Goal: Task Accomplishment & Management: Use online tool/utility

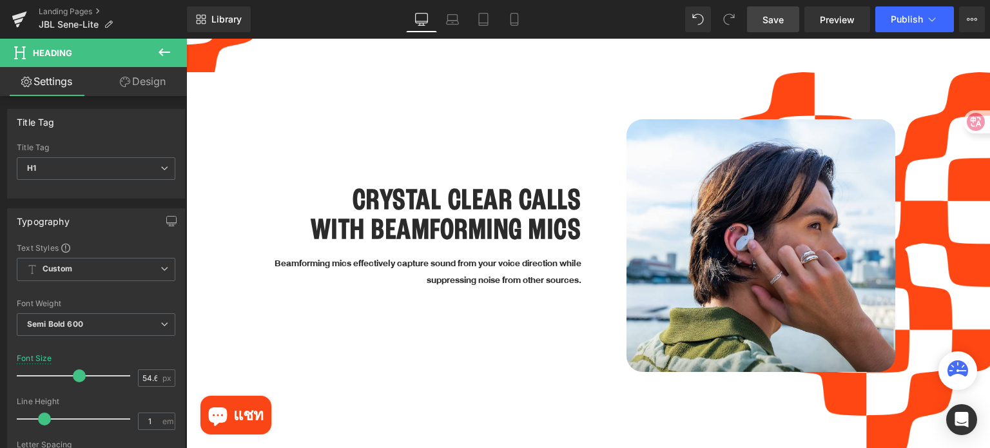
click at [763, 20] on span "Save" at bounding box center [773, 20] width 21 height 14
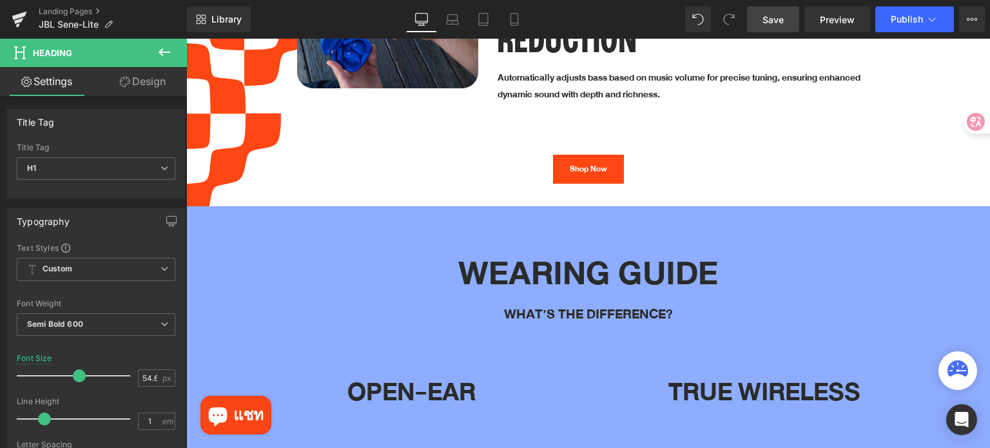
scroll to position [3385, 0]
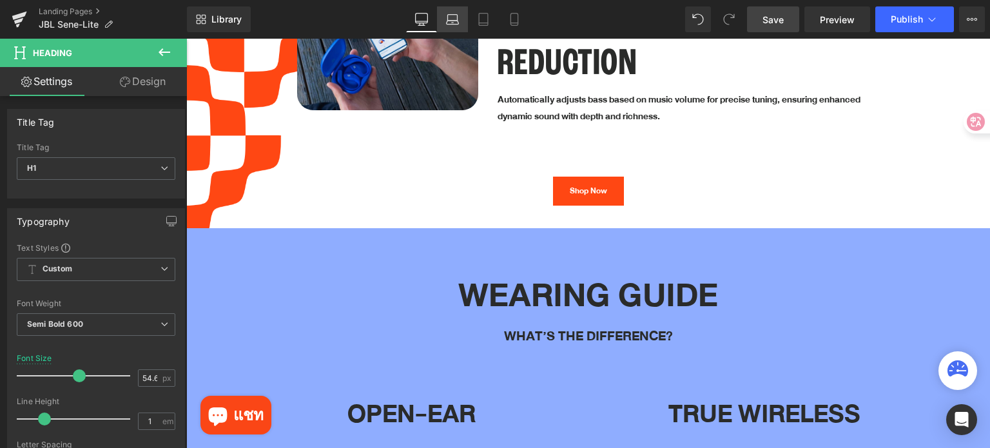
drag, startPoint x: 445, startPoint y: 29, endPoint x: 457, endPoint y: 27, distance: 12.4
click at [445, 29] on link "Laptop" at bounding box center [452, 19] width 31 height 26
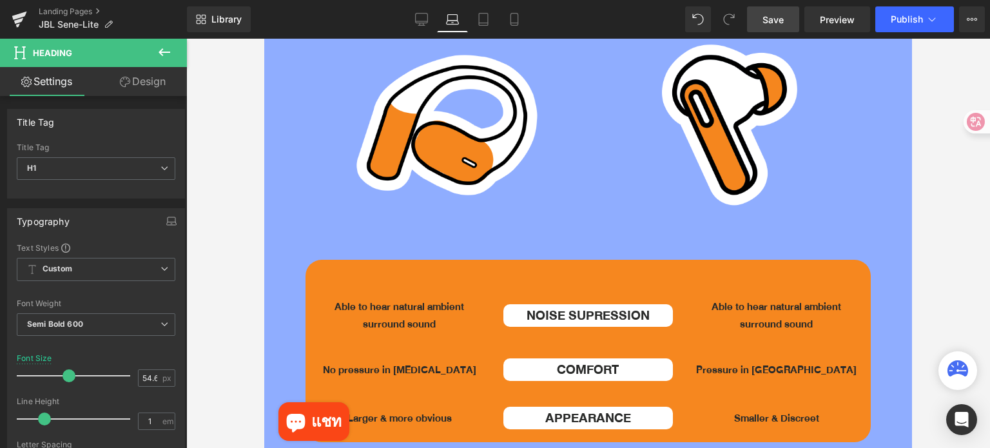
type input "46"
type input "100"
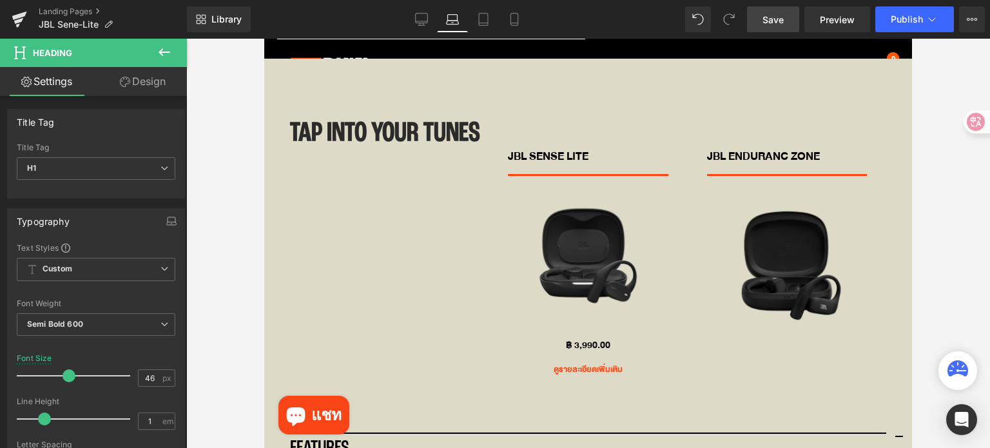
scroll to position [3997, 0]
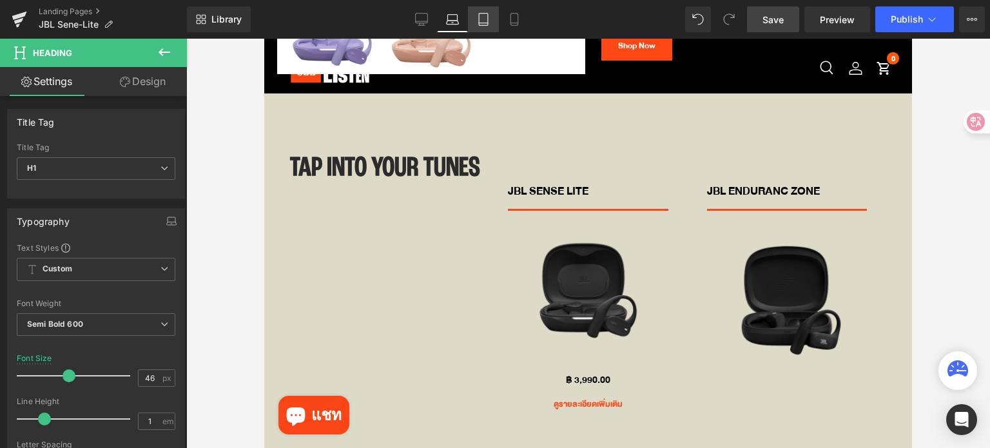
click at [484, 20] on icon at bounding box center [483, 19] width 13 height 13
type input "54.6"
type input "100"
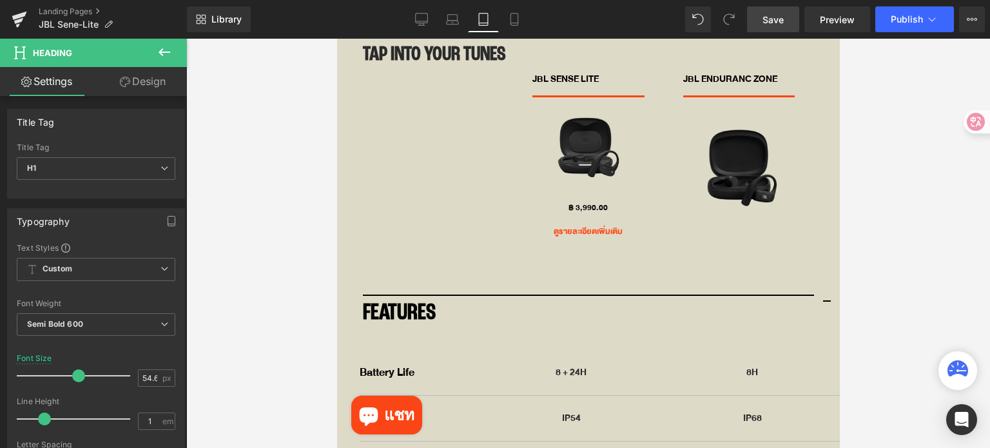
scroll to position [3634, 0]
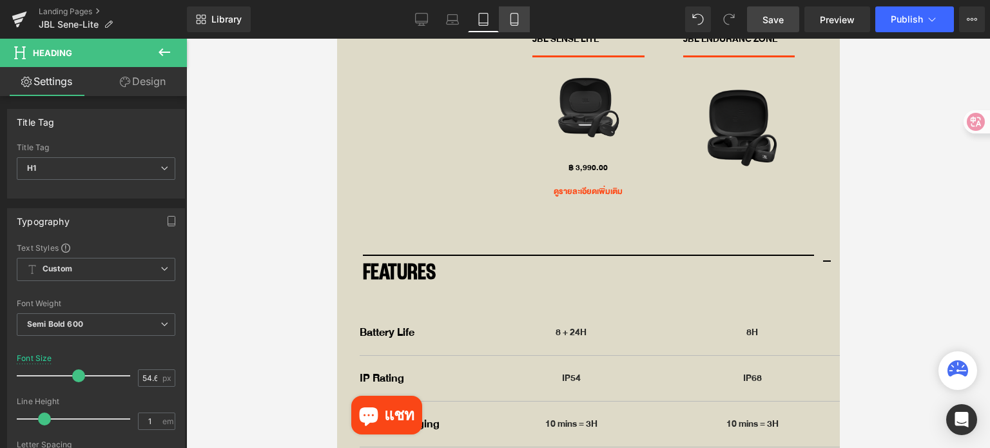
click at [516, 26] on link "Mobile" at bounding box center [514, 19] width 31 height 26
type input "27"
type input "100"
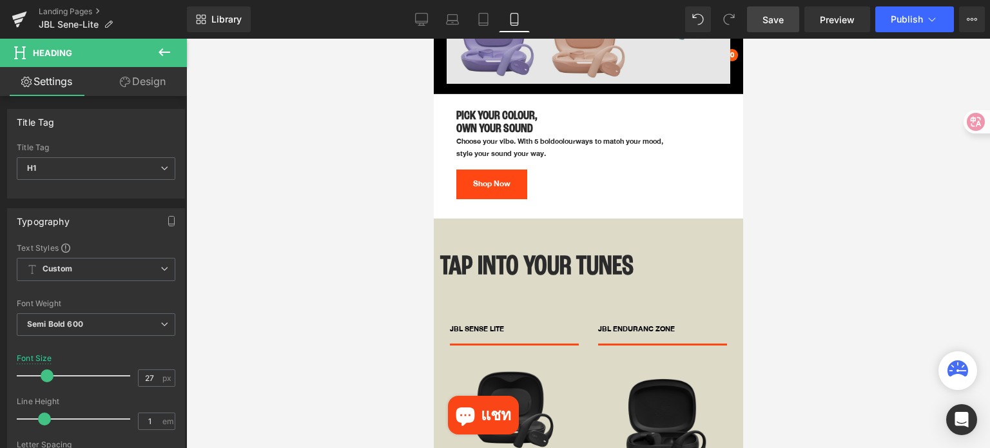
scroll to position [3254, 0]
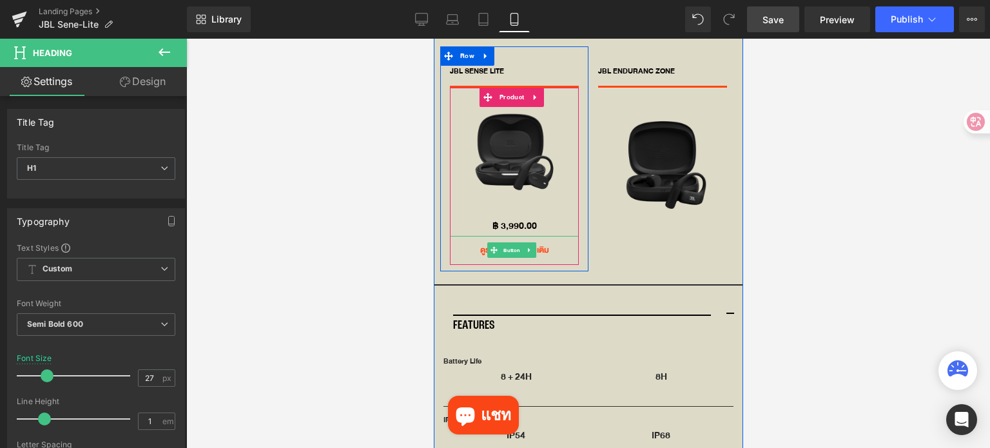
click at [511, 243] on span "Button" at bounding box center [511, 250] width 22 height 15
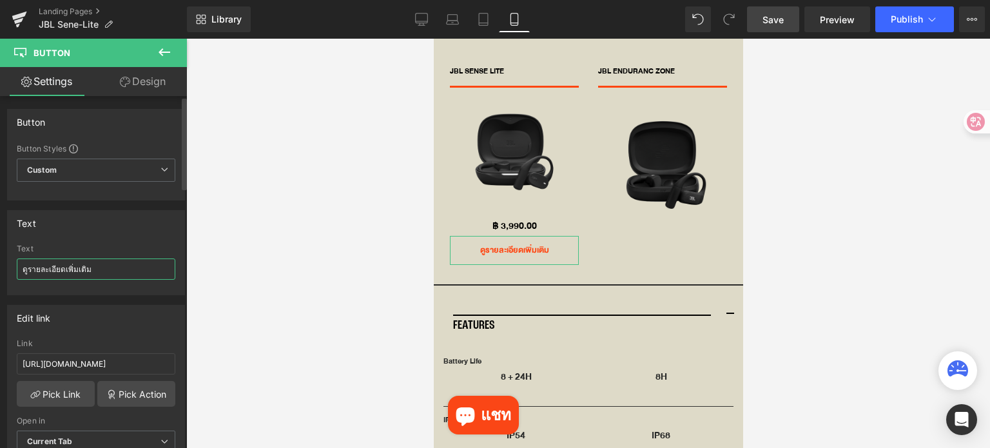
drag, startPoint x: 90, startPoint y: 267, endPoint x: 0, endPoint y: 265, distance: 89.6
click at [0, 265] on div "Text ดูรายละเอียดเพิ่มเติม Text ดูรายละเอียดเพิ่มเติม" at bounding box center [96, 248] width 193 height 95
type input "ห"
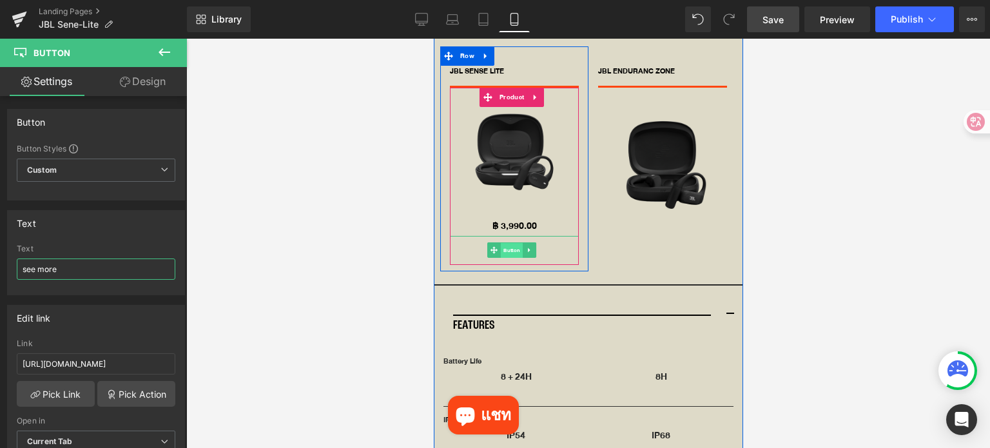
click at [518, 243] on span "Button" at bounding box center [511, 250] width 22 height 15
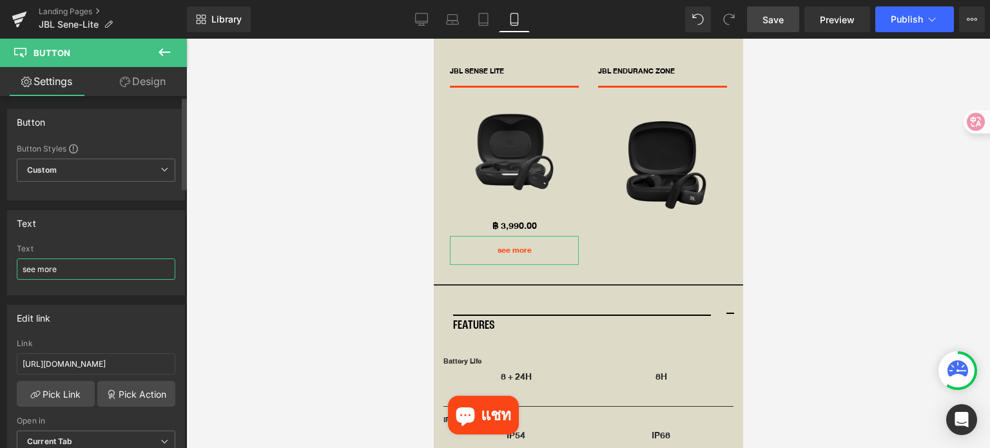
click at [24, 268] on input "see more" at bounding box center [96, 269] width 159 height 21
drag, startPoint x: 71, startPoint y: 269, endPoint x: 0, endPoint y: 270, distance: 70.9
click at [0, 270] on div "Text See more Text See more" at bounding box center [96, 248] width 193 height 95
click at [30, 271] on input "See more" at bounding box center [96, 269] width 159 height 21
click at [26, 268] on input "See more" at bounding box center [96, 269] width 159 height 21
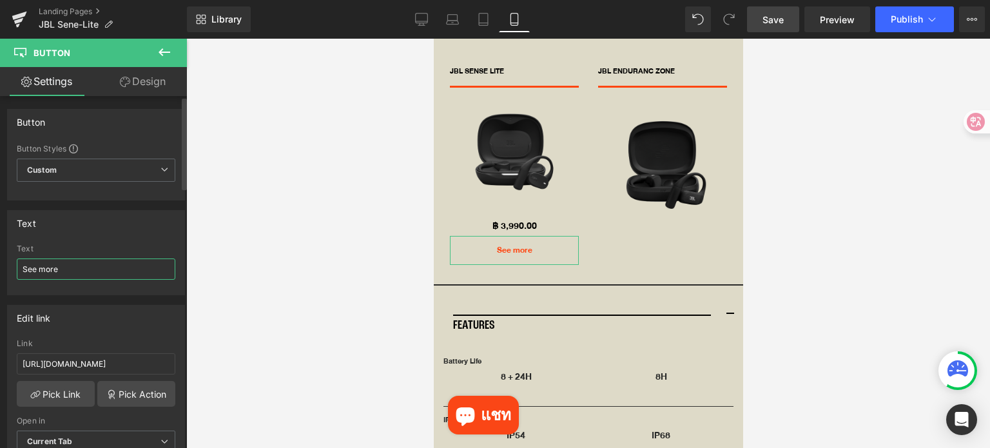
click at [30, 268] on input "See more" at bounding box center [96, 269] width 159 height 21
type input "...see more"
click at [387, 242] on div at bounding box center [588, 243] width 804 height 409
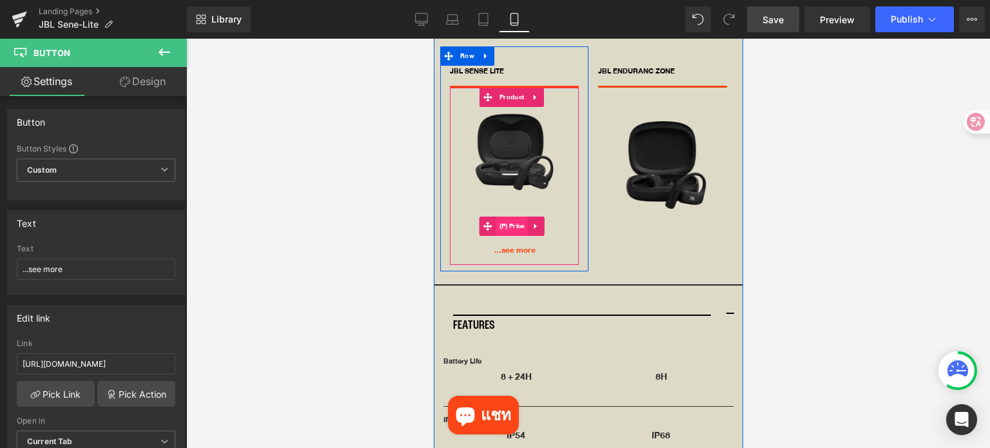
click at [518, 217] on span "(P) Price" at bounding box center [512, 226] width 32 height 19
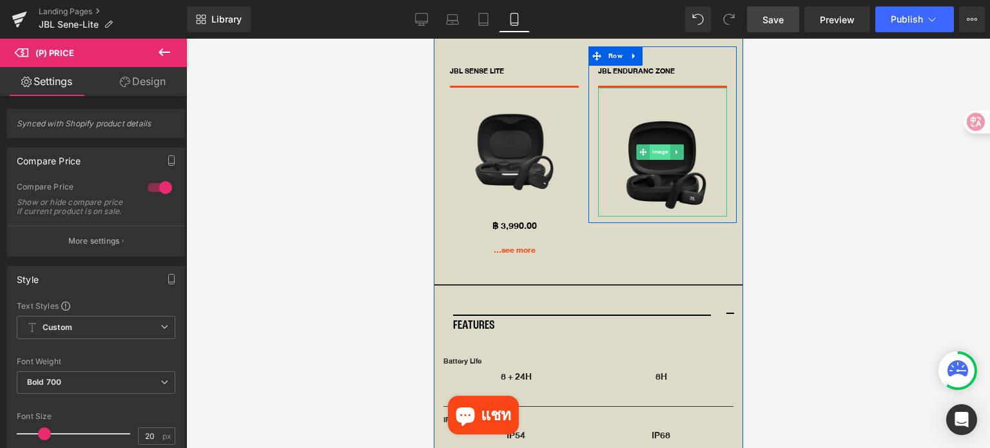
click at [652, 144] on span "Image" at bounding box center [659, 151] width 21 height 15
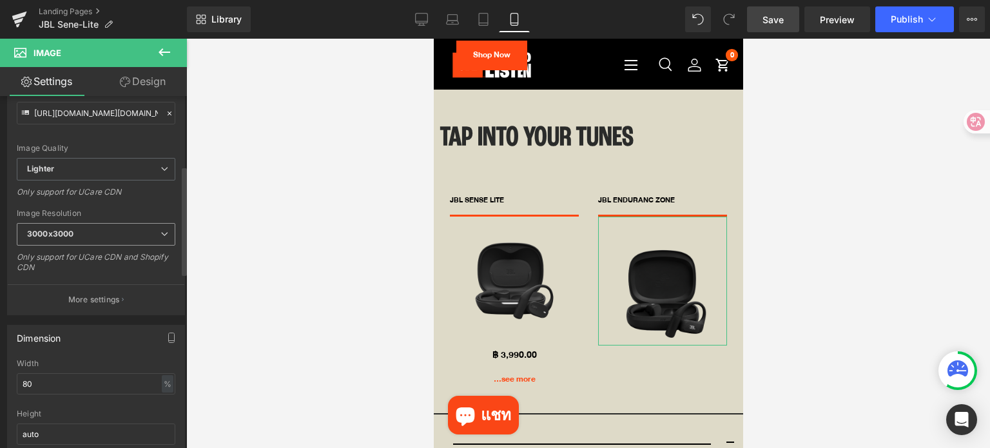
scroll to position [258, 0]
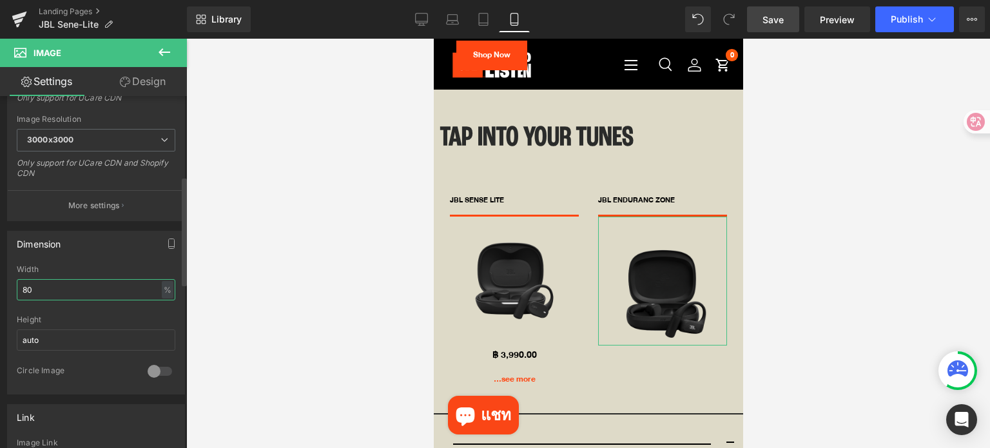
drag, startPoint x: 36, startPoint y: 284, endPoint x: 22, endPoint y: 284, distance: 14.2
click at [22, 284] on input "80" at bounding box center [96, 289] width 159 height 21
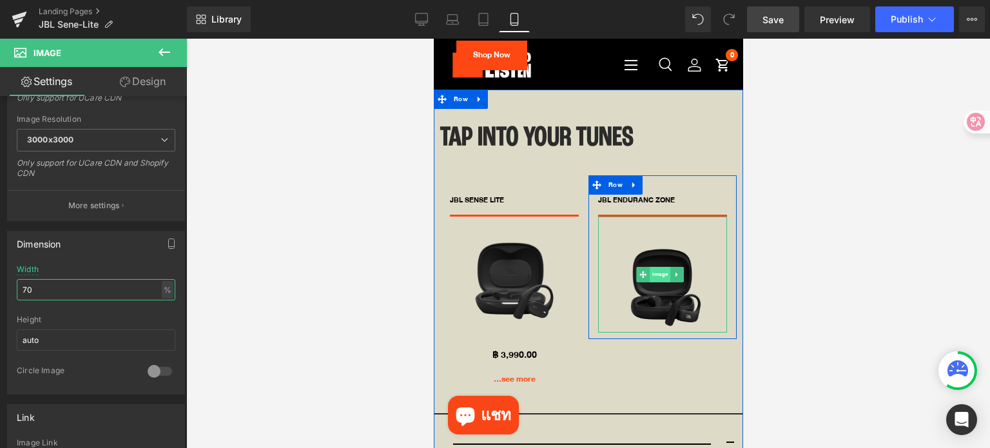
click at [649, 267] on span "Image" at bounding box center [659, 274] width 21 height 15
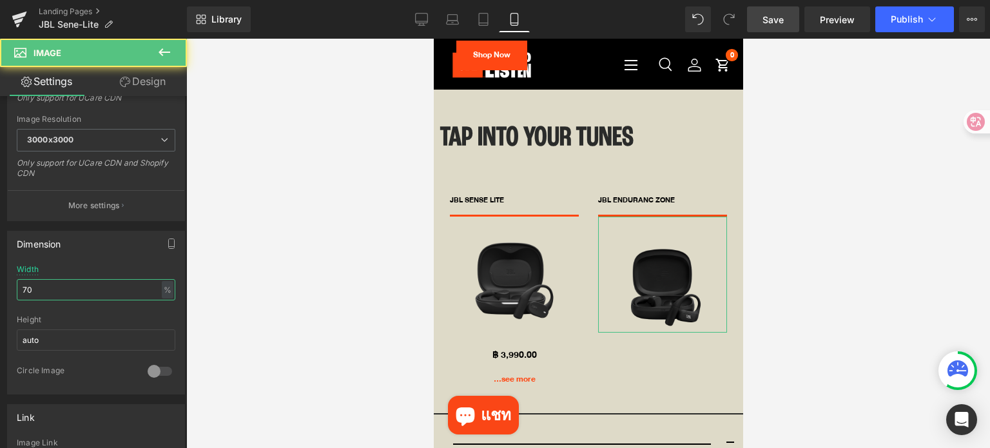
type input "70"
click at [150, 78] on link "Design" at bounding box center [142, 81] width 93 height 29
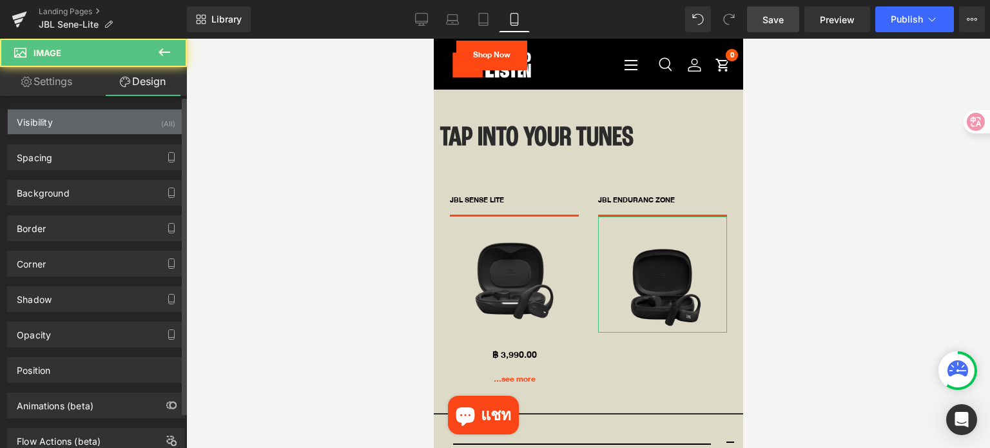
click at [79, 123] on div "Visibility (All)" at bounding box center [96, 122] width 177 height 24
type input "0"
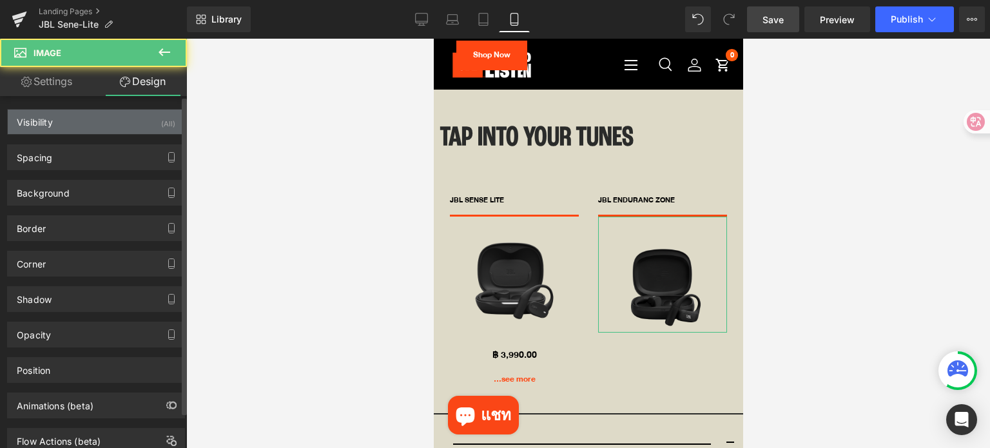
type input "40"
type input "0"
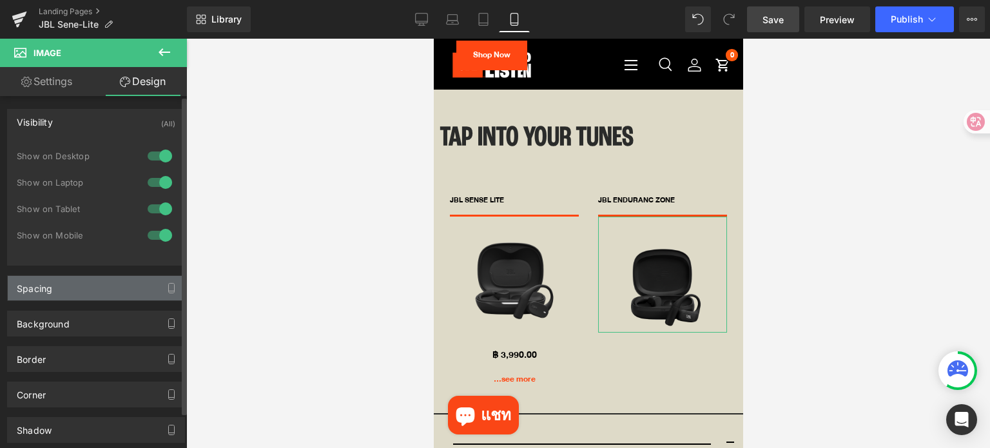
click at [98, 293] on div "Spacing" at bounding box center [96, 288] width 177 height 24
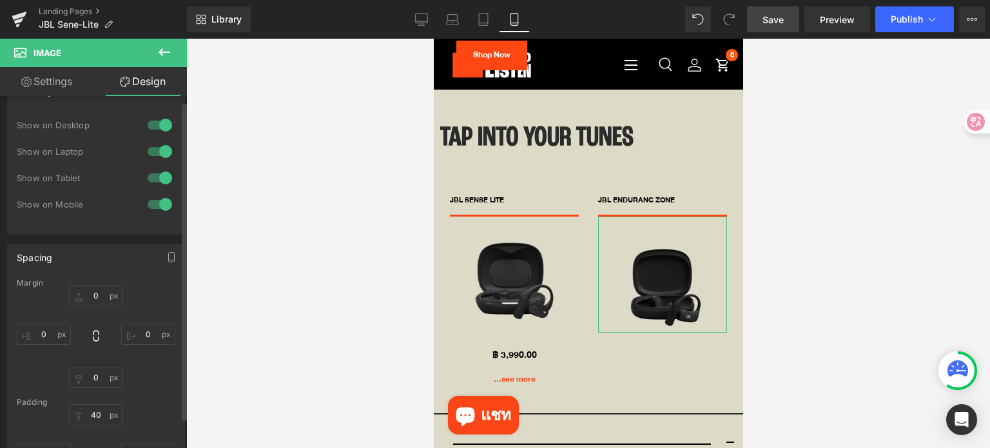
scroll to position [129, 0]
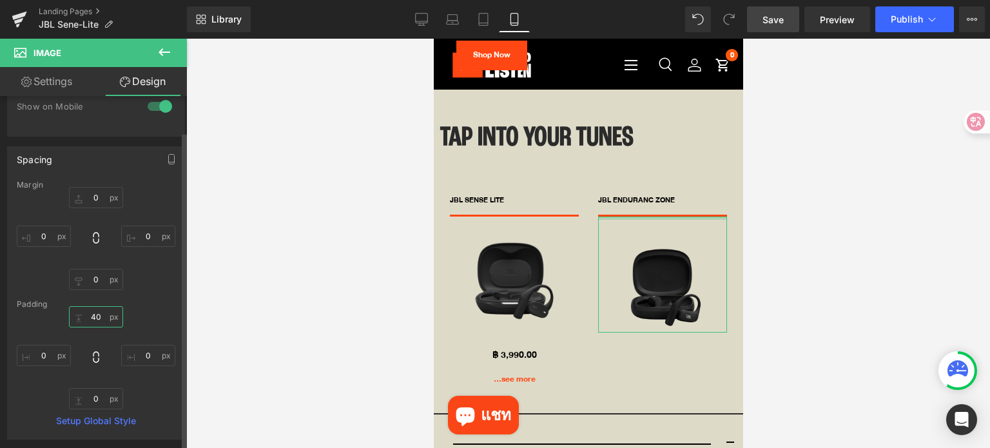
click at [99, 322] on input "40" at bounding box center [96, 316] width 54 height 21
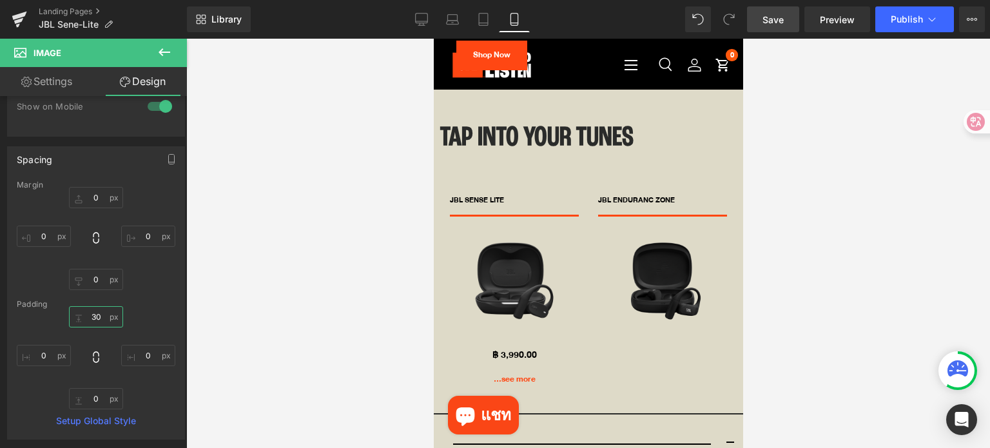
type input "30"
click at [842, 263] on div at bounding box center [588, 243] width 804 height 409
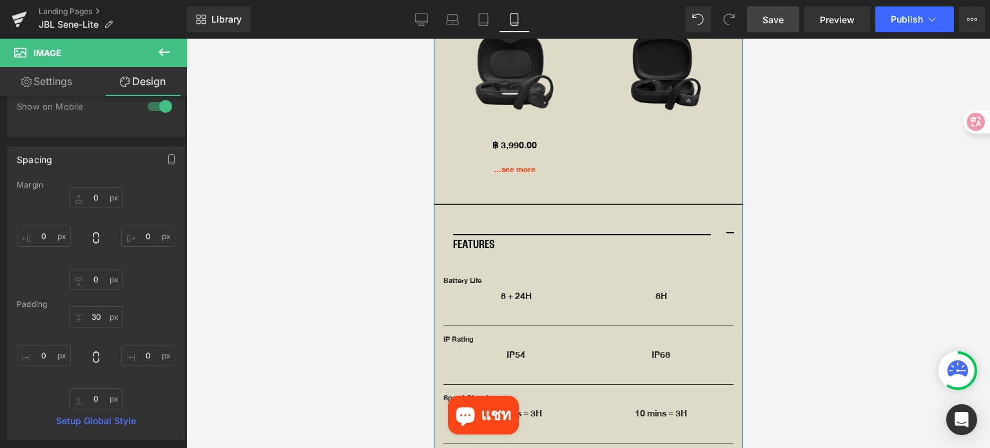
scroll to position [3383, 0]
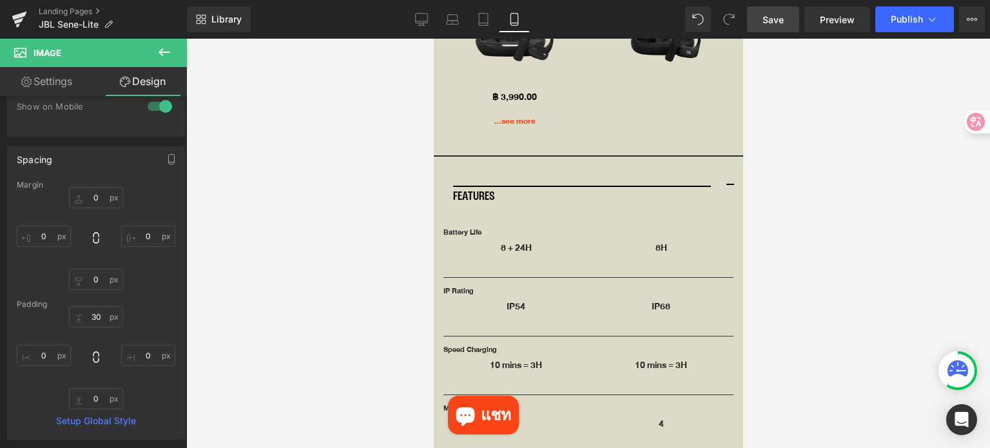
click at [779, 23] on span "Save" at bounding box center [773, 20] width 21 height 14
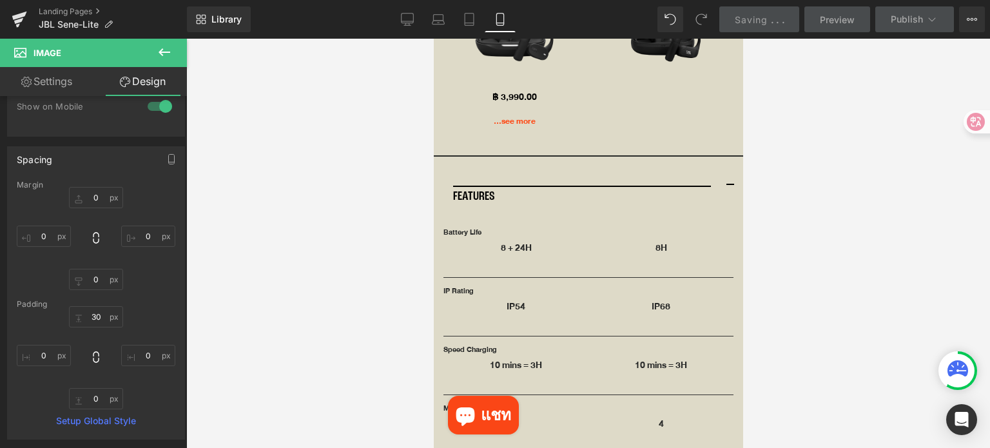
click at [819, 255] on div at bounding box center [588, 243] width 804 height 409
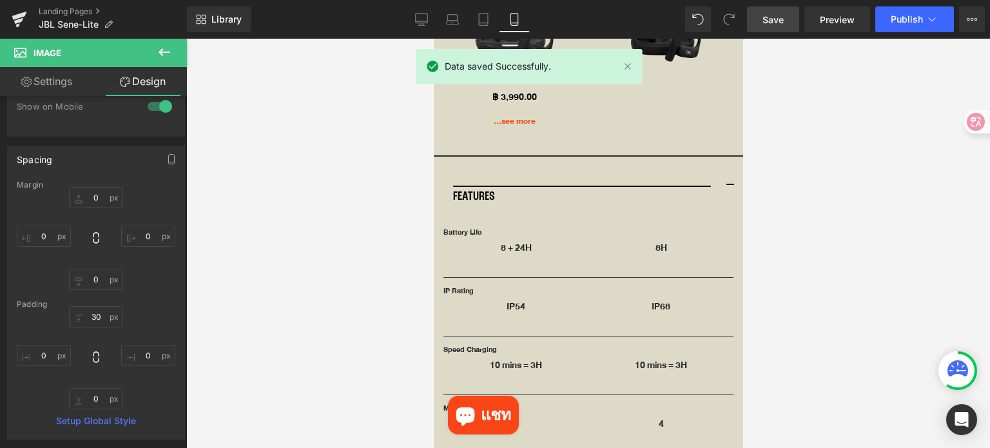
click at [318, 153] on div at bounding box center [588, 243] width 804 height 409
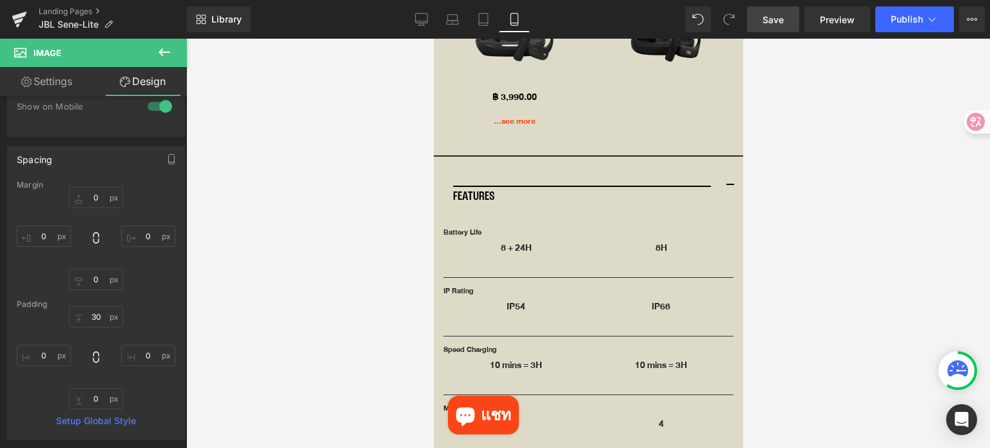
click at [815, 139] on div at bounding box center [588, 243] width 804 height 409
click at [19, 17] on icon at bounding box center [19, 16] width 15 height 8
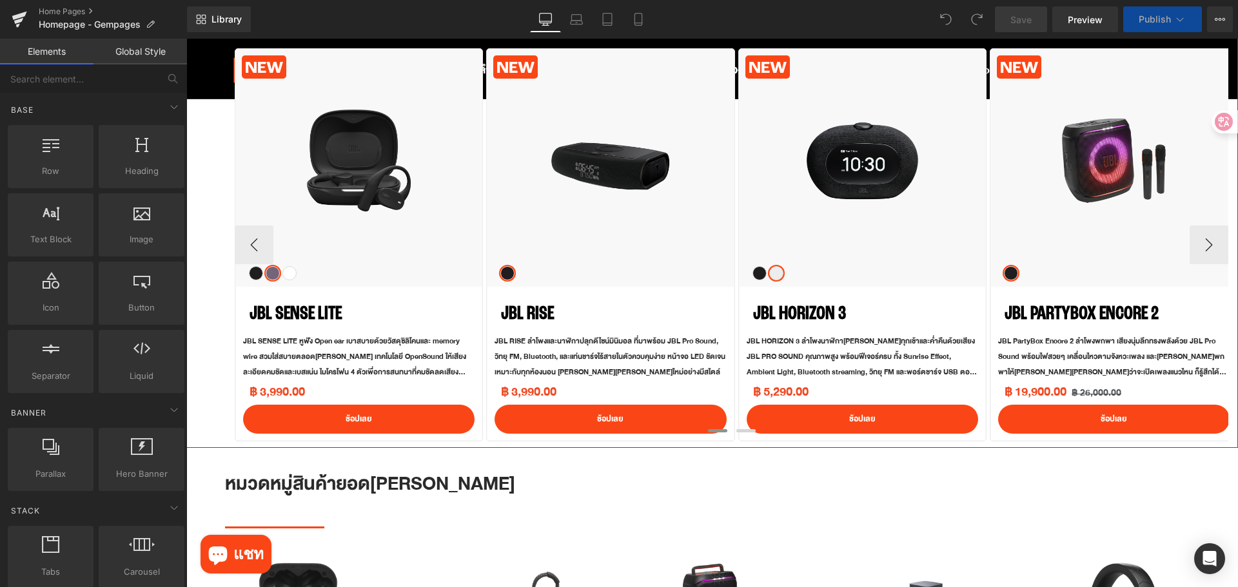
scroll to position [516, 0]
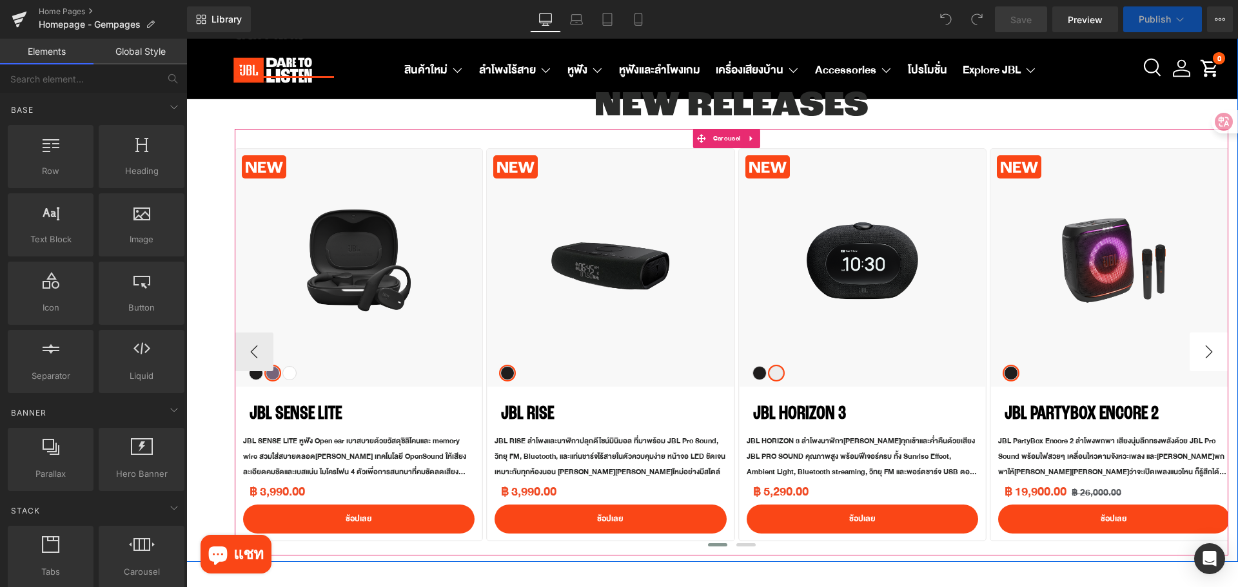
click at [1193, 356] on button "›" at bounding box center [1208, 352] width 39 height 39
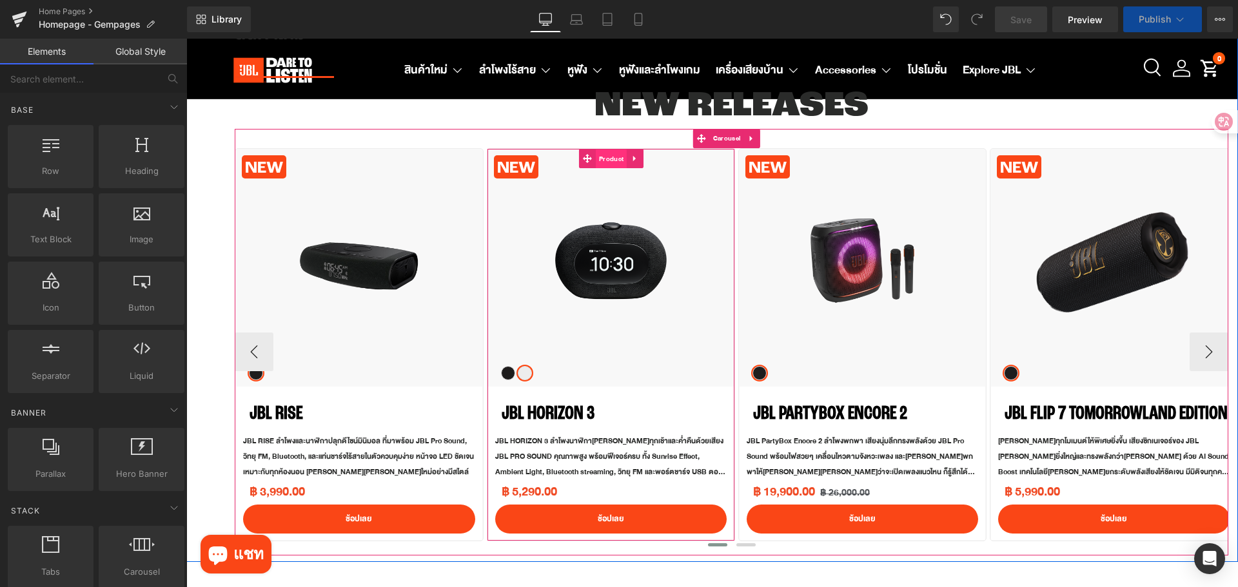
click at [616, 161] on span "Product" at bounding box center [611, 159] width 31 height 19
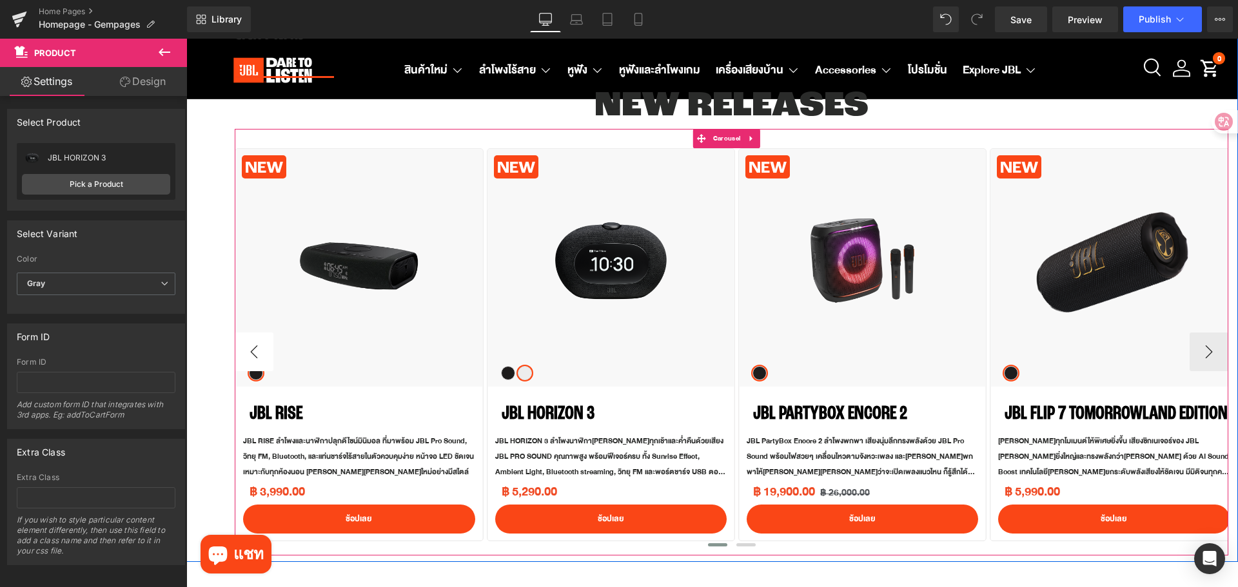
click at [248, 351] on button "‹" at bounding box center [254, 352] width 39 height 39
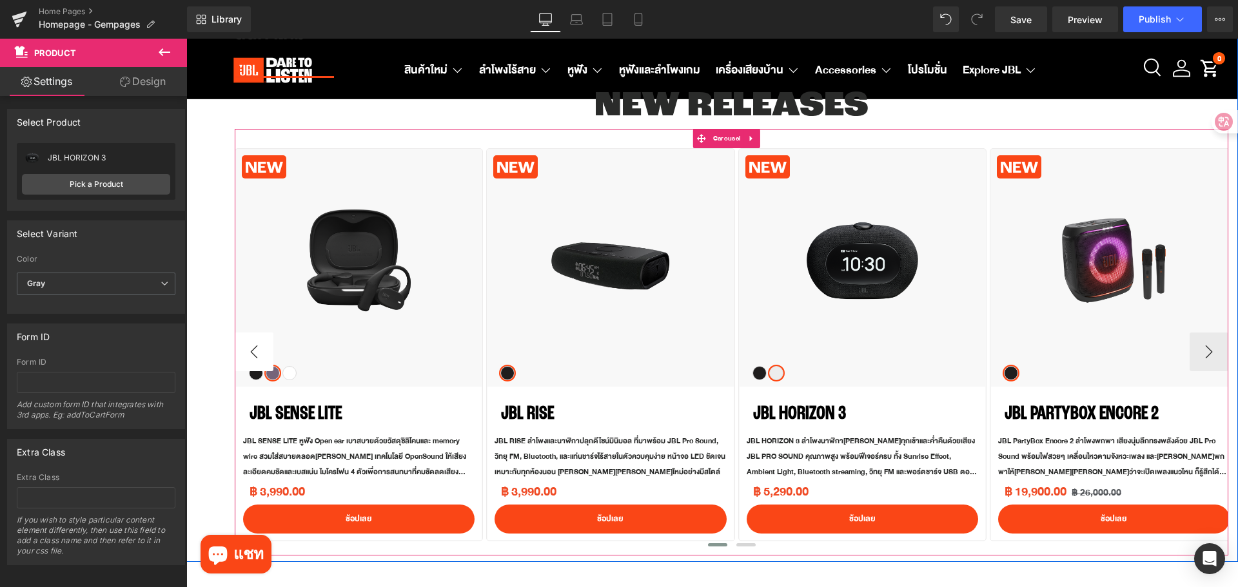
click at [248, 351] on button "‹" at bounding box center [254, 352] width 39 height 39
click at [732, 139] on span "Carousel" at bounding box center [727, 138] width 34 height 19
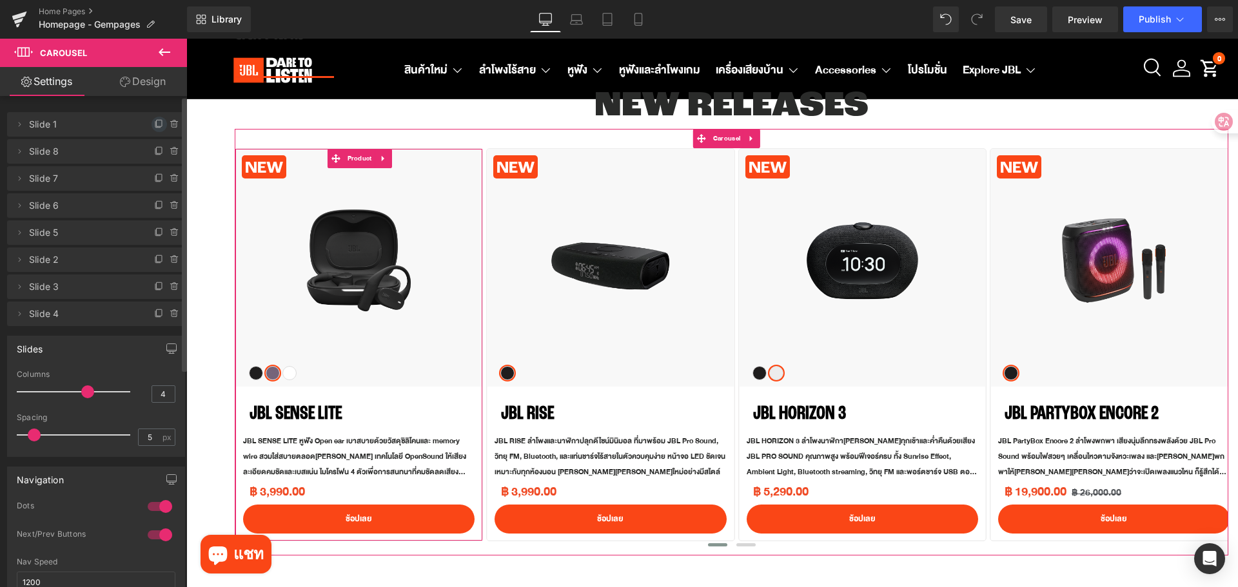
click at [154, 124] on icon at bounding box center [159, 124] width 10 height 10
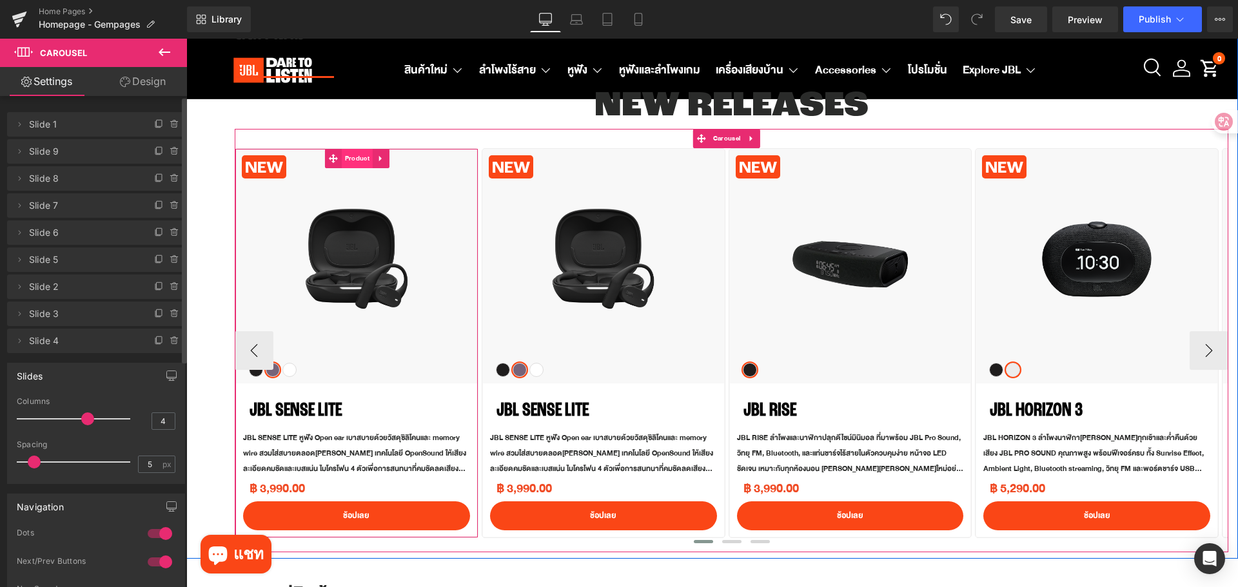
click at [352, 160] on span "Product" at bounding box center [357, 158] width 31 height 19
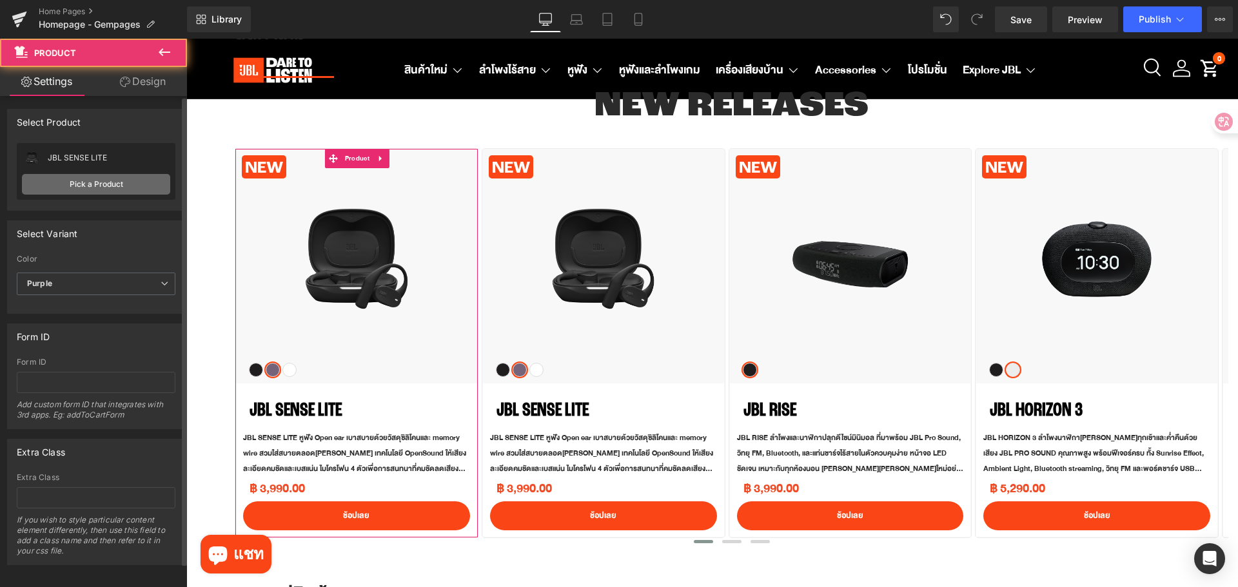
click at [111, 184] on link "Pick a Product" at bounding box center [96, 184] width 148 height 21
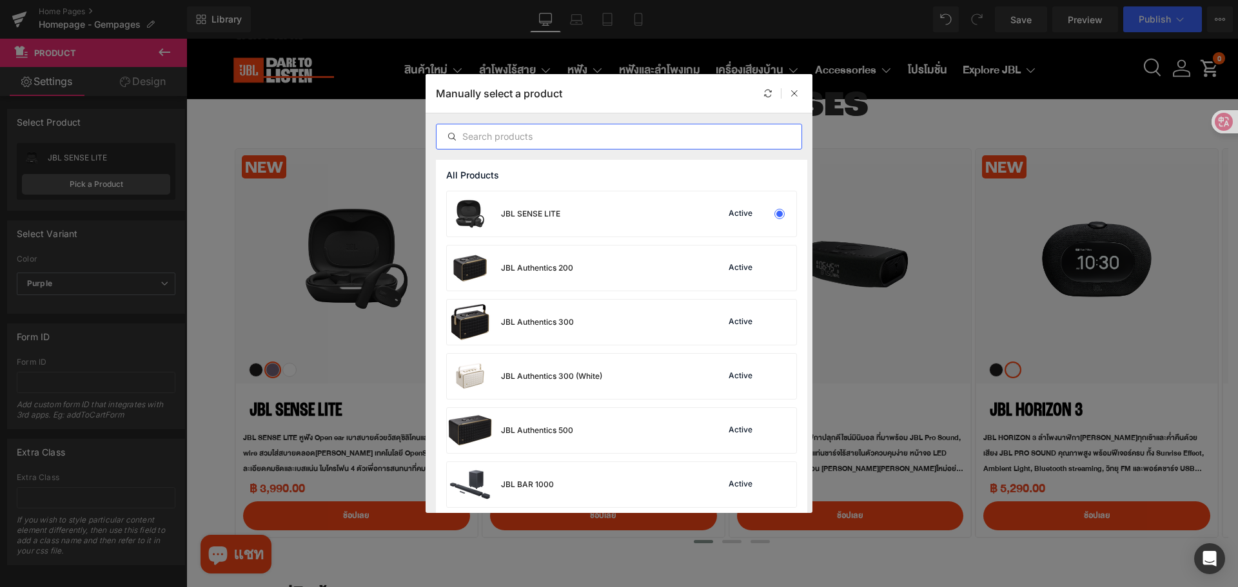
click at [557, 135] on input "text" at bounding box center [618, 136] width 365 height 15
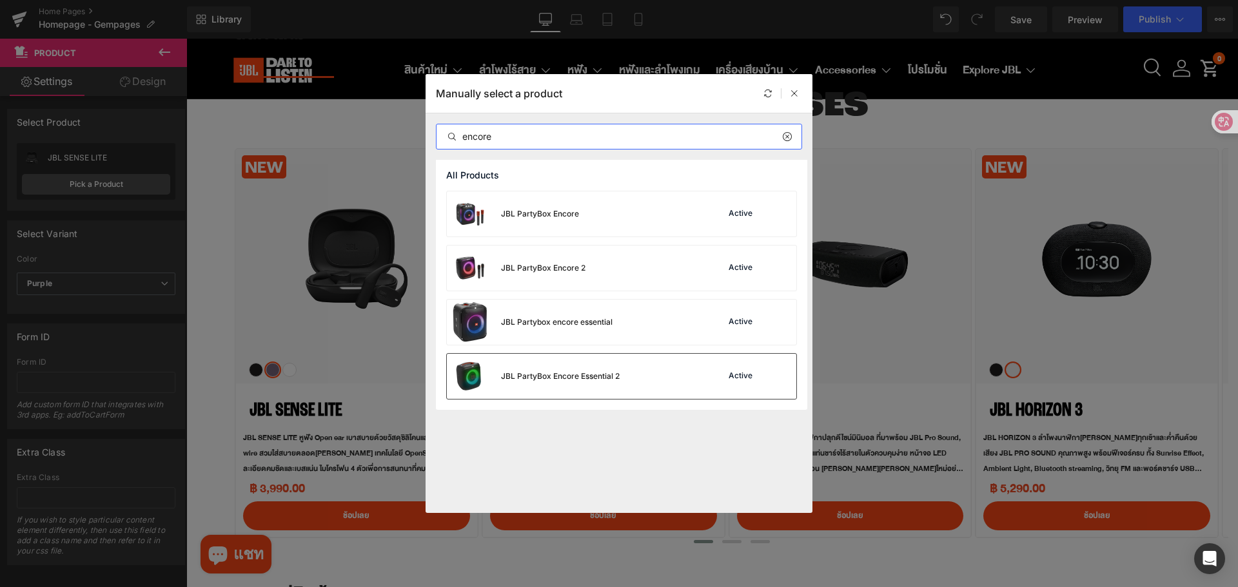
type input "encore"
click at [637, 377] on div "JBL PartyBox Encore Essential 2 Active" at bounding box center [621, 376] width 349 height 45
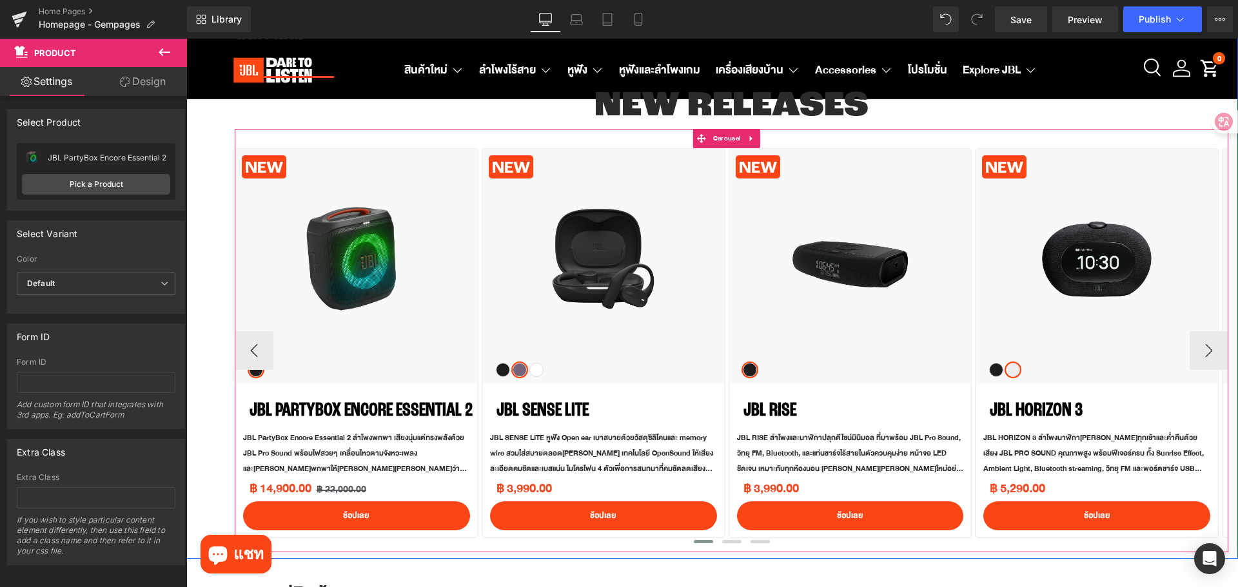
drag, startPoint x: 713, startPoint y: 138, endPoint x: 692, endPoint y: 160, distance: 30.1
click at [713, 138] on span "Carousel" at bounding box center [727, 138] width 34 height 19
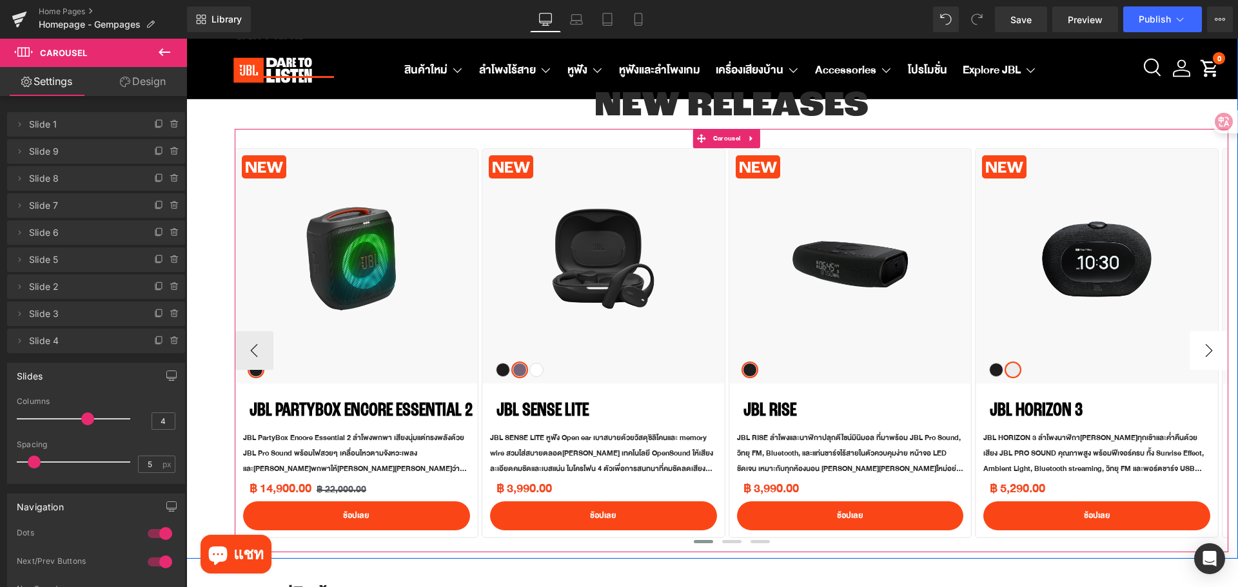
click at [1201, 350] on button "›" at bounding box center [1208, 350] width 39 height 39
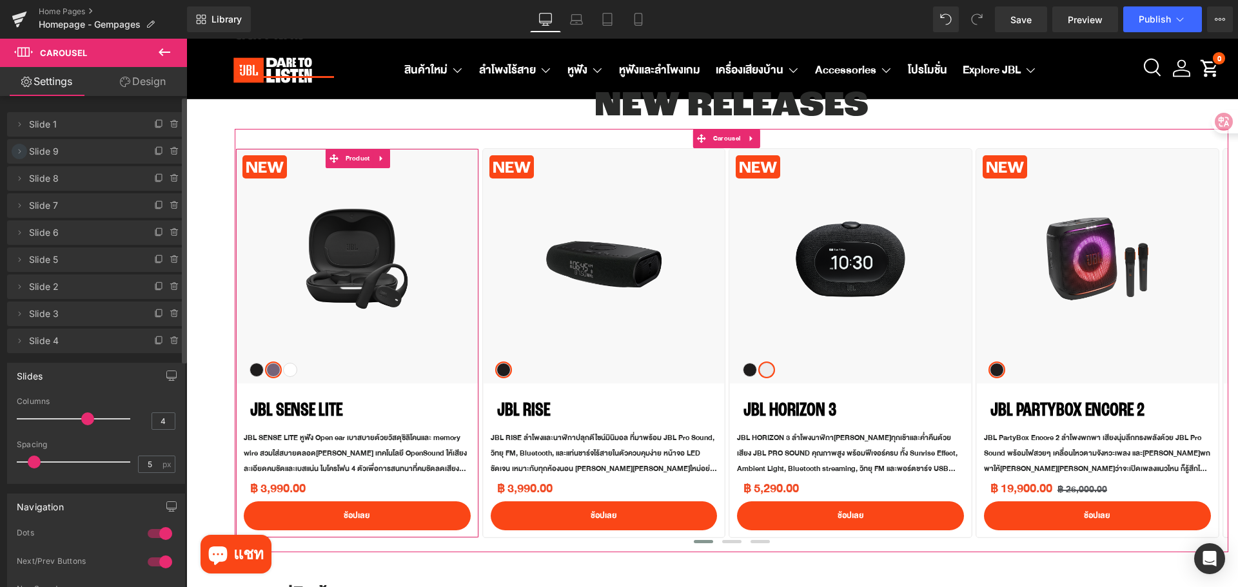
click at [21, 152] on icon at bounding box center [19, 151] width 10 height 10
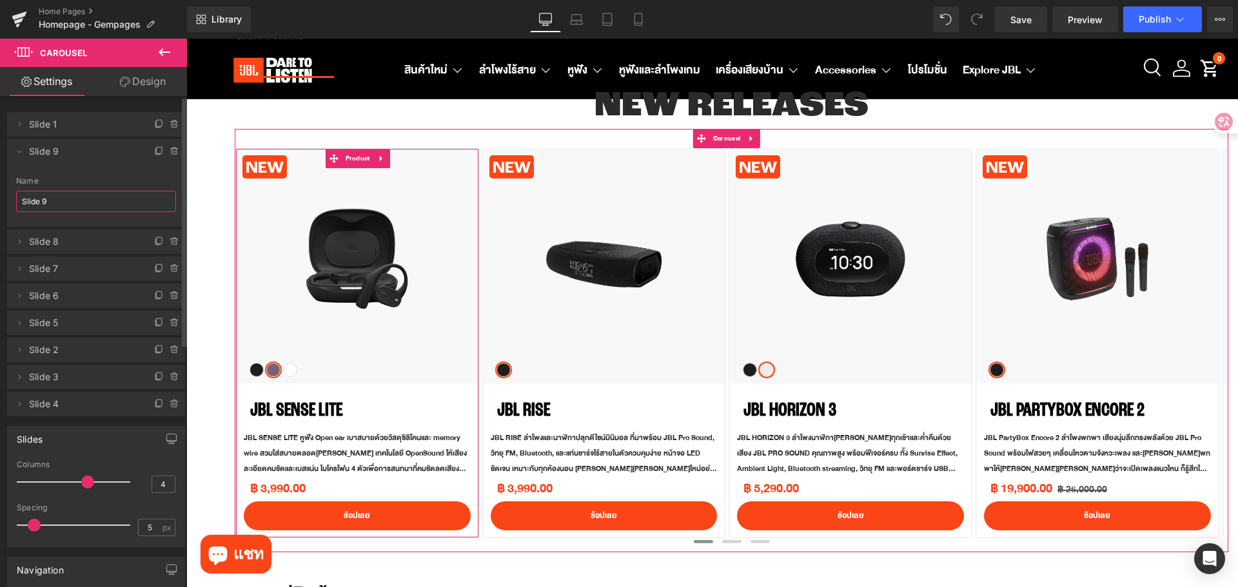
drag, startPoint x: 64, startPoint y: 203, endPoint x: 15, endPoint y: 203, distance: 49.0
click at [15, 203] on div "Slide 9 Name Slide 9" at bounding box center [96, 202] width 178 height 50
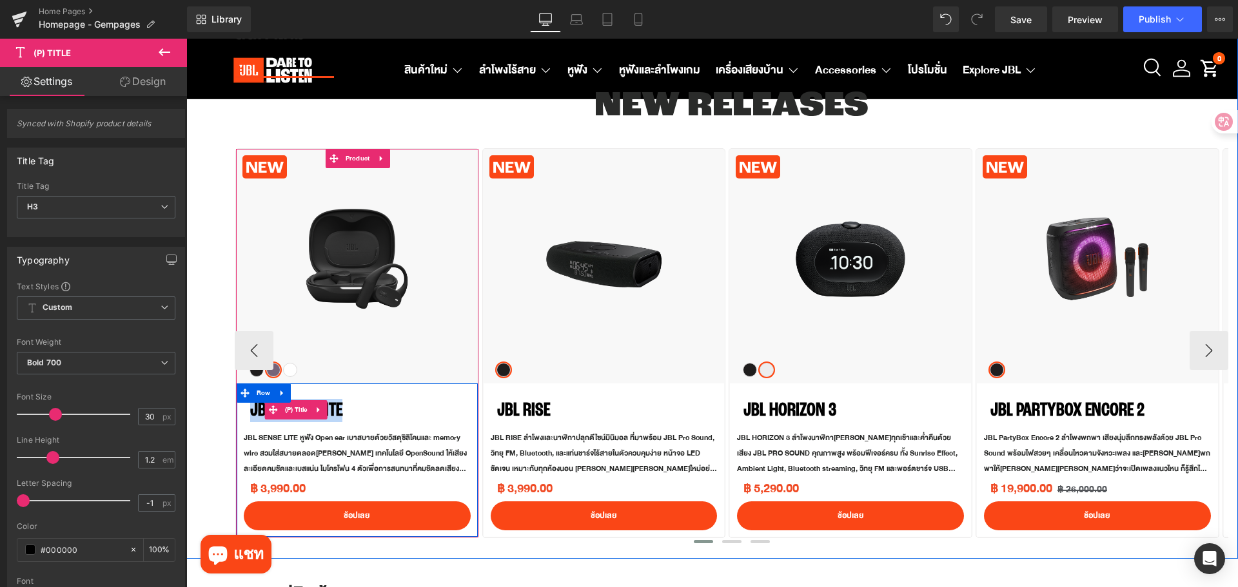
drag, startPoint x: 348, startPoint y: 411, endPoint x: 252, endPoint y: 410, distance: 96.1
click at [252, 410] on h3 "JBL SENSE LITE" at bounding box center [363, 410] width 227 height 40
copy link "JBL SENSE LITE"
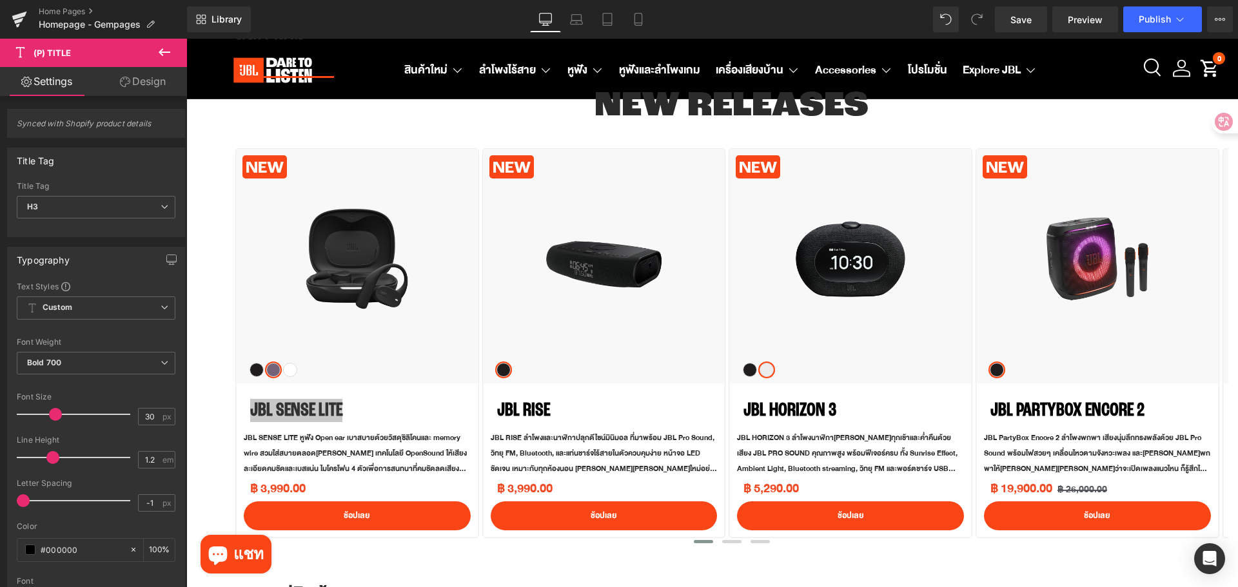
click at [159, 50] on icon at bounding box center [164, 51] width 15 height 15
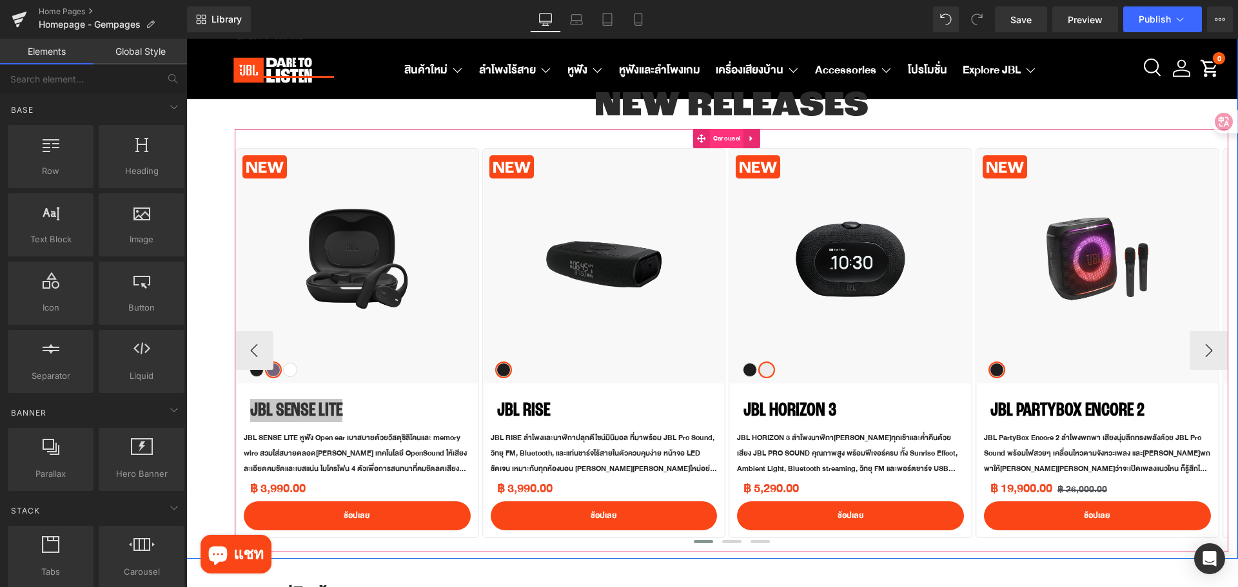
click at [723, 137] on span "Carousel" at bounding box center [727, 138] width 34 height 19
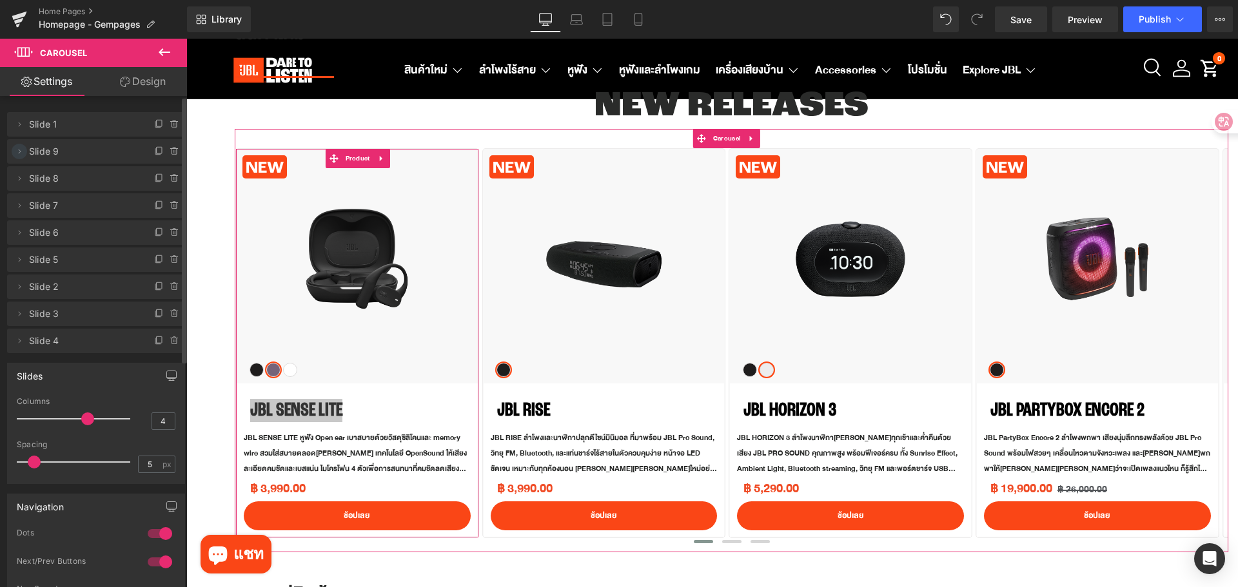
click at [18, 150] on icon at bounding box center [19, 151] width 10 height 10
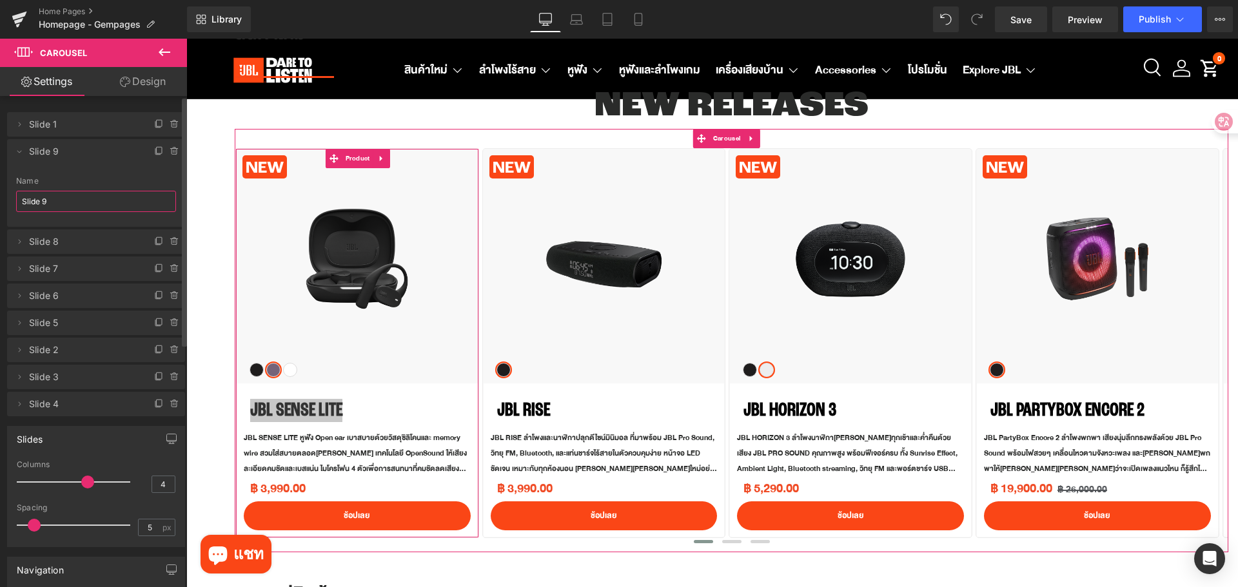
click at [94, 204] on input "Slide 9" at bounding box center [96, 201] width 160 height 21
paste input "JBL SENSE LITE"
click at [64, 197] on input "JBL SENSE LITE" at bounding box center [96, 201] width 160 height 21
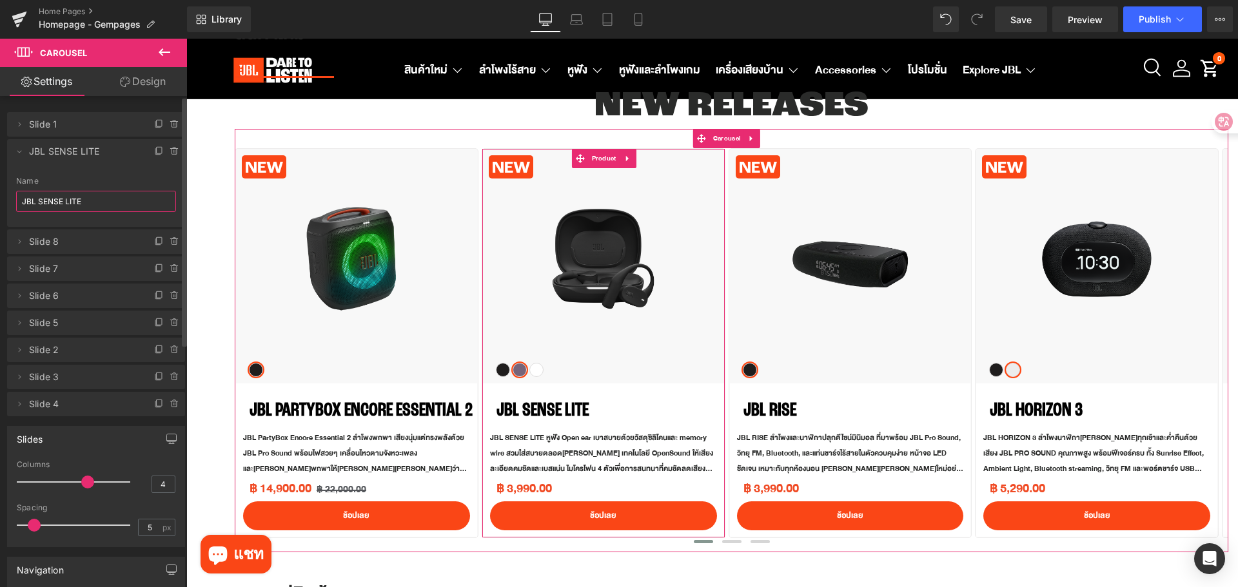
type input "JBL SENSE LITE"
click at [110, 180] on div "Name" at bounding box center [96, 181] width 160 height 9
click at [21, 152] on icon at bounding box center [19, 151] width 10 height 10
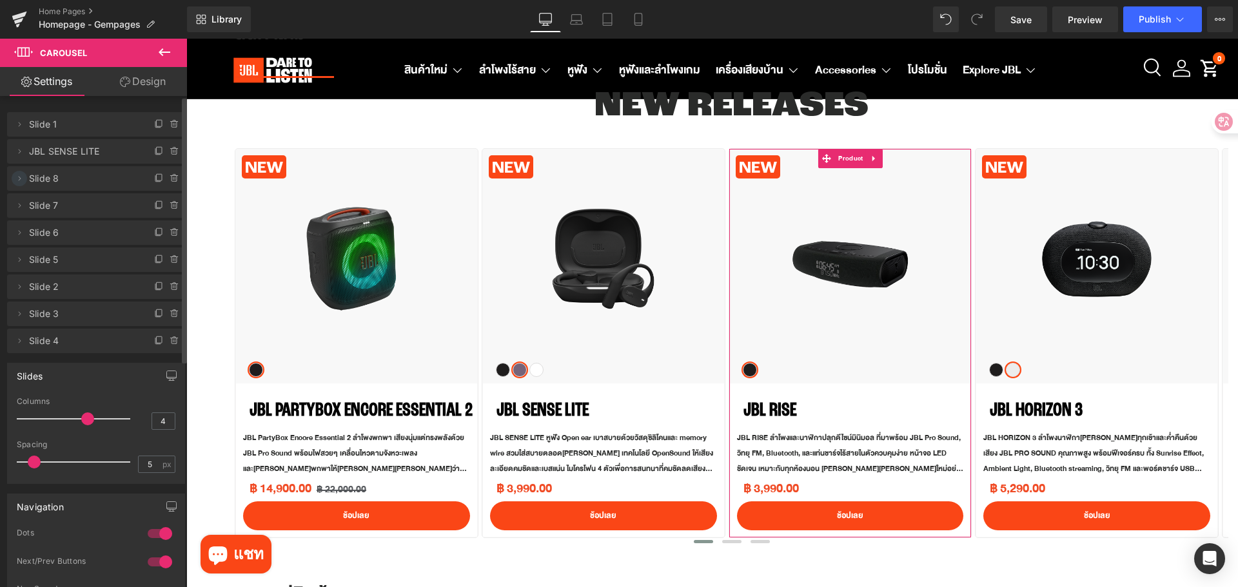
click at [21, 180] on icon at bounding box center [19, 178] width 10 height 10
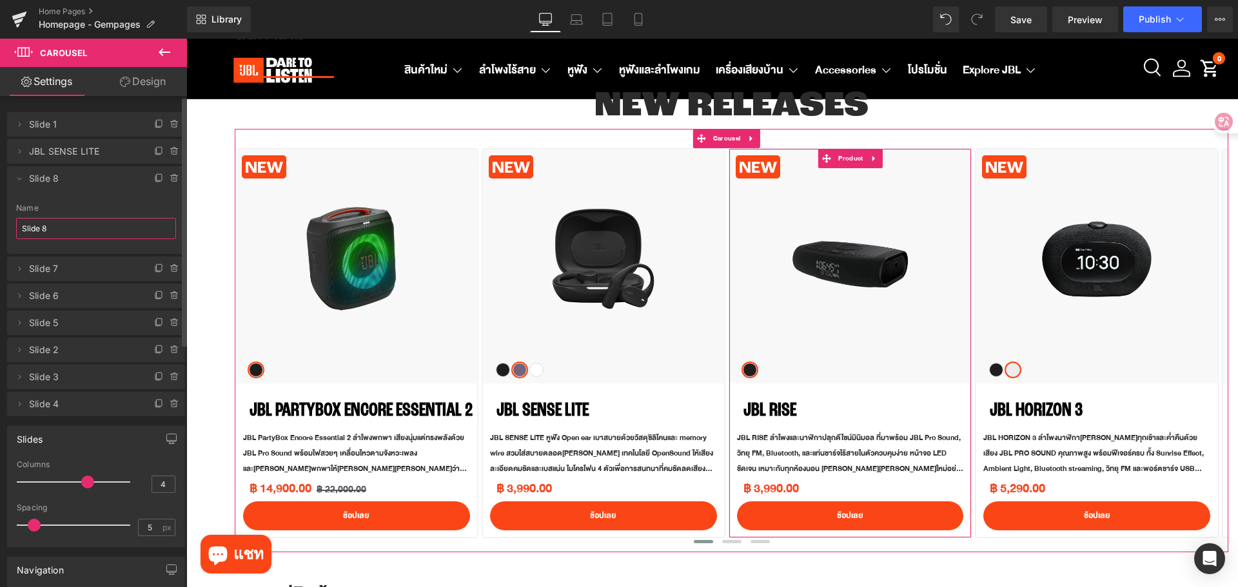
drag, startPoint x: 64, startPoint y: 232, endPoint x: 17, endPoint y: 228, distance: 47.3
click at [17, 228] on input "Slide 8" at bounding box center [96, 228] width 160 height 21
type input "JBL RISE"
drag, startPoint x: 17, startPoint y: 177, endPoint x: 79, endPoint y: 191, distance: 63.5
click at [17, 177] on icon at bounding box center [19, 178] width 10 height 10
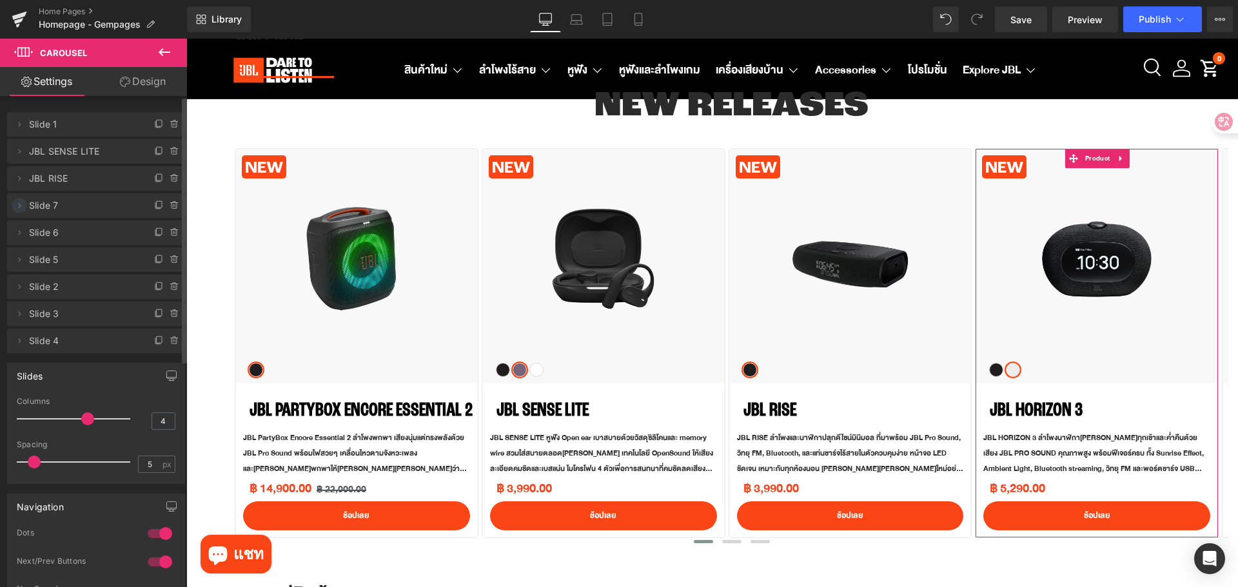
click at [19, 204] on icon at bounding box center [20, 205] width 3 height 5
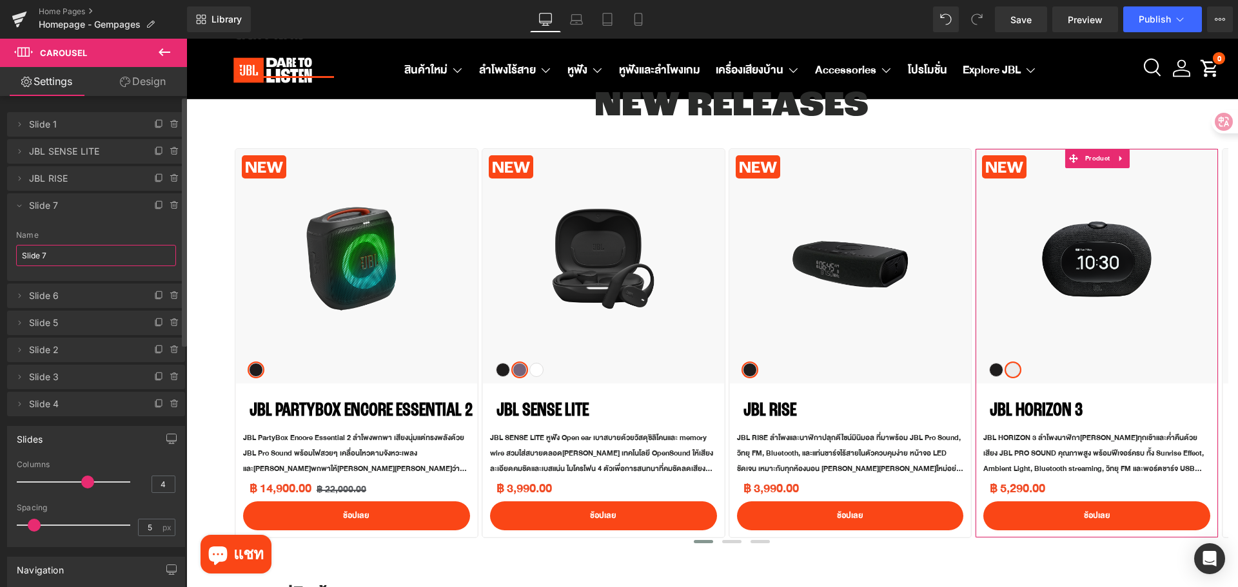
drag, startPoint x: 63, startPoint y: 257, endPoint x: 13, endPoint y: 257, distance: 50.3
click at [13, 257] on div "Slide 7 Name Slide 7" at bounding box center [96, 256] width 178 height 50
type input "Horizon 3"
click at [23, 205] on icon at bounding box center [19, 206] width 10 height 10
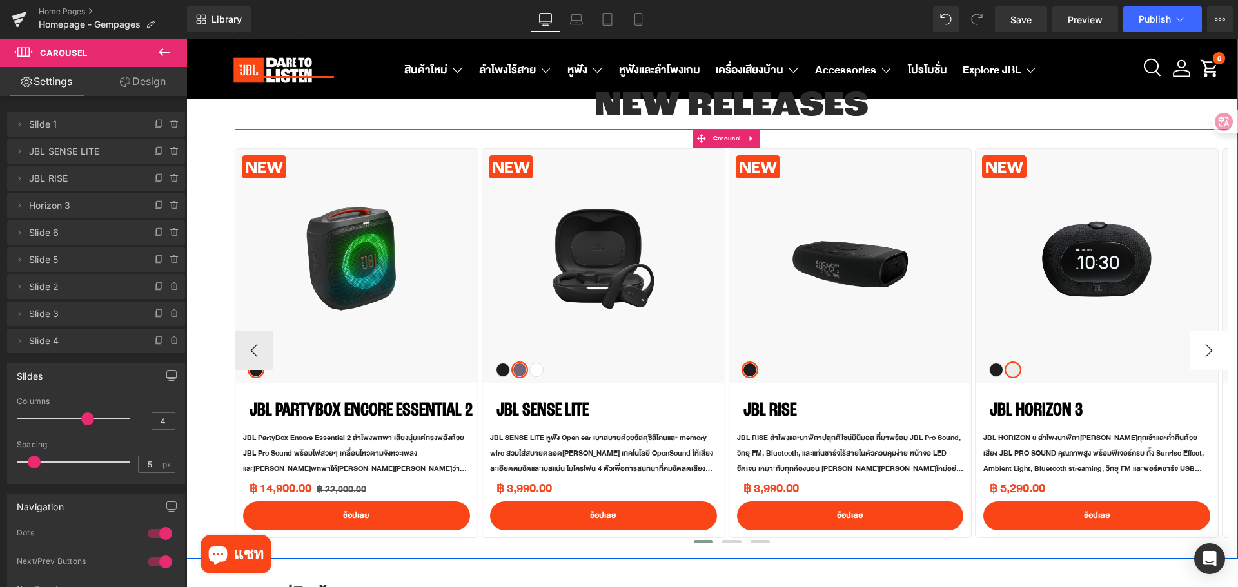
click at [1199, 342] on button "›" at bounding box center [1208, 350] width 39 height 39
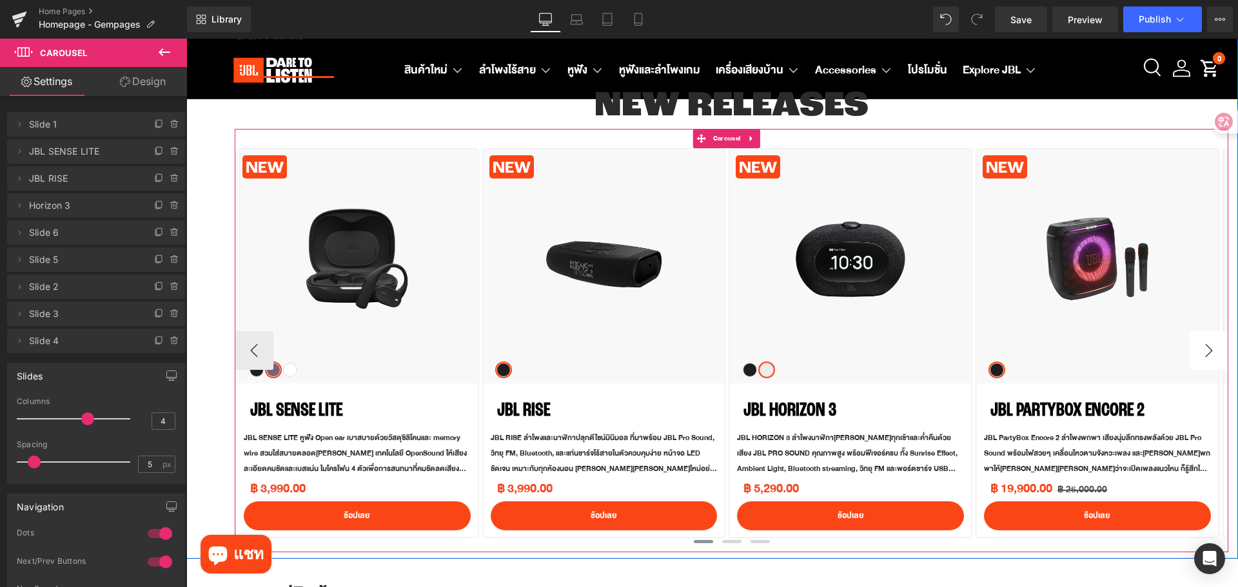
click at [1199, 342] on button "›" at bounding box center [1208, 350] width 39 height 39
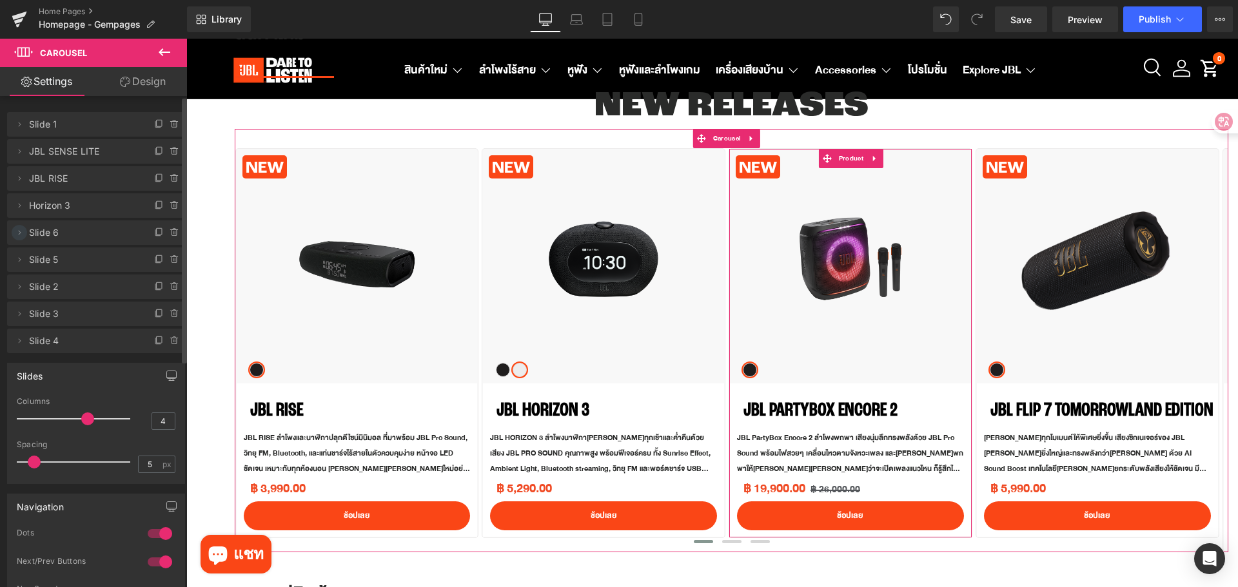
click at [19, 232] on icon at bounding box center [19, 233] width 10 height 10
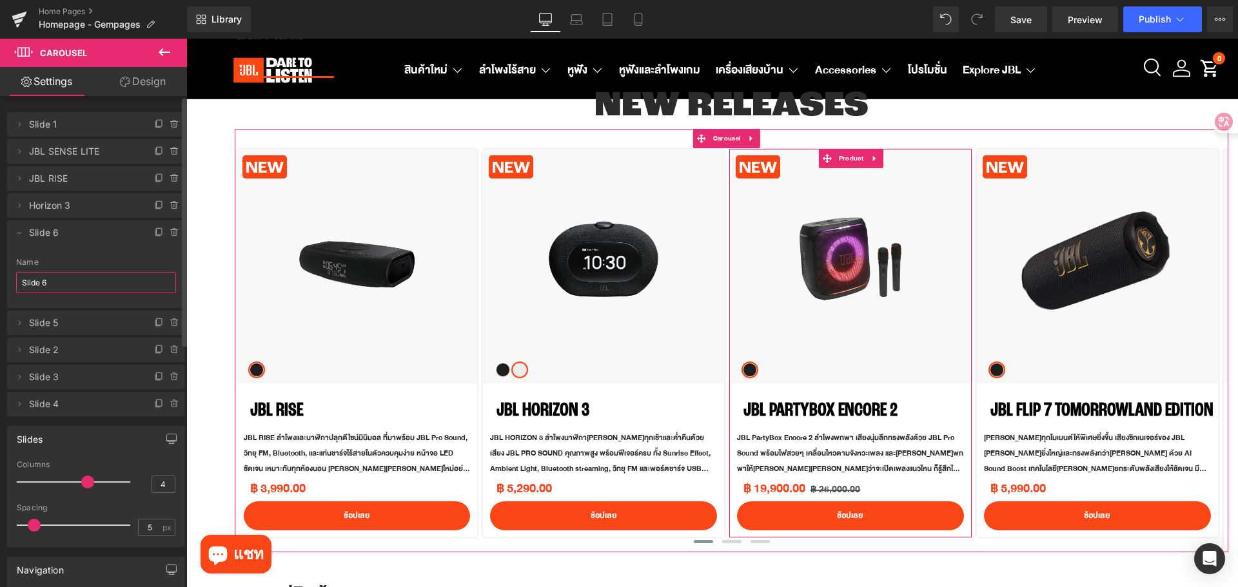
drag, startPoint x: 61, startPoint y: 281, endPoint x: 15, endPoint y: 281, distance: 45.8
click at [15, 281] on div "Slide 6 Name Slide 6" at bounding box center [96, 283] width 178 height 50
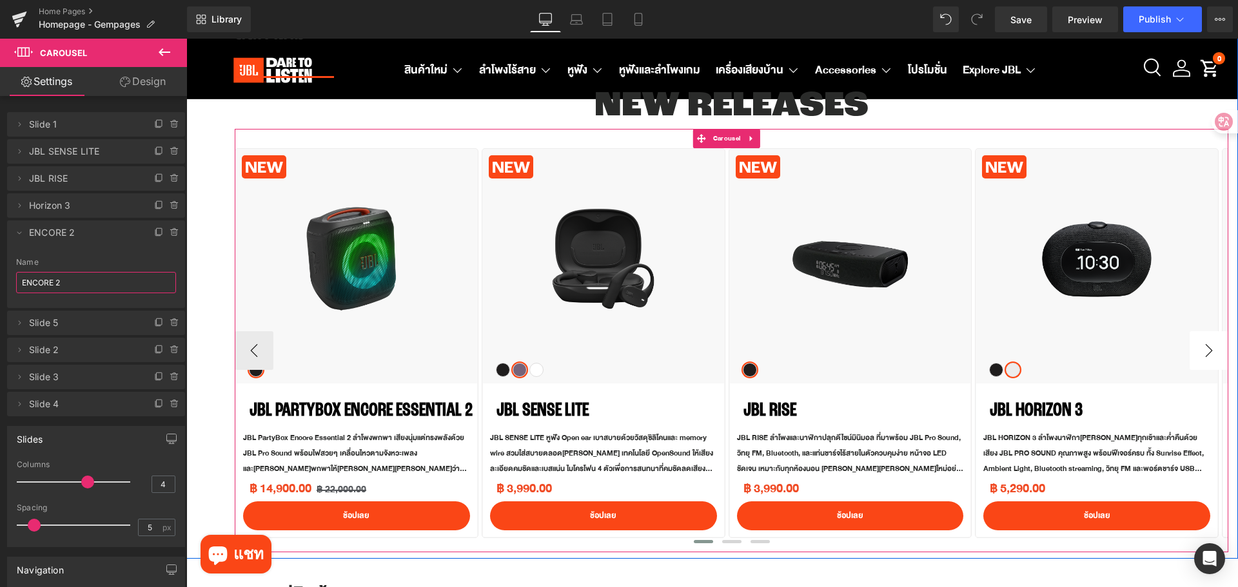
type input "ENCORE 2"
click at [1197, 346] on button "›" at bounding box center [1208, 350] width 39 height 39
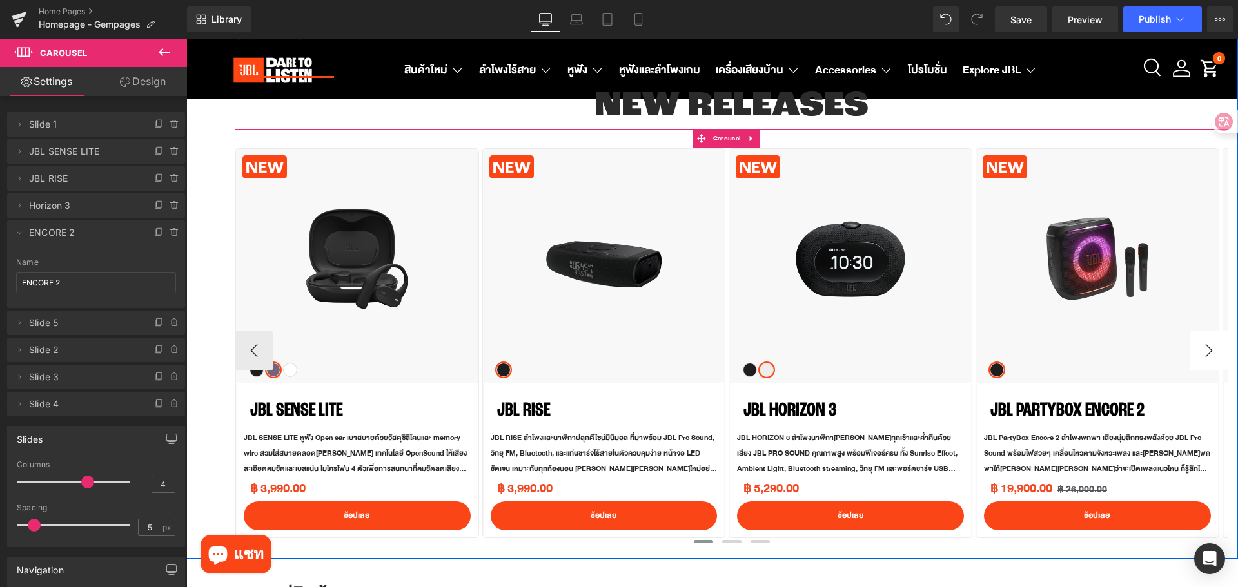
click at [1197, 346] on button "›" at bounding box center [1208, 350] width 39 height 39
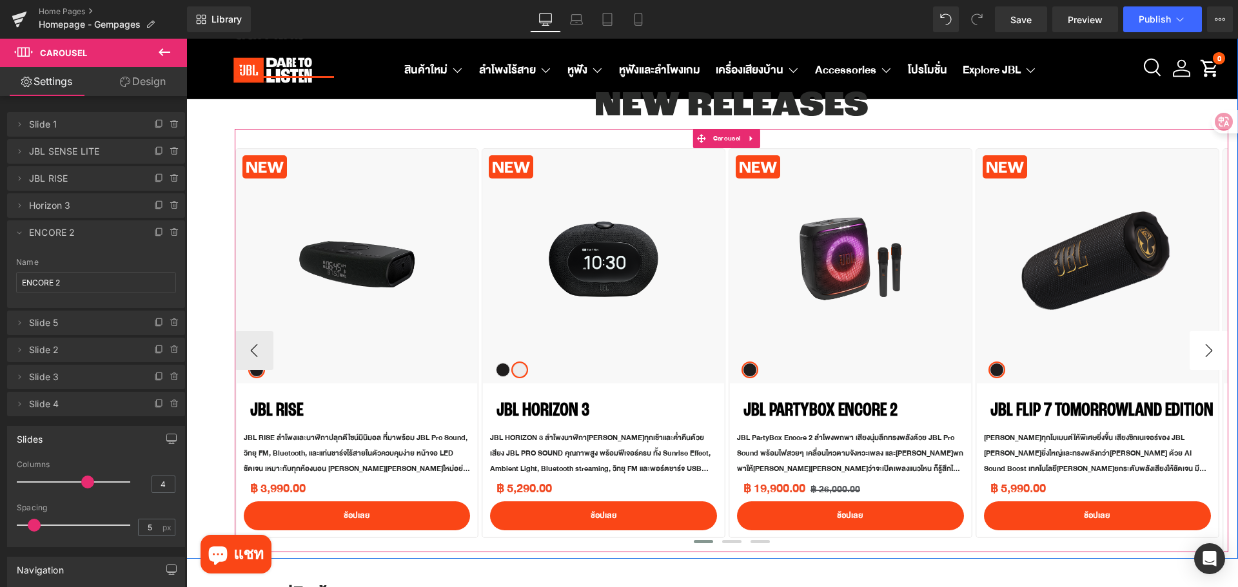
click at [1197, 346] on button "›" at bounding box center [1208, 350] width 39 height 39
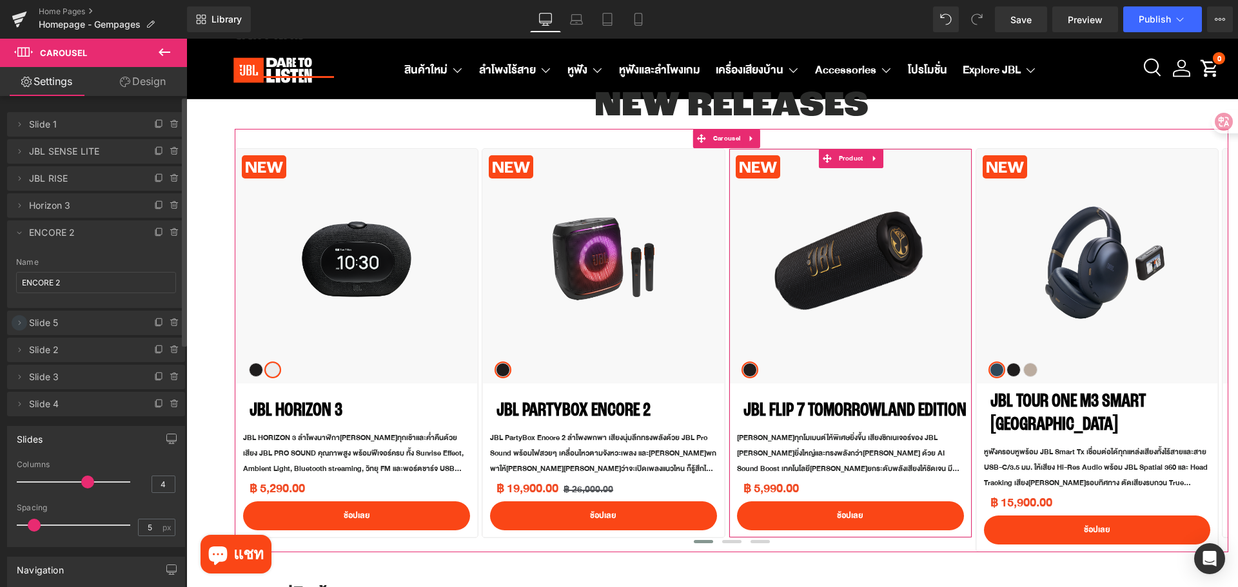
click at [21, 321] on icon at bounding box center [19, 323] width 10 height 10
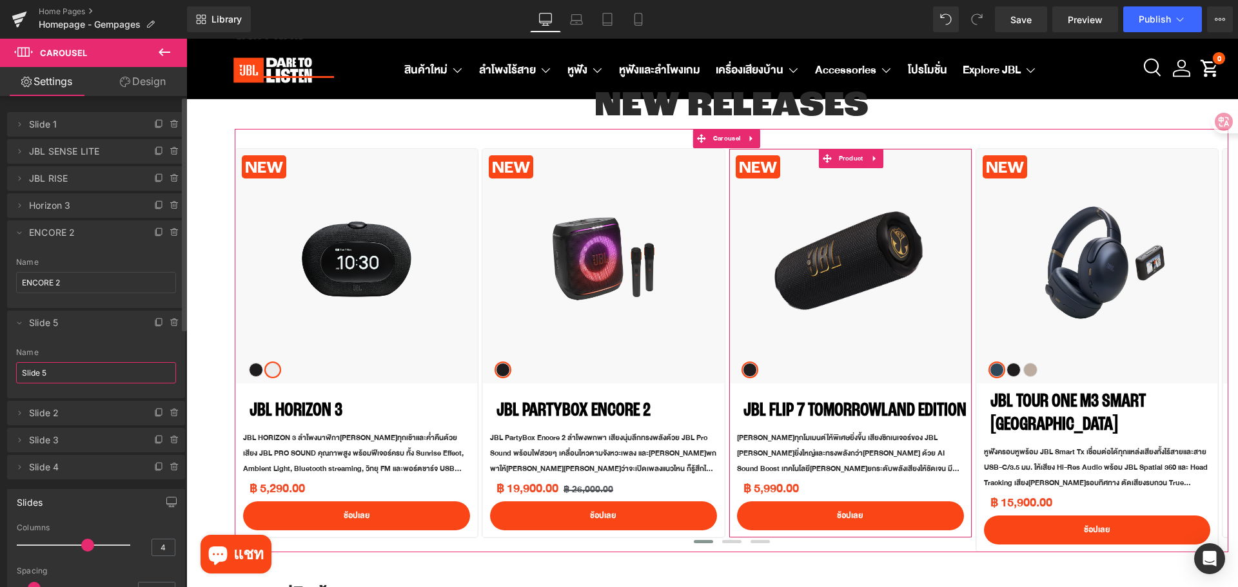
drag, startPoint x: 67, startPoint y: 374, endPoint x: 15, endPoint y: 367, distance: 52.0
click at [15, 367] on div "Slide 5 Name Slide 5" at bounding box center [96, 373] width 178 height 50
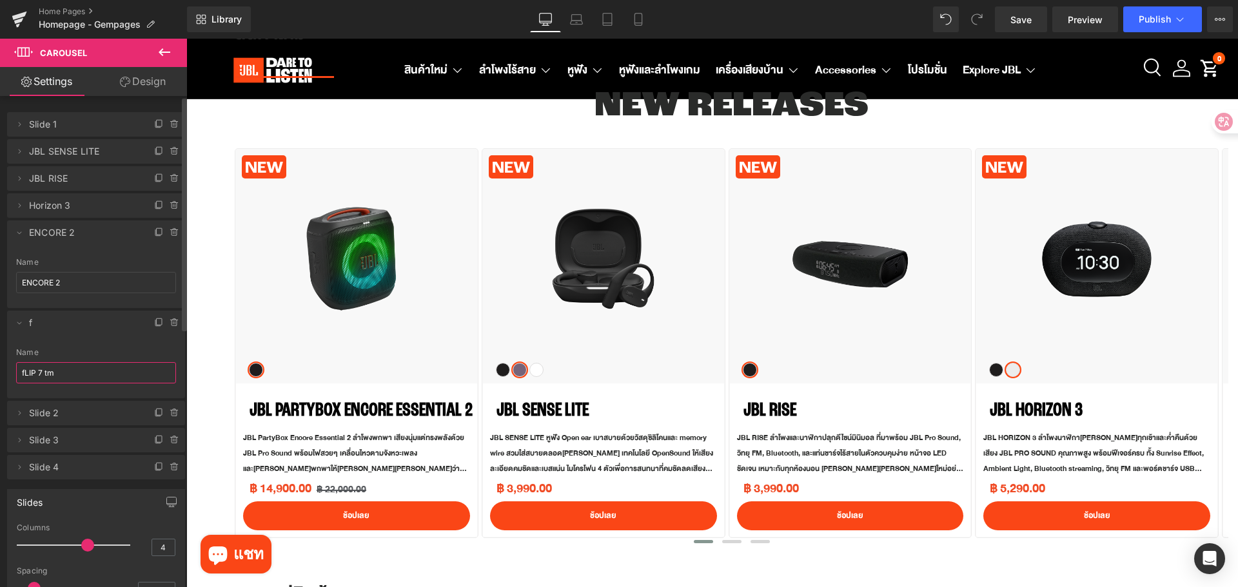
type input "fLIP 7 tml"
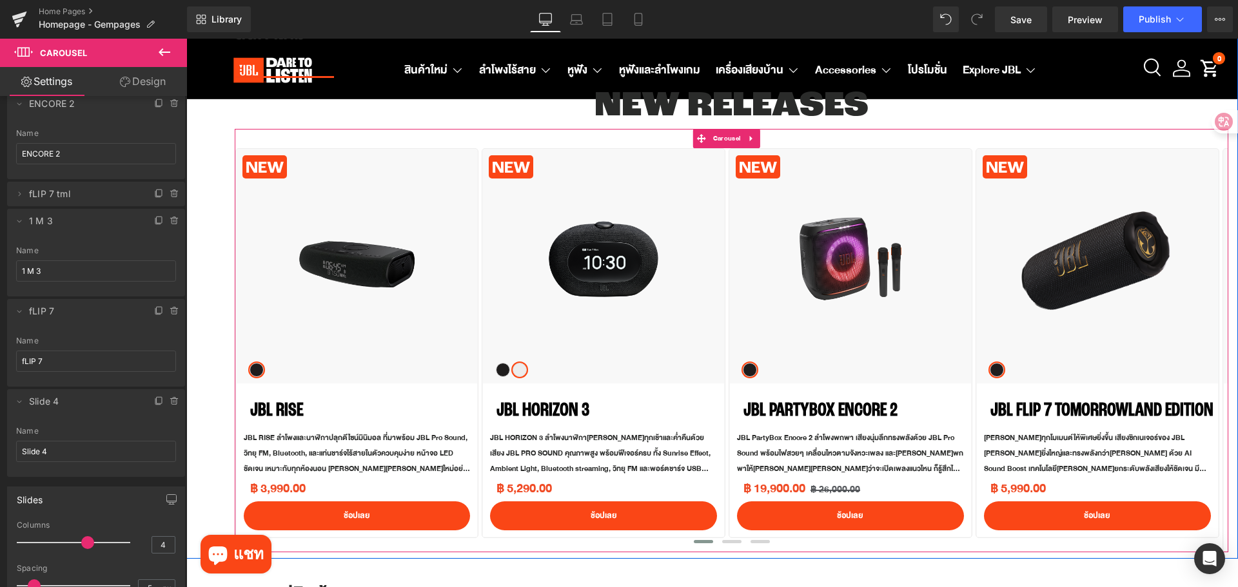
click at [1228, 342] on button "›" at bounding box center [1247, 350] width 39 height 39
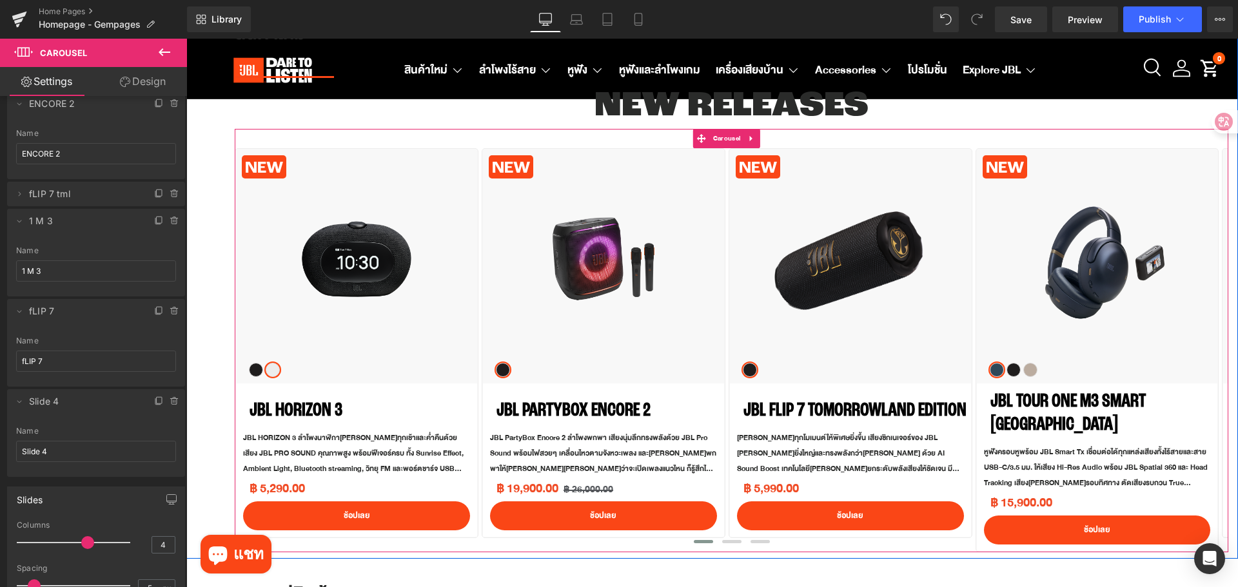
click at [1228, 342] on button "›" at bounding box center [1247, 350] width 39 height 39
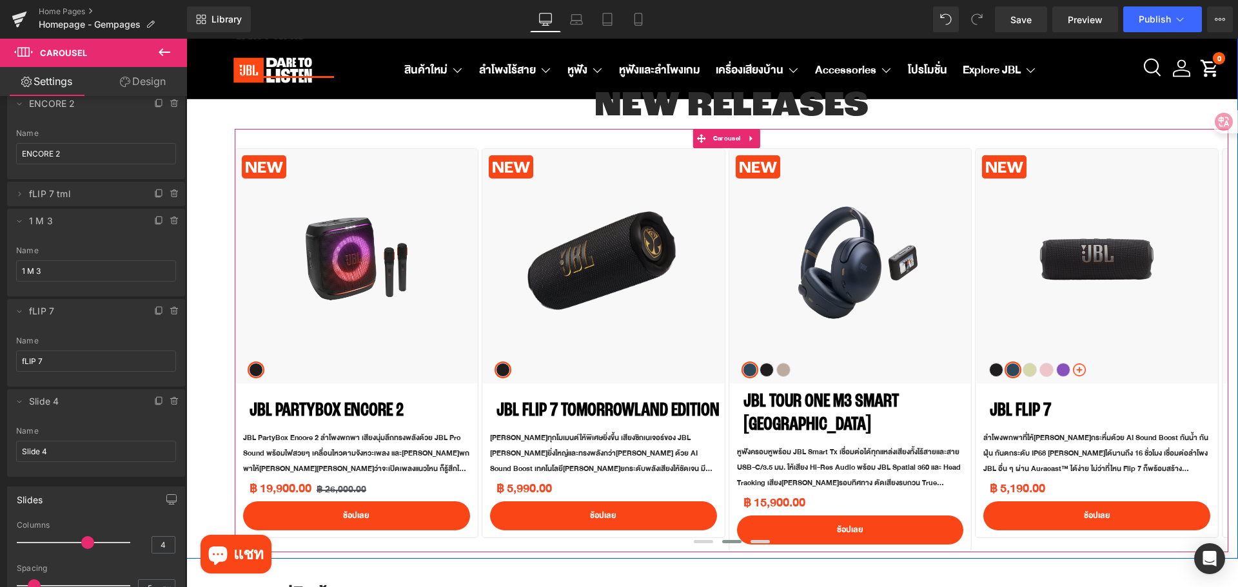
click at [1228, 342] on button "›" at bounding box center [1247, 350] width 39 height 39
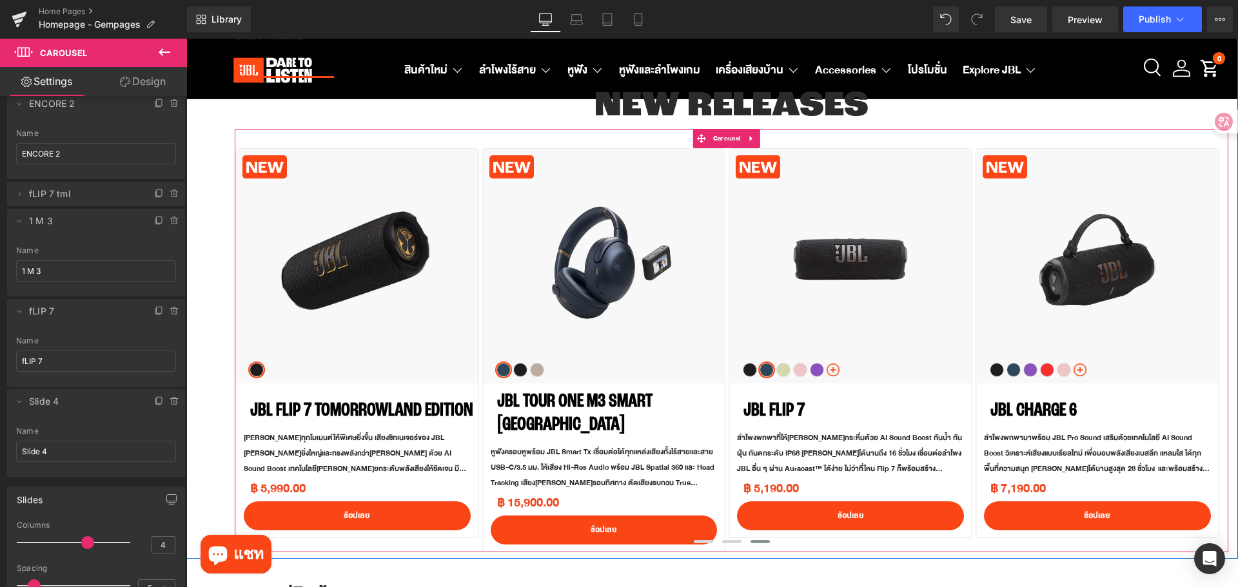
click at [1228, 342] on button "›" at bounding box center [1247, 350] width 39 height 39
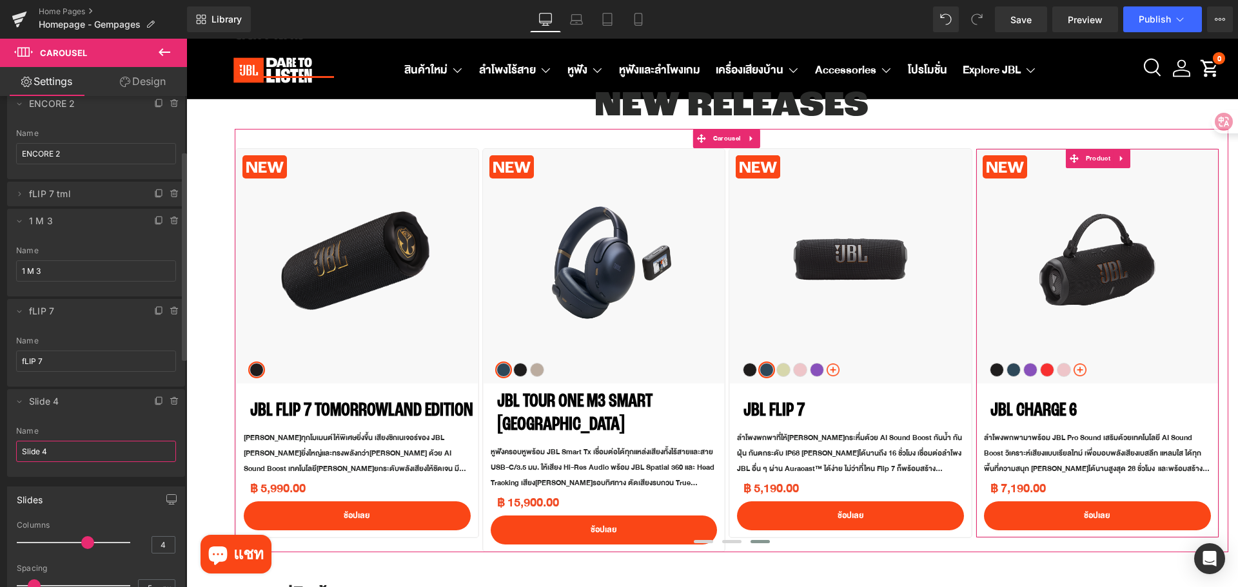
drag, startPoint x: 86, startPoint y: 449, endPoint x: 15, endPoint y: 451, distance: 71.0
click at [15, 451] on div "Slide 4 Name Slide 4" at bounding box center [96, 452] width 178 height 50
type input "c"
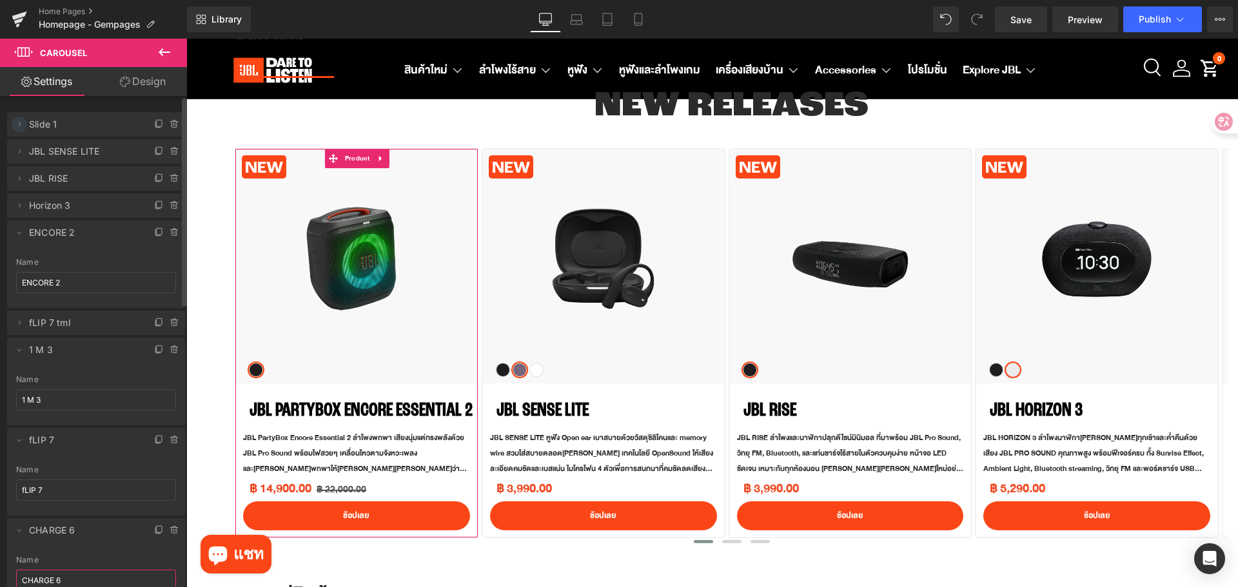
type input "CHARGE 6"
click at [19, 122] on icon at bounding box center [19, 124] width 10 height 10
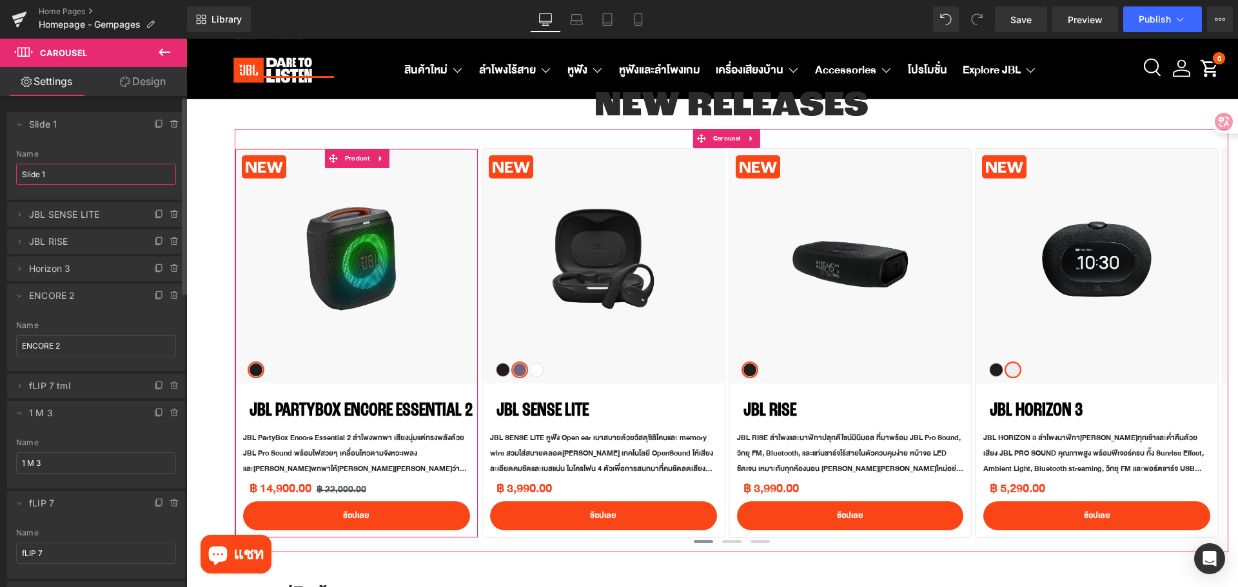
drag, startPoint x: 66, startPoint y: 173, endPoint x: 13, endPoint y: 171, distance: 53.6
click at [13, 171] on div "Slide 1 Name Slide 1" at bounding box center [96, 175] width 178 height 50
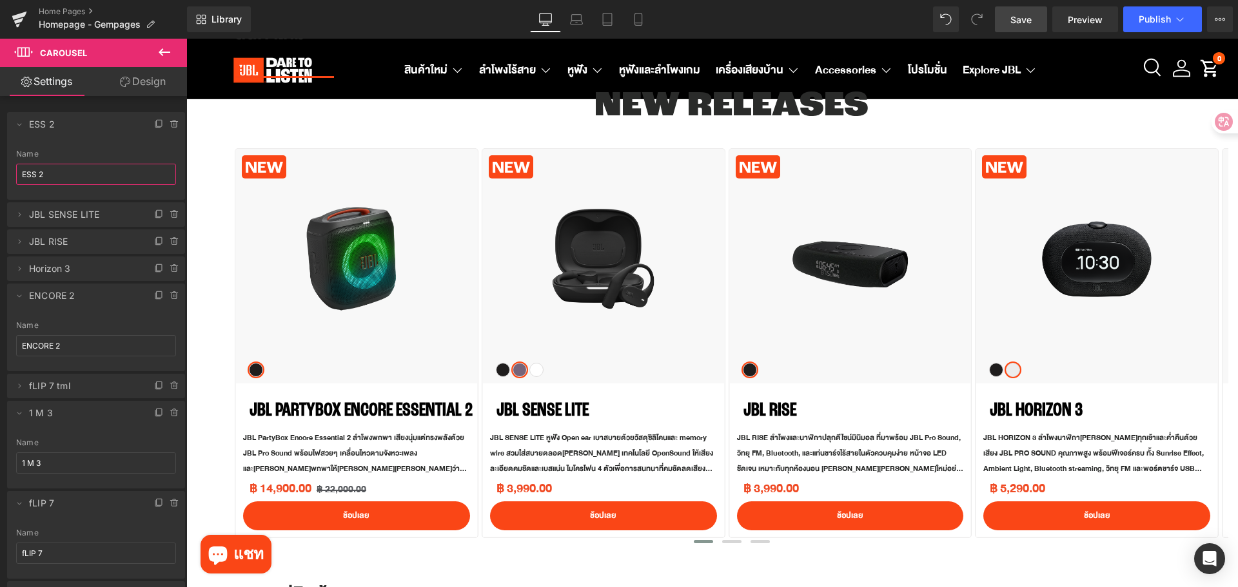
type input "ESS 2"
click at [1006, 23] on link "Save" at bounding box center [1021, 19] width 52 height 26
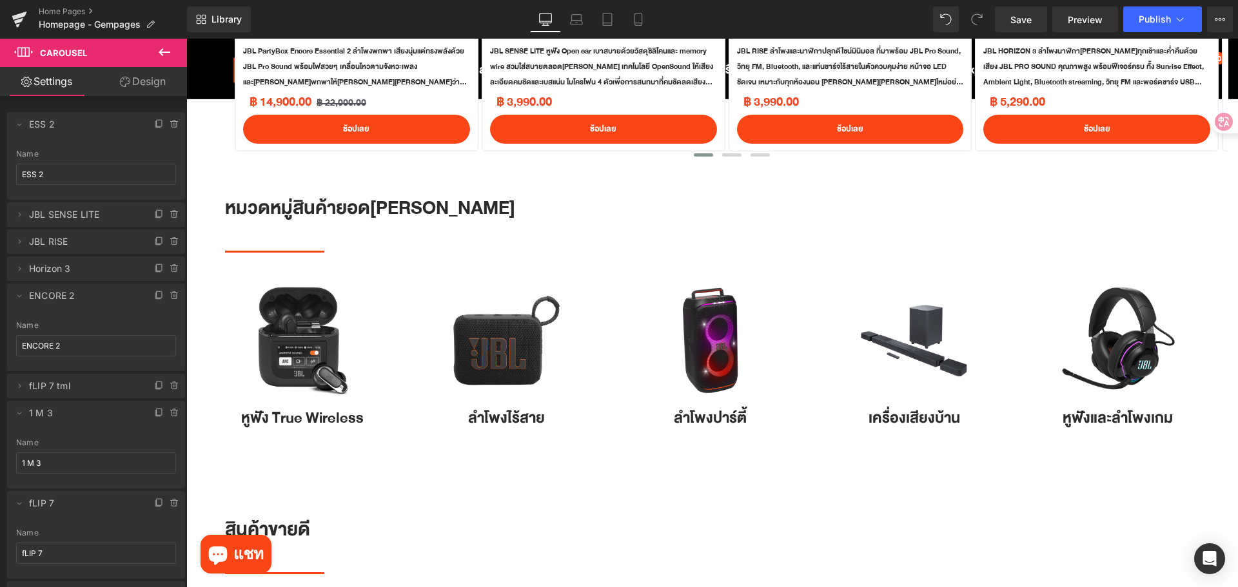
scroll to position [580, 0]
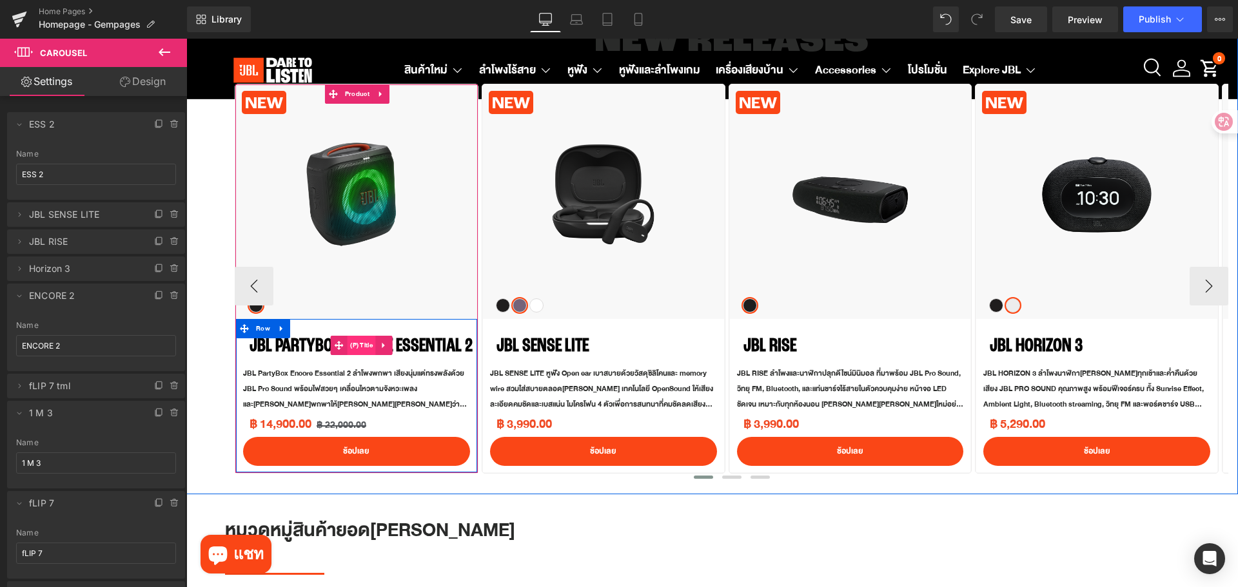
click at [363, 347] on span "(P) Title" at bounding box center [361, 345] width 29 height 19
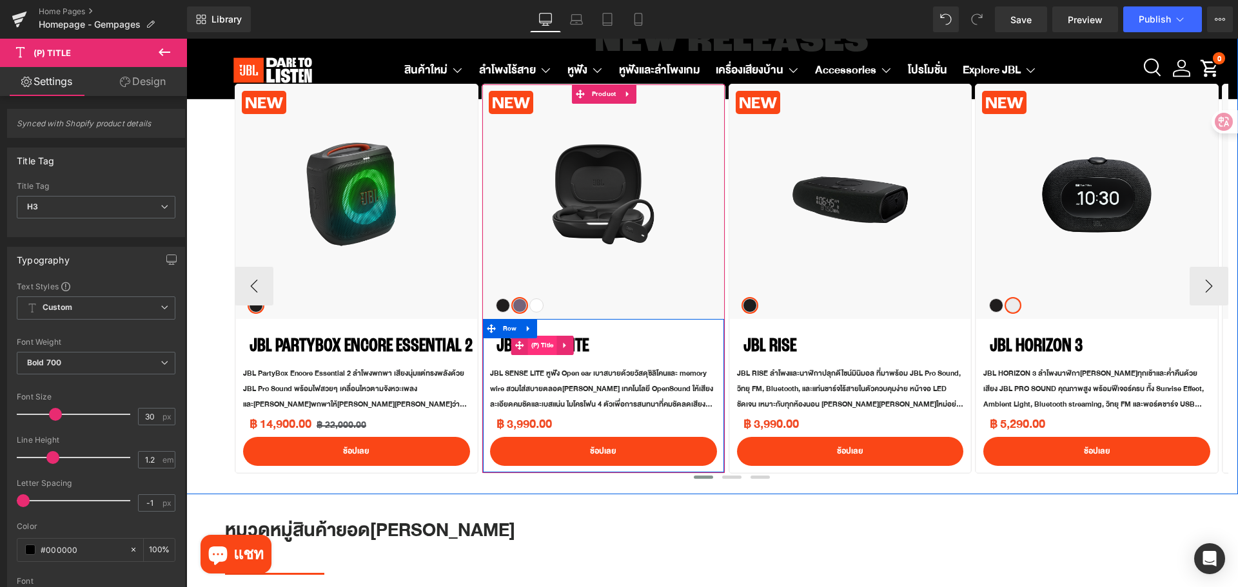
click at [549, 345] on span "(P) Title" at bounding box center [542, 345] width 29 height 19
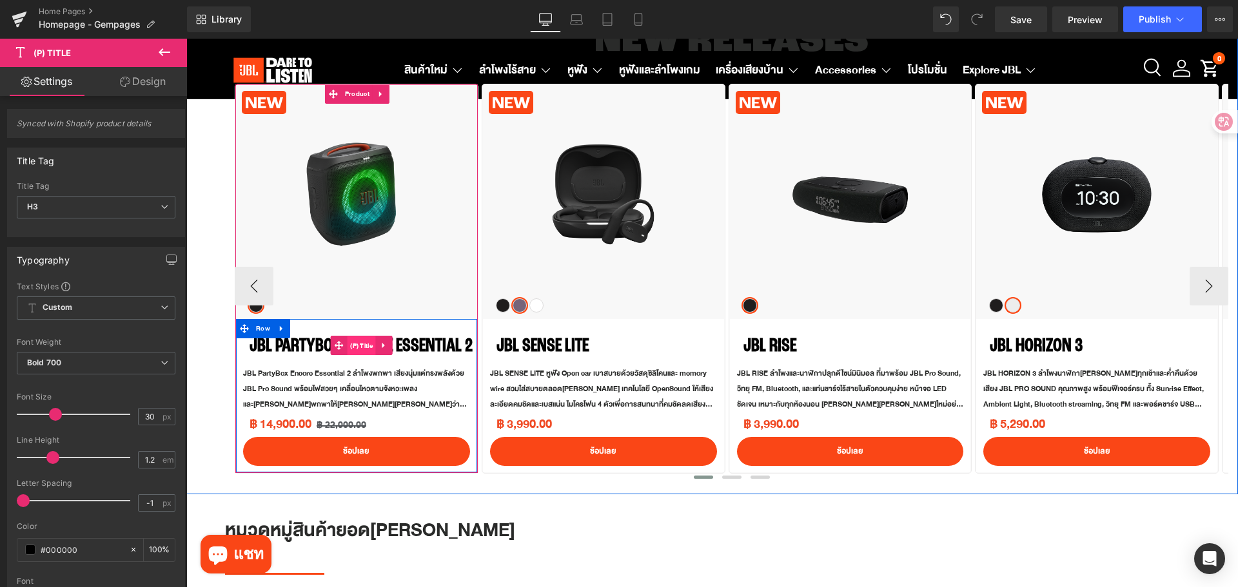
click at [350, 342] on span "(P) Title" at bounding box center [361, 346] width 29 height 19
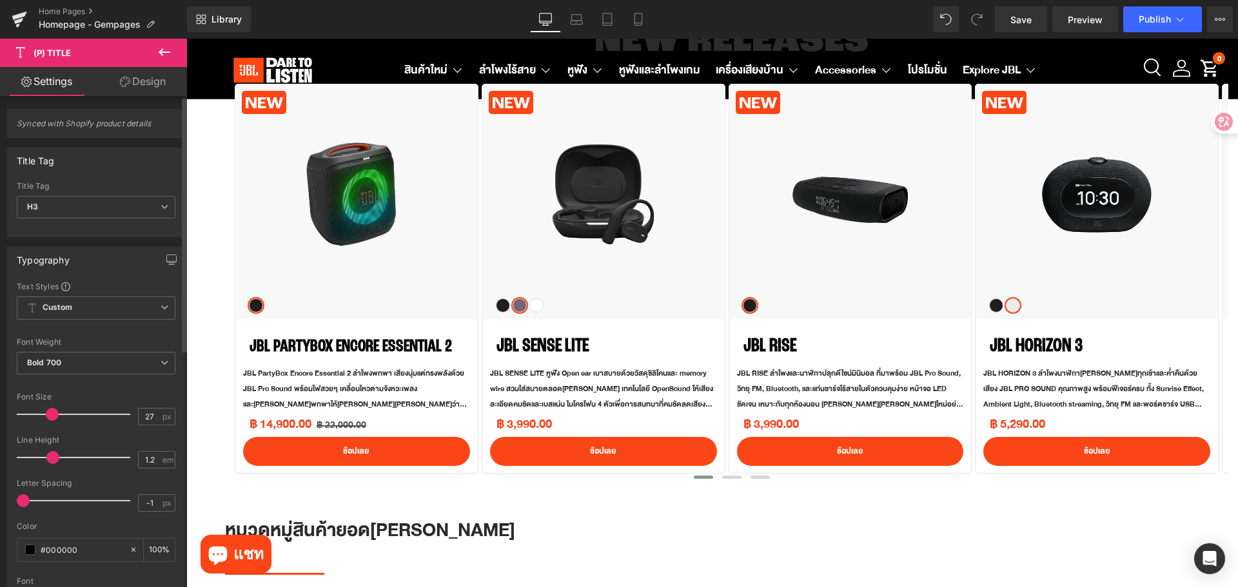
type input "26"
click at [48, 415] on span at bounding box center [50, 414] width 13 height 13
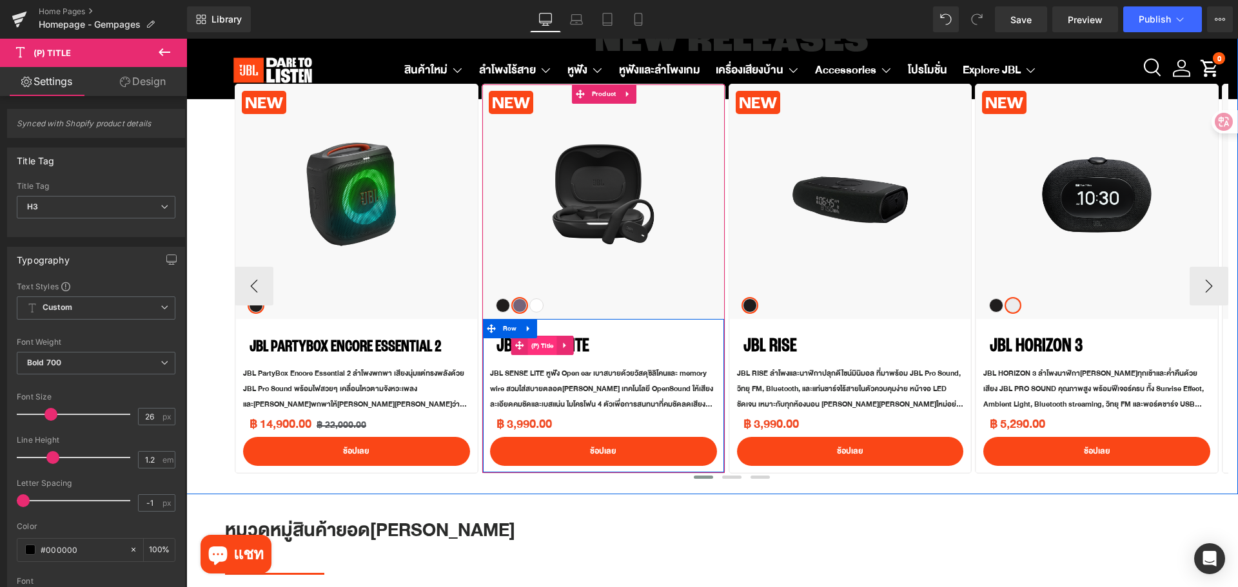
click at [554, 351] on span "(P) Title" at bounding box center [542, 346] width 29 height 19
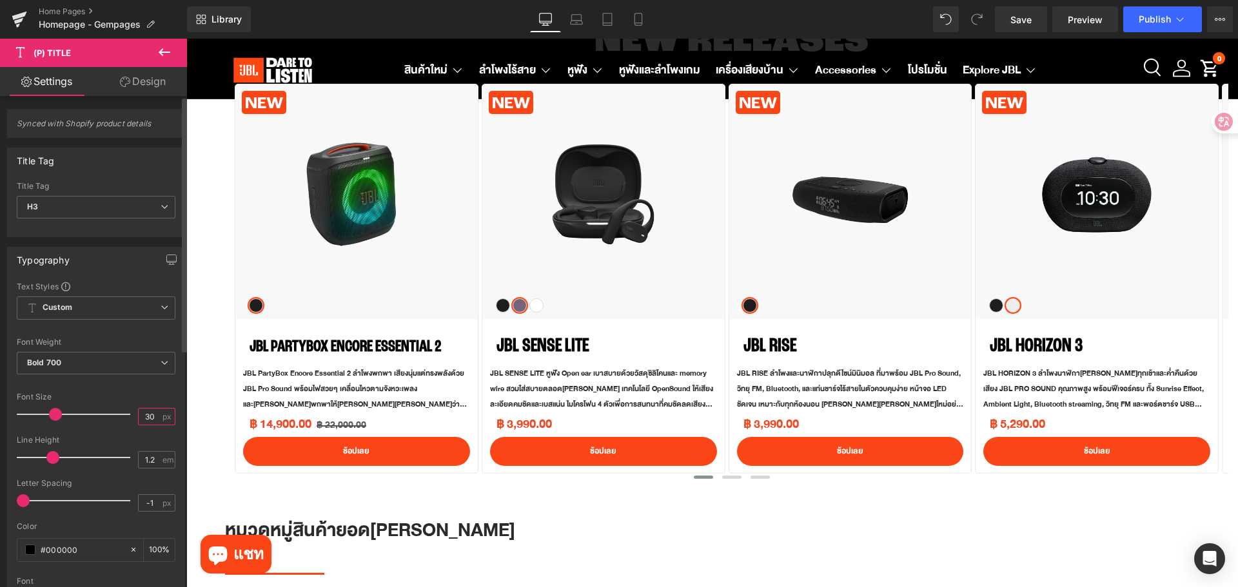
drag, startPoint x: 150, startPoint y: 418, endPoint x: 137, endPoint y: 418, distance: 12.9
click at [139, 418] on input "30" at bounding box center [150, 417] width 23 height 16
type input "26"
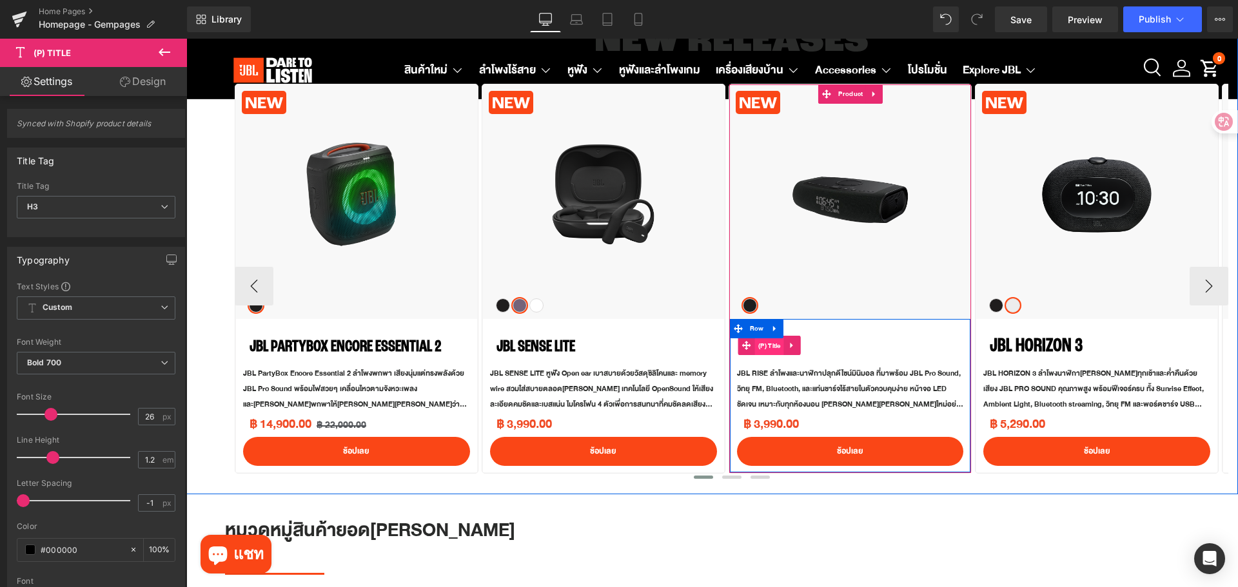
click at [764, 347] on span "(P) Title" at bounding box center [769, 346] width 29 height 19
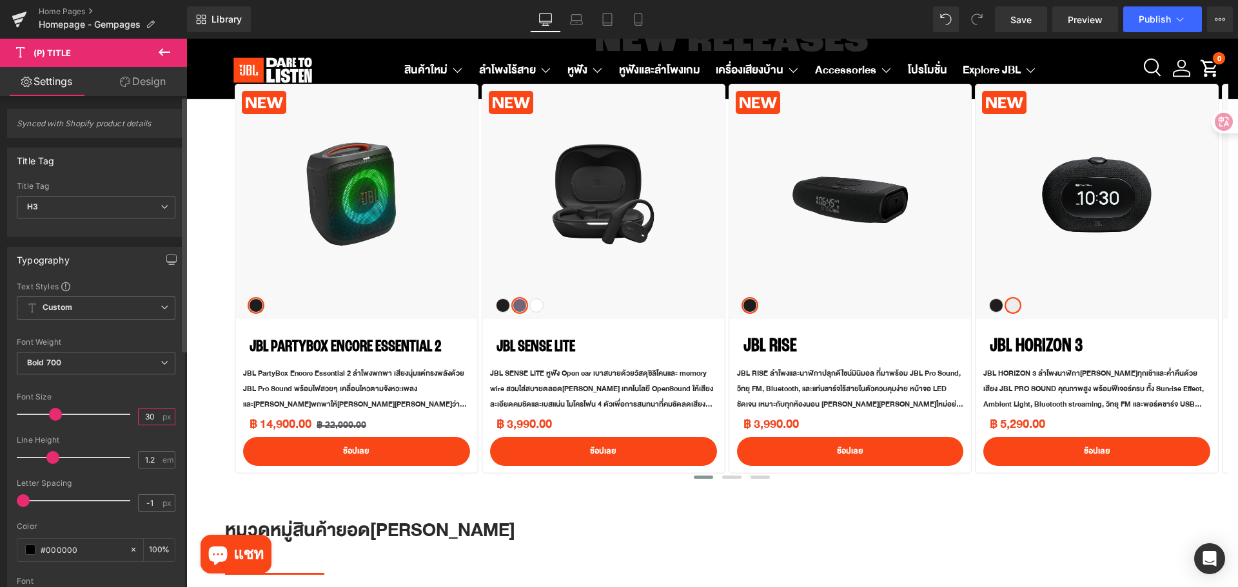
drag, startPoint x: 152, startPoint y: 415, endPoint x: 135, endPoint y: 415, distance: 17.4
click at [139, 415] on input "30" at bounding box center [150, 417] width 23 height 16
type input "26"
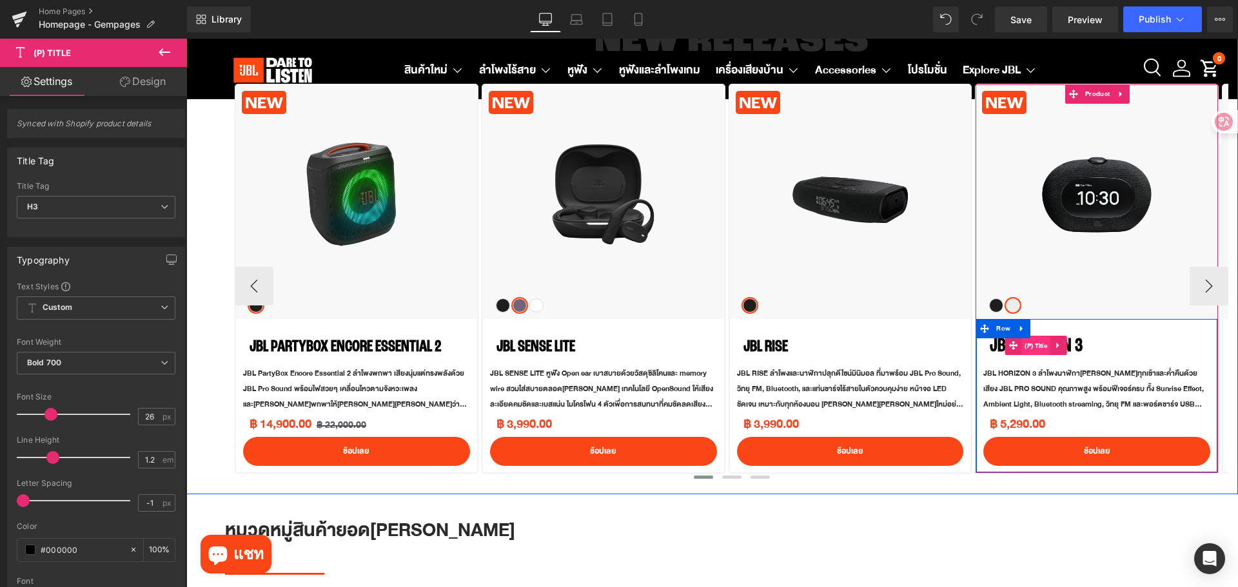
click at [1032, 349] on span "(P) Title" at bounding box center [1035, 346] width 29 height 19
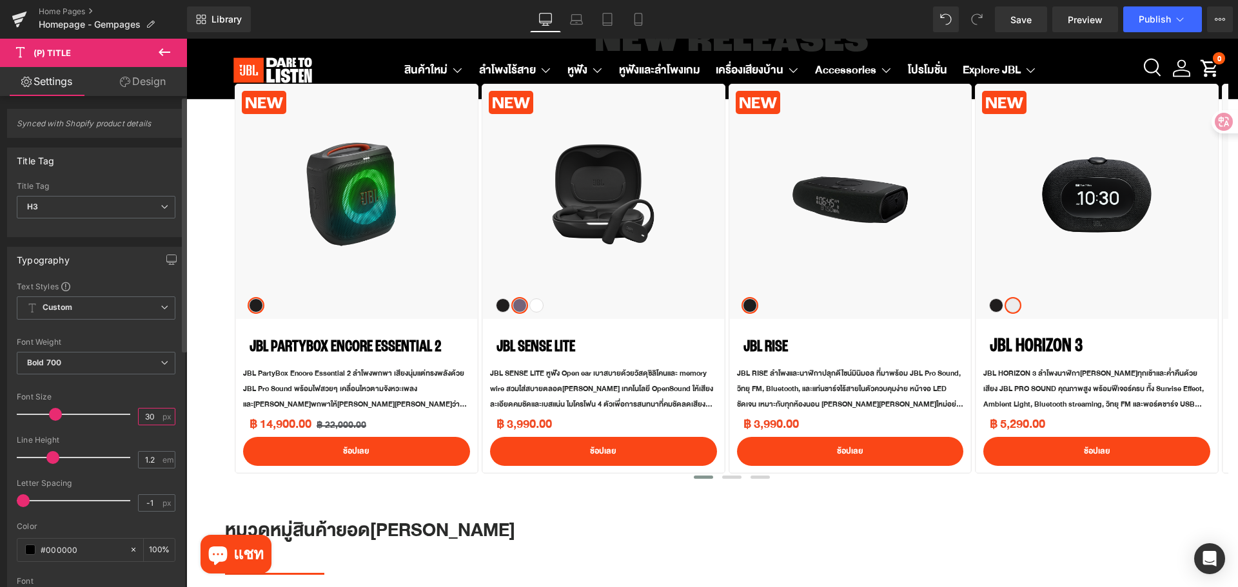
drag, startPoint x: 153, startPoint y: 415, endPoint x: 138, endPoint y: 415, distance: 14.8
click at [139, 415] on input "30" at bounding box center [150, 417] width 23 height 16
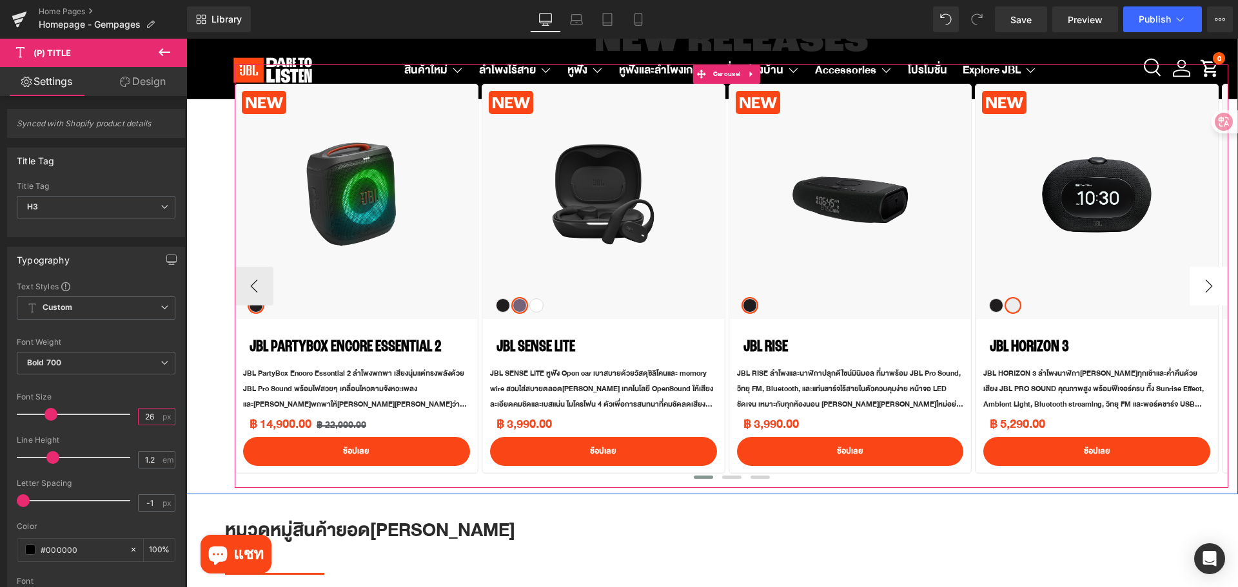
type input "26"
click at [1190, 286] on button "›" at bounding box center [1208, 286] width 39 height 39
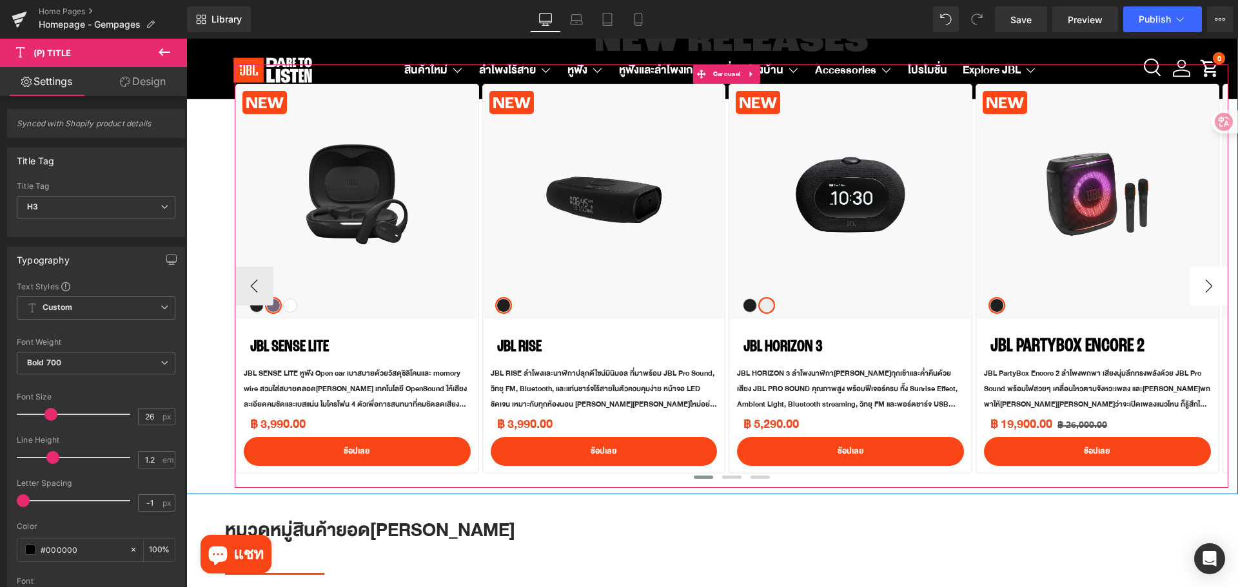
click at [1190, 286] on button "›" at bounding box center [1208, 286] width 39 height 39
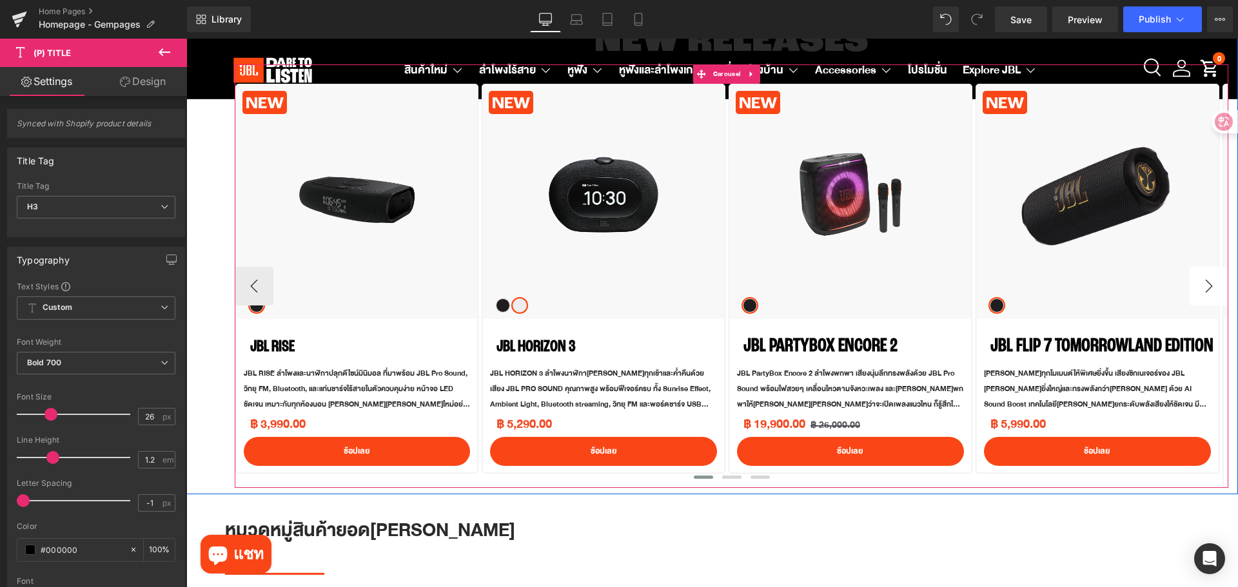
click at [1190, 286] on button "›" at bounding box center [1208, 286] width 39 height 39
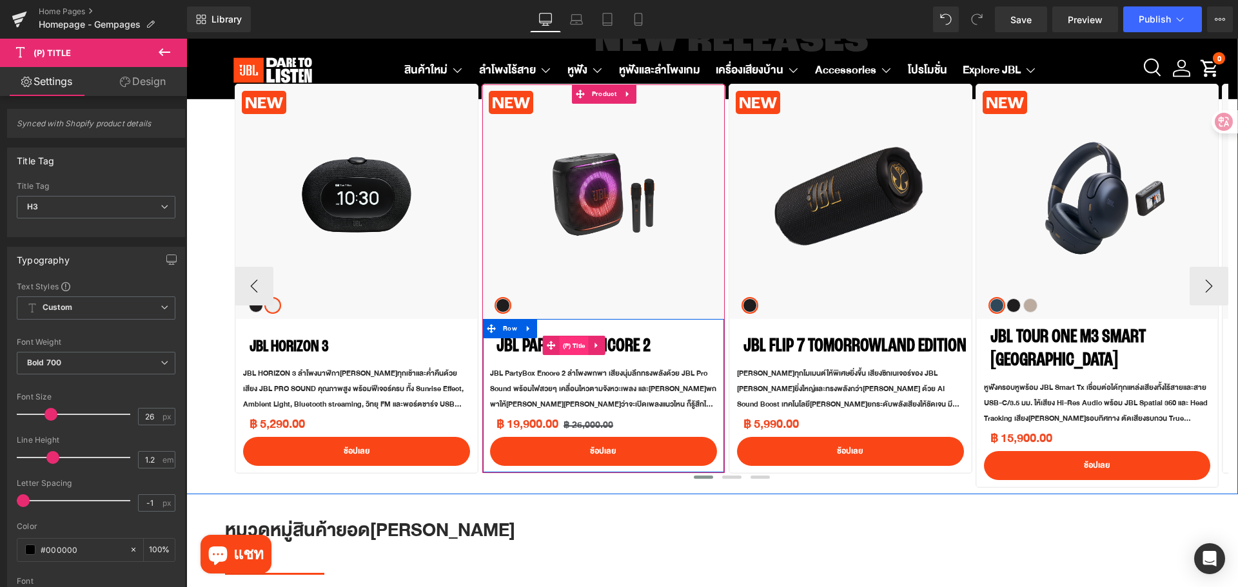
click at [567, 344] on span "(P) Title" at bounding box center [574, 346] width 29 height 19
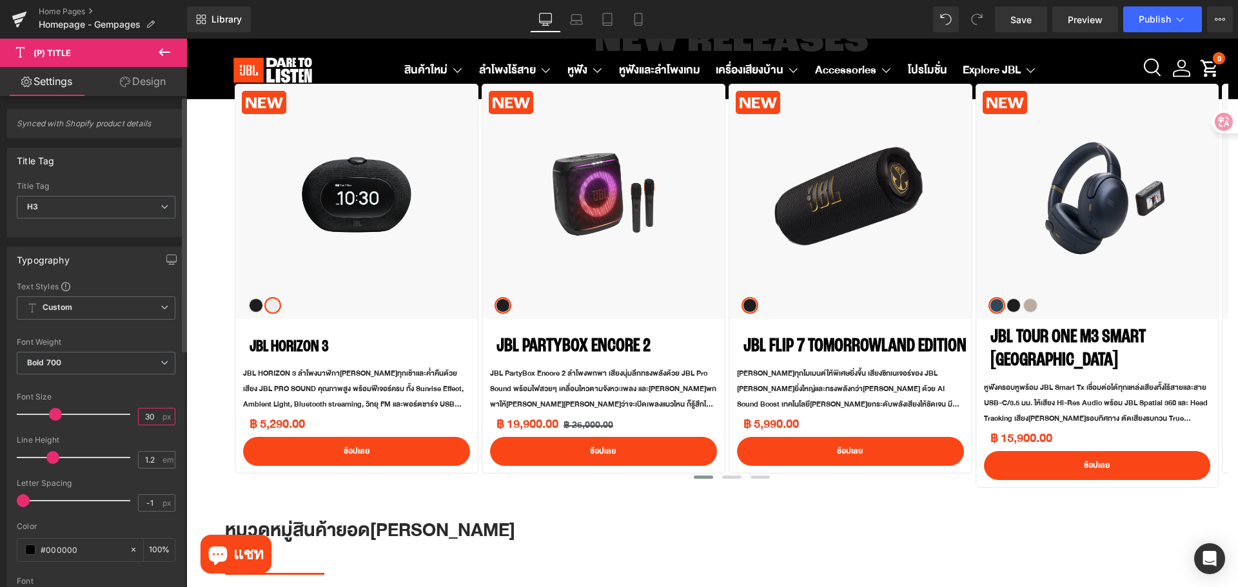
drag, startPoint x: 153, startPoint y: 418, endPoint x: 136, endPoint y: 418, distance: 16.8
click at [139, 418] on input "30" at bounding box center [150, 417] width 23 height 16
type input "26"
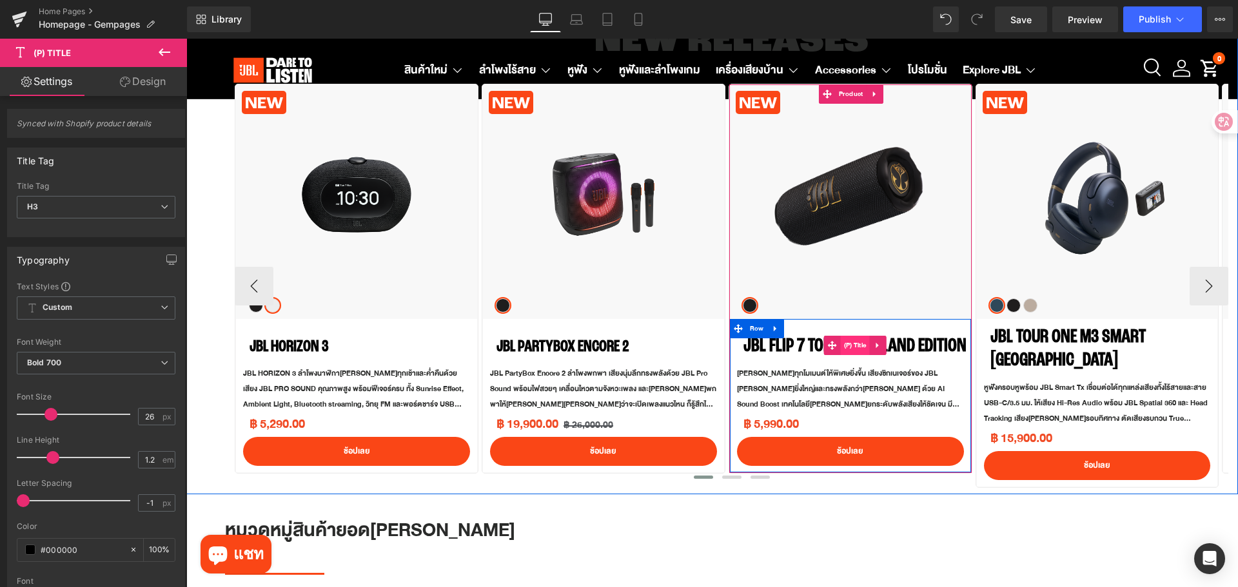
click at [850, 349] on span "(P) Title" at bounding box center [855, 345] width 29 height 19
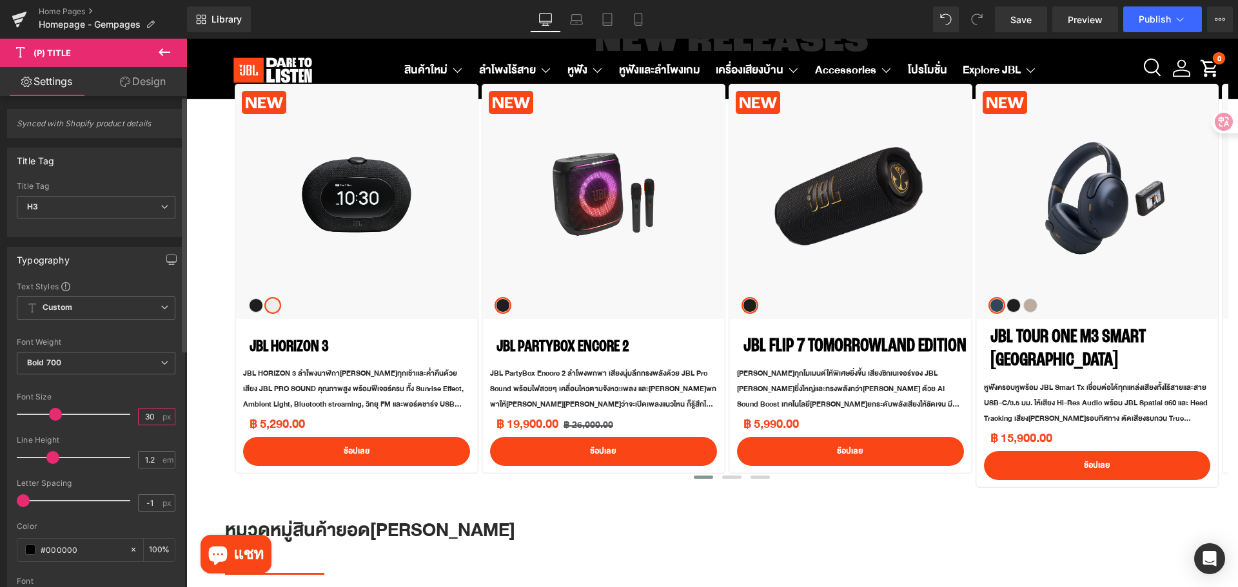
drag, startPoint x: 150, startPoint y: 419, endPoint x: 137, endPoint y: 419, distance: 12.9
click at [139, 419] on input "30" at bounding box center [150, 417] width 23 height 16
type input "26"
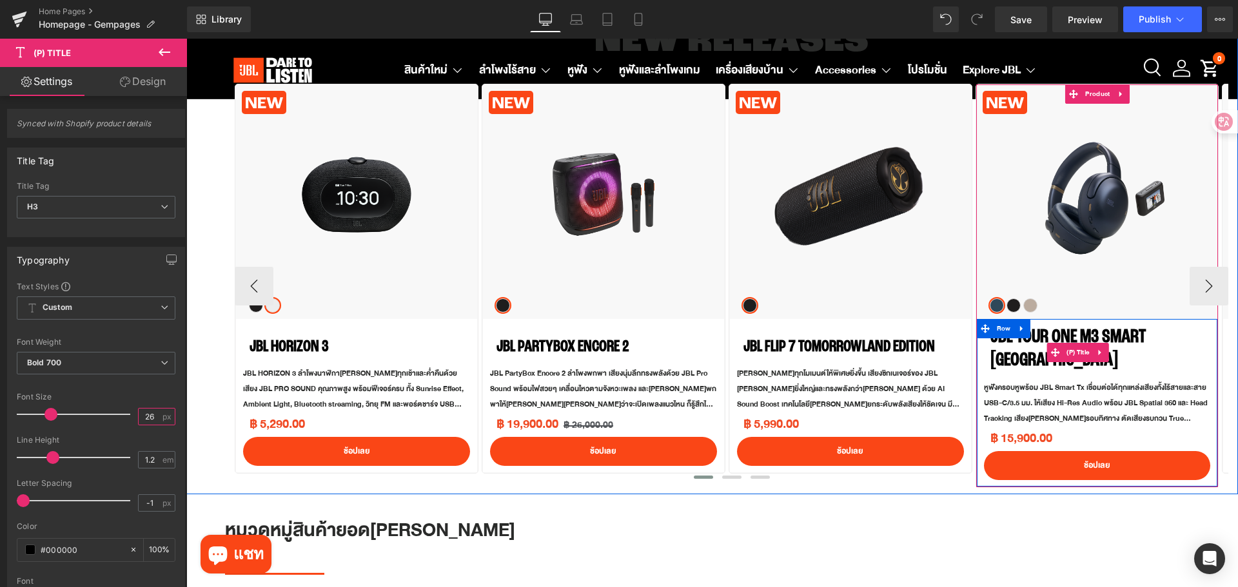
drag, startPoint x: 1081, startPoint y: 347, endPoint x: 965, endPoint y: 339, distance: 116.3
click at [1081, 347] on span "(P) Title" at bounding box center [1077, 352] width 29 height 19
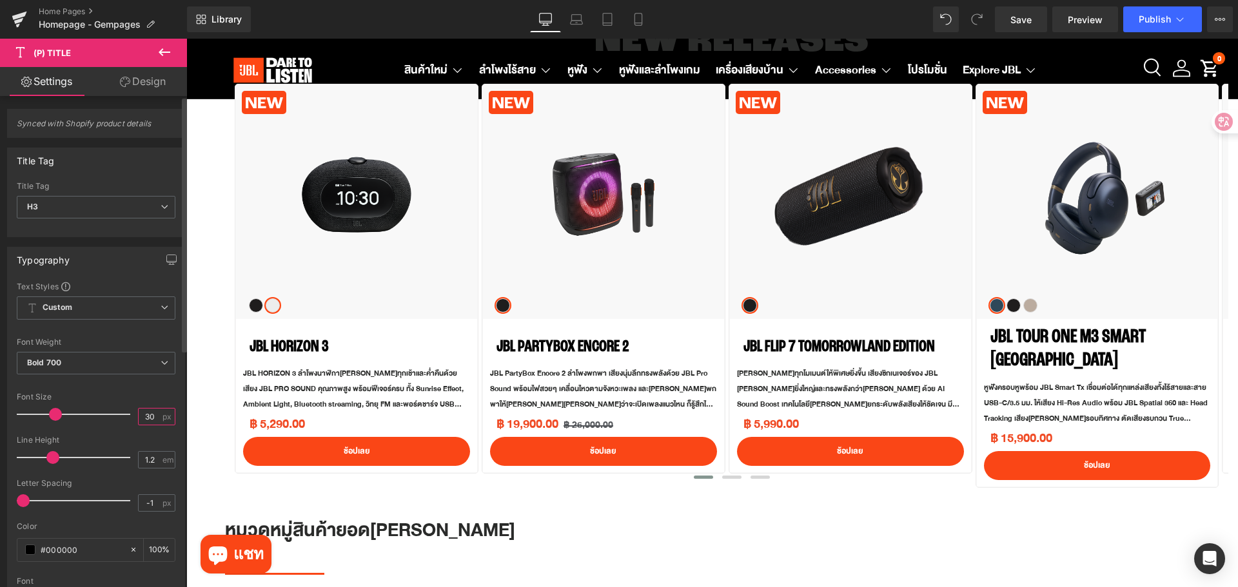
drag, startPoint x: 152, startPoint y: 411, endPoint x: 136, endPoint y: 413, distance: 16.2
click at [139, 413] on input "30" at bounding box center [150, 417] width 23 height 16
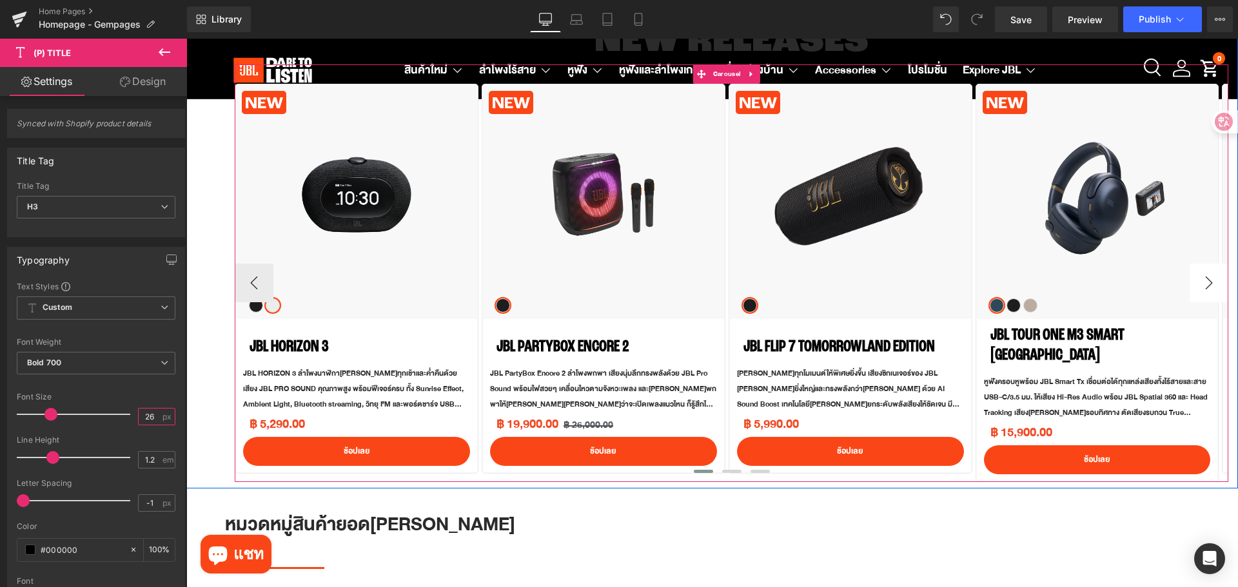
type input "26"
click at [1204, 280] on button "›" at bounding box center [1208, 283] width 39 height 39
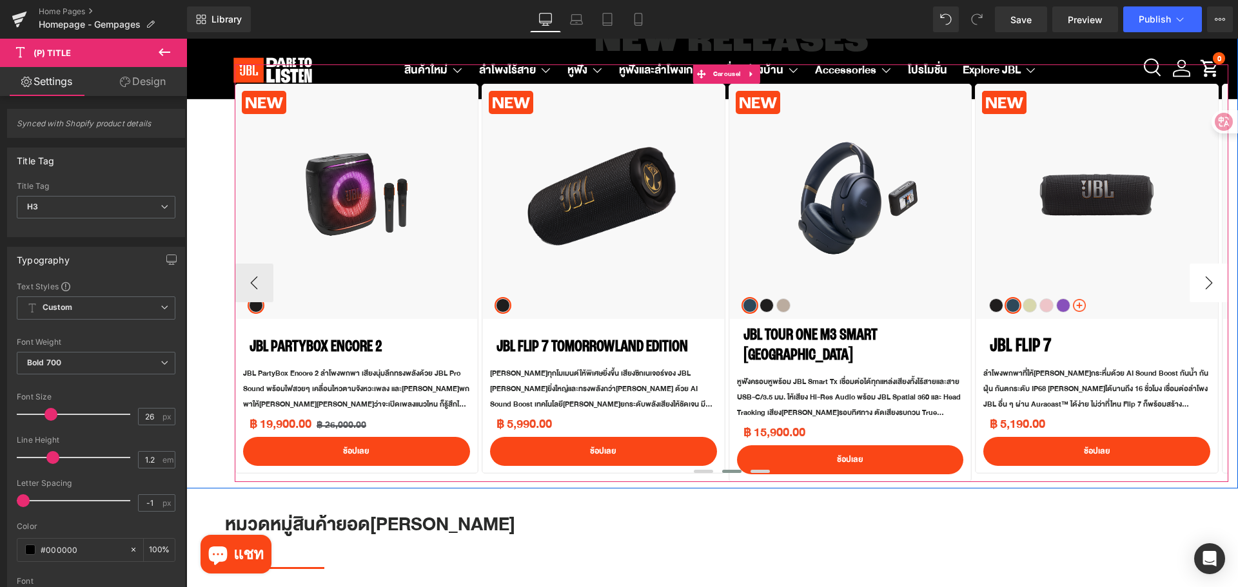
click at [1204, 280] on button "›" at bounding box center [1208, 283] width 39 height 39
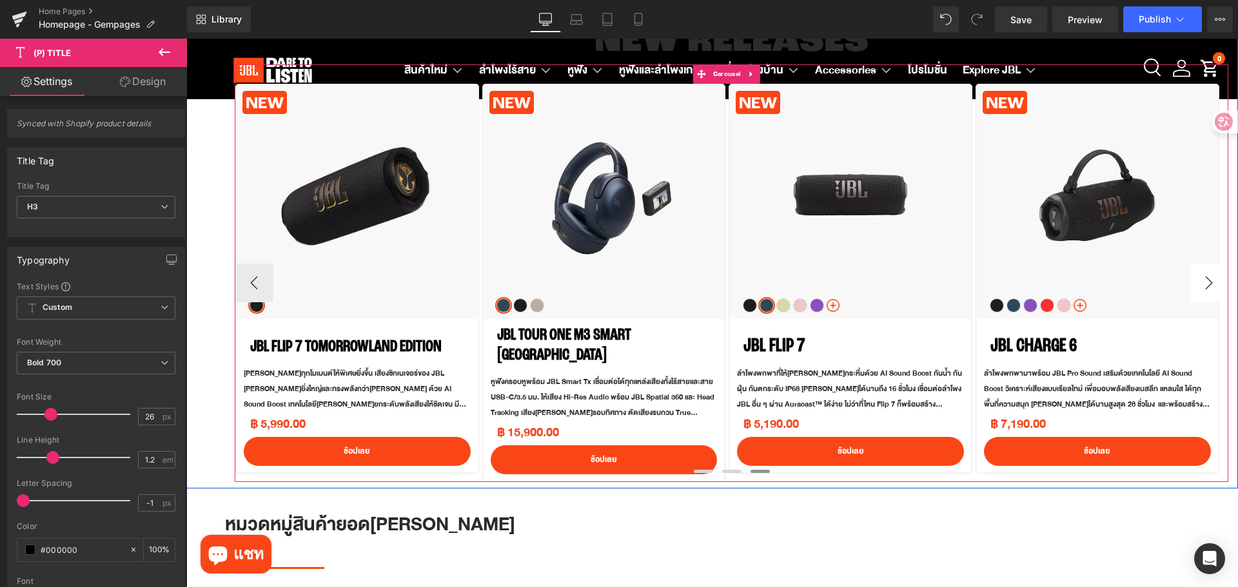
click at [1204, 280] on button "›" at bounding box center [1208, 283] width 39 height 39
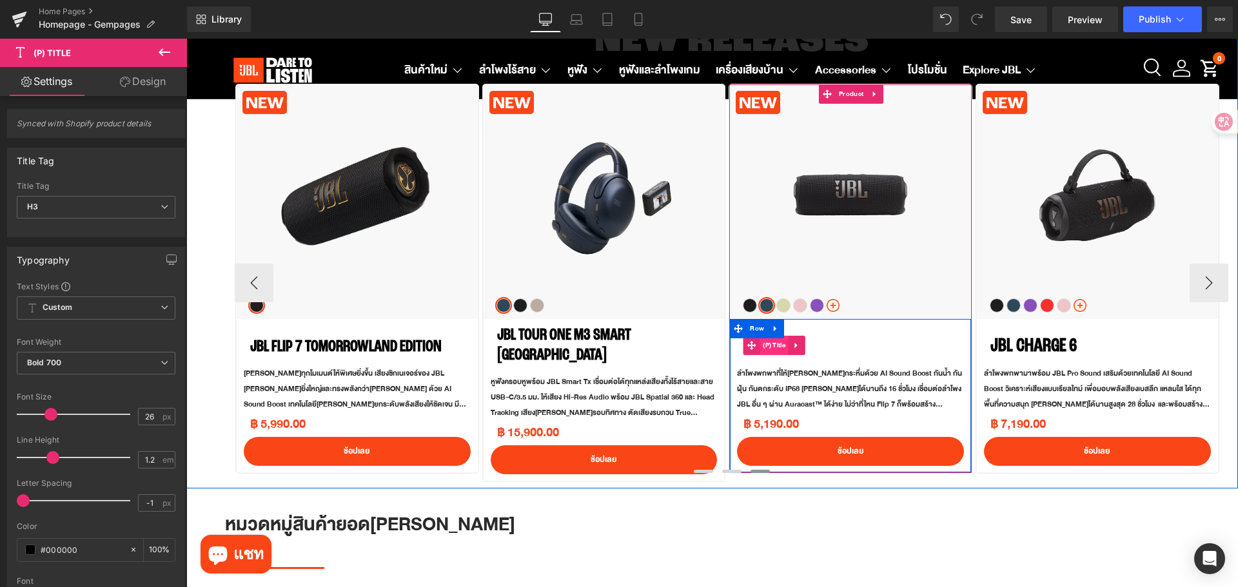
click at [778, 346] on span "(P) Title" at bounding box center [773, 345] width 29 height 19
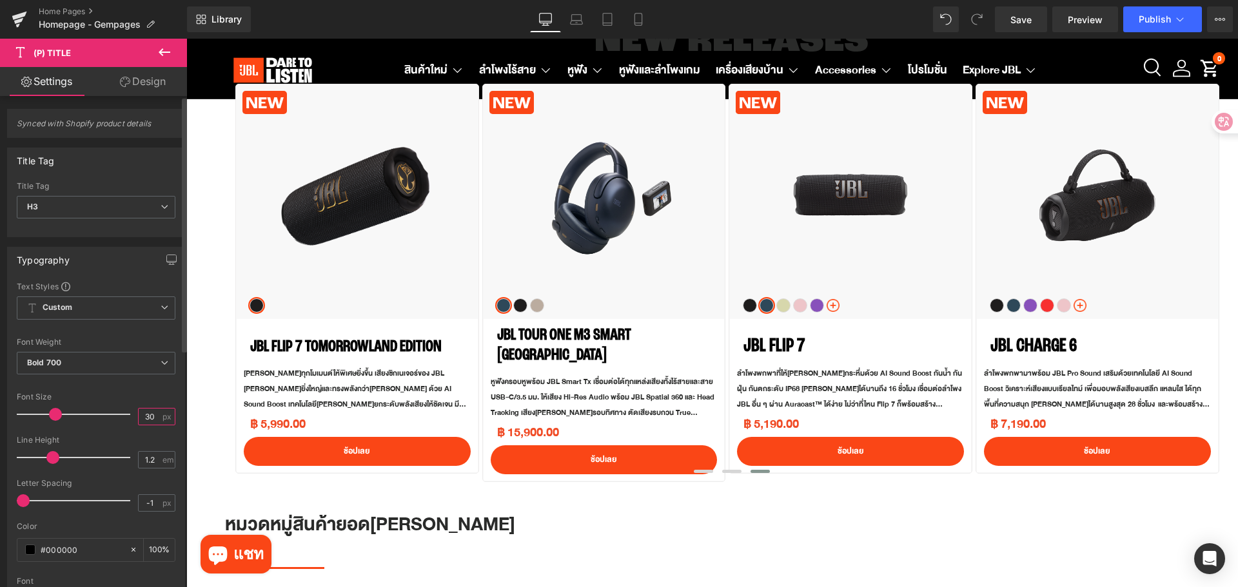
drag, startPoint x: 150, startPoint y: 418, endPoint x: 135, endPoint y: 418, distance: 15.5
click at [139, 418] on input "30" at bounding box center [150, 417] width 23 height 16
type input "26"
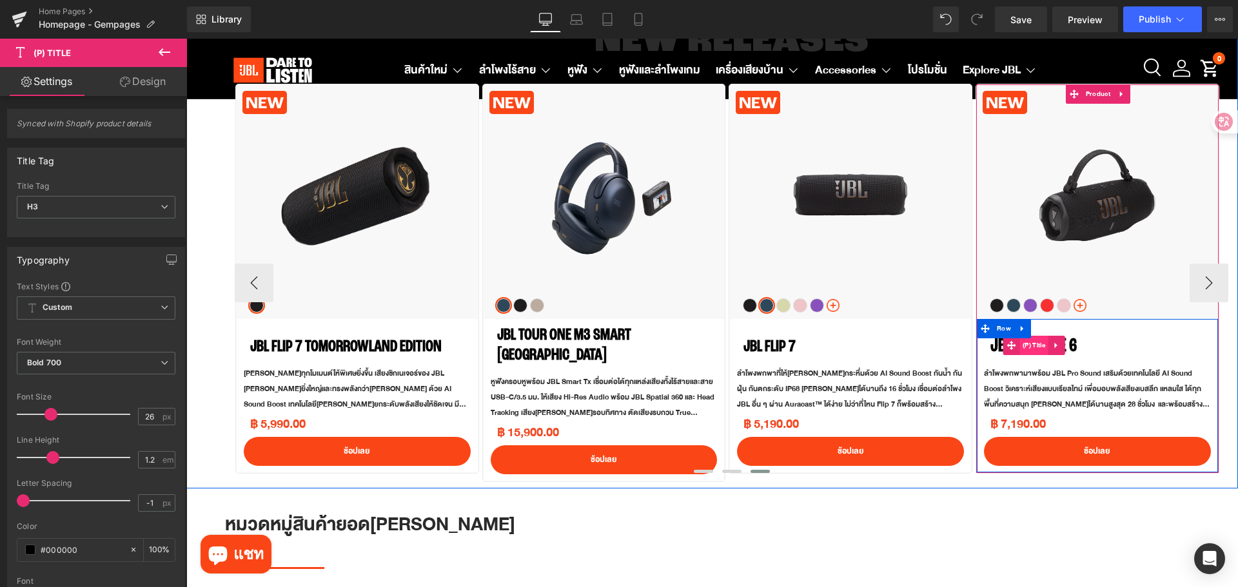
click at [1040, 346] on span "(P) Title" at bounding box center [1033, 345] width 29 height 19
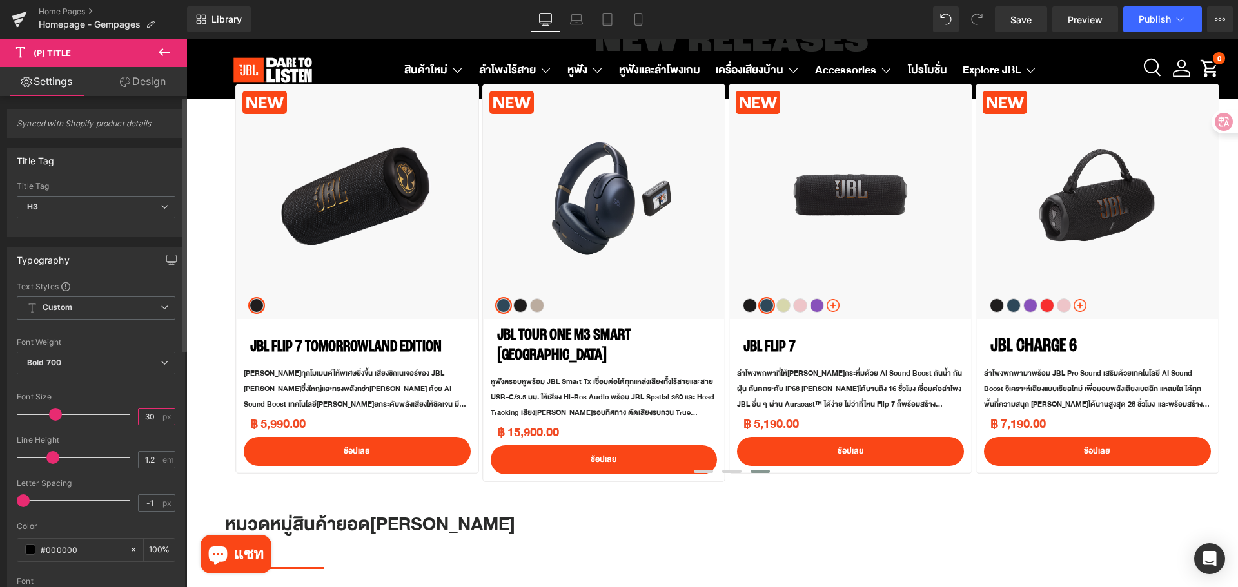
drag, startPoint x: 150, startPoint y: 414, endPoint x: 133, endPoint y: 413, distance: 16.8
click at [138, 413] on div "30 px" at bounding box center [156, 416] width 37 height 17
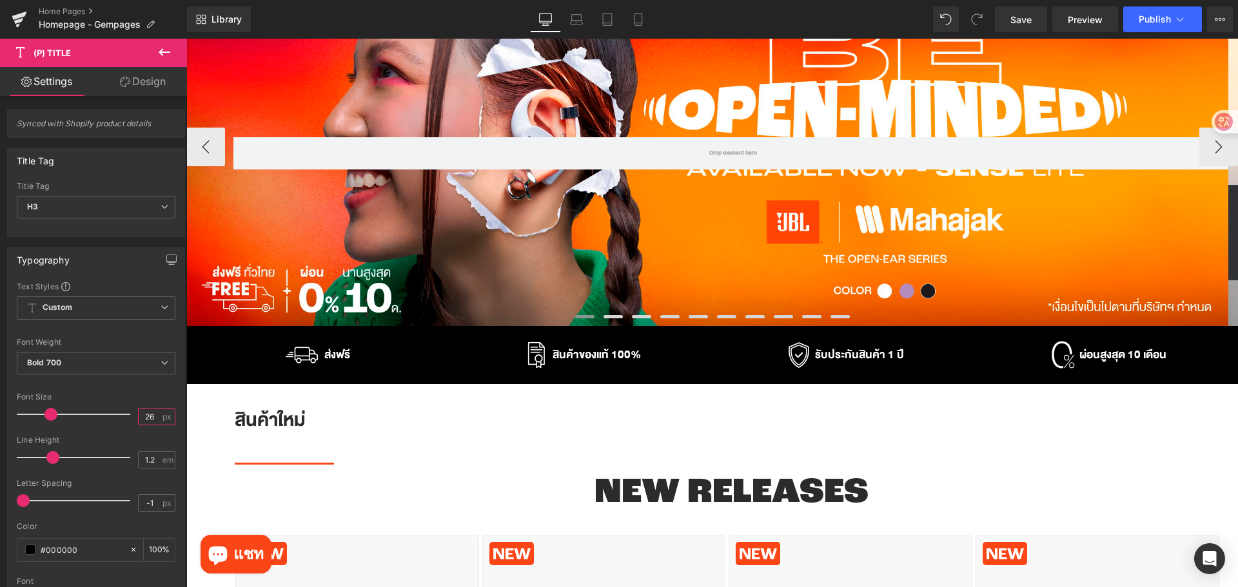
scroll to position [322, 0]
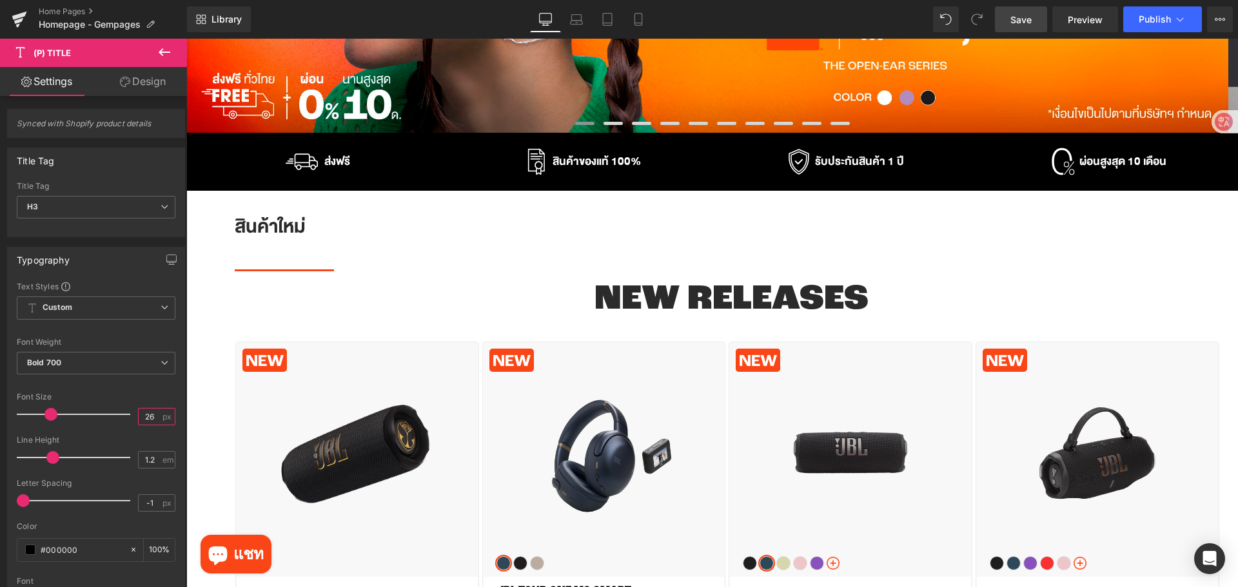
type input "26"
drag, startPoint x: 1024, startPoint y: 23, endPoint x: 1021, endPoint y: 30, distance: 7.8
click at [1023, 23] on span "Save" at bounding box center [1020, 20] width 21 height 14
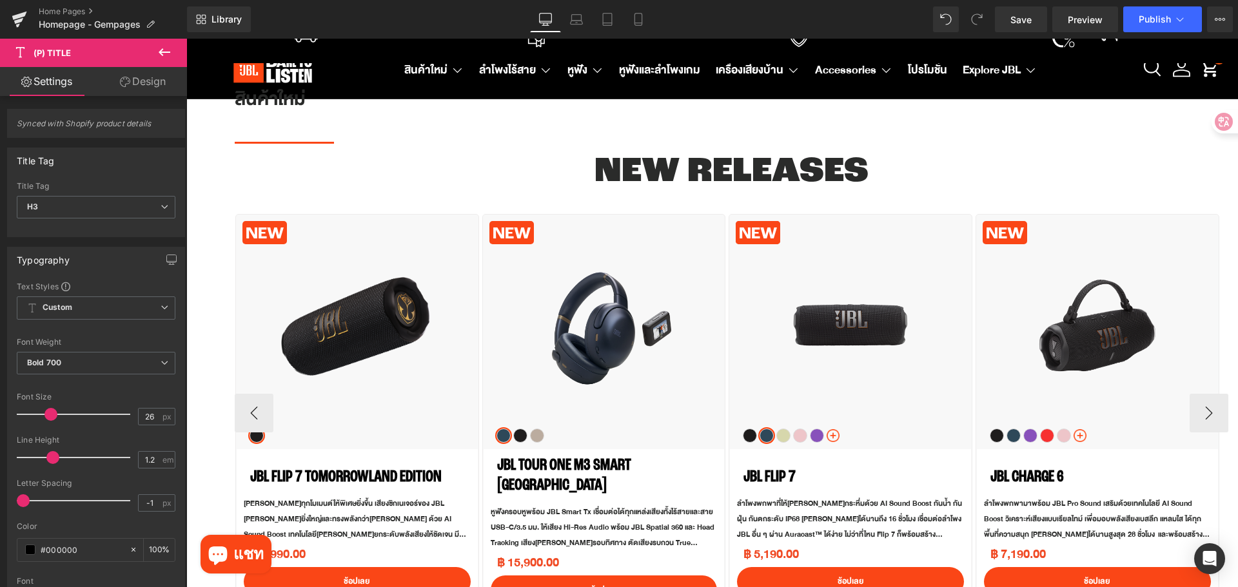
scroll to position [451, 0]
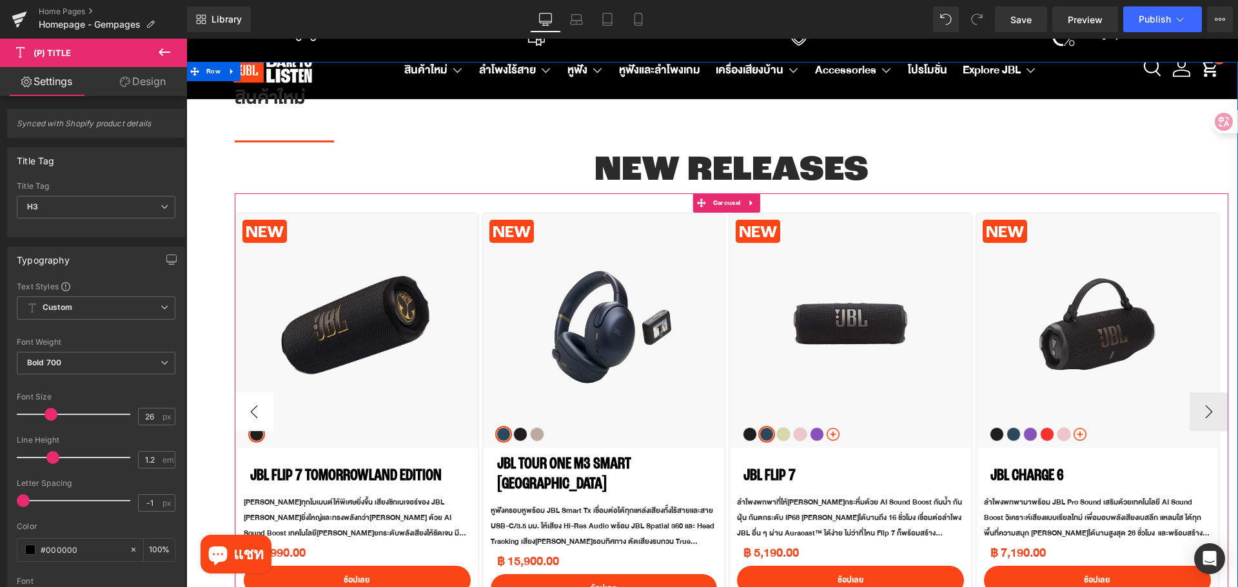
click at [254, 416] on button "‹" at bounding box center [254, 412] width 39 height 39
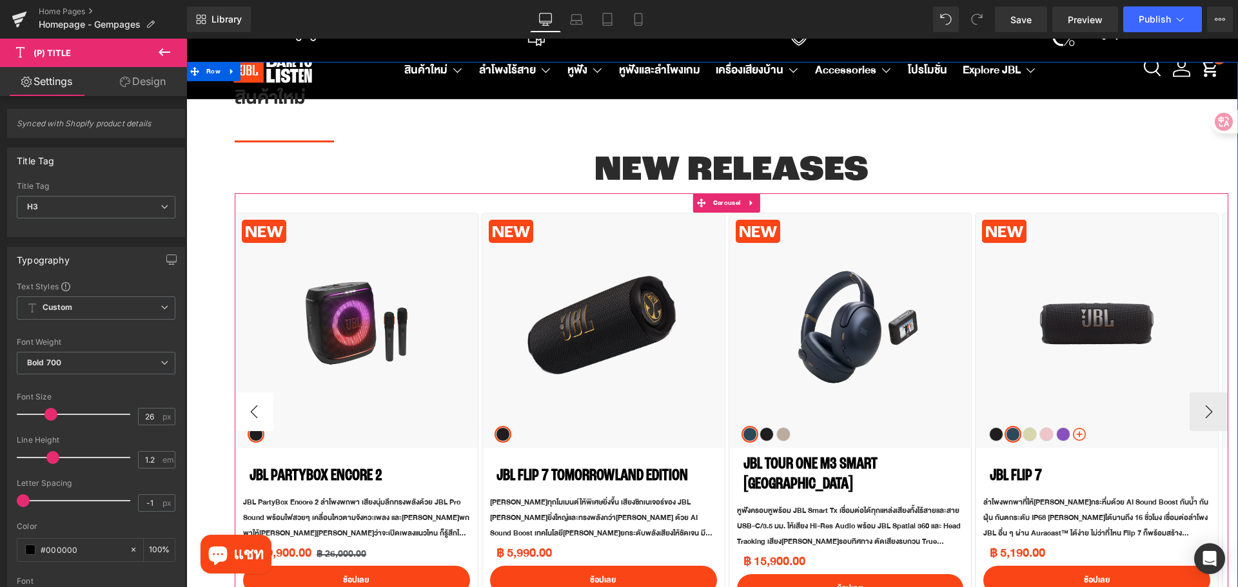
click at [254, 416] on button "‹" at bounding box center [254, 412] width 39 height 39
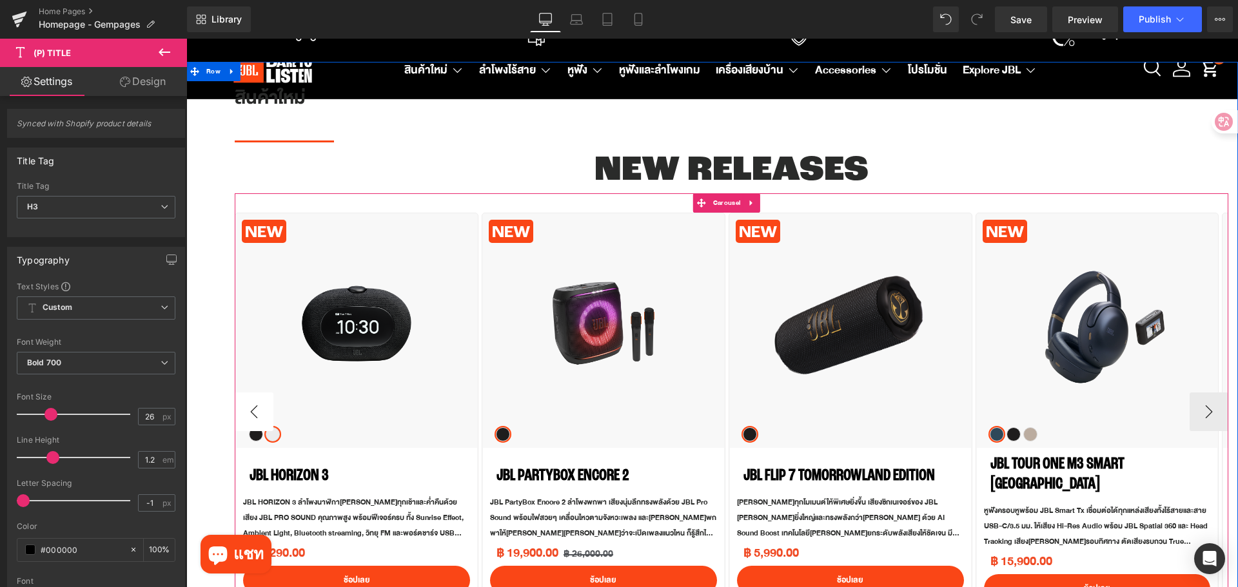
click at [254, 416] on button "‹" at bounding box center [254, 412] width 39 height 39
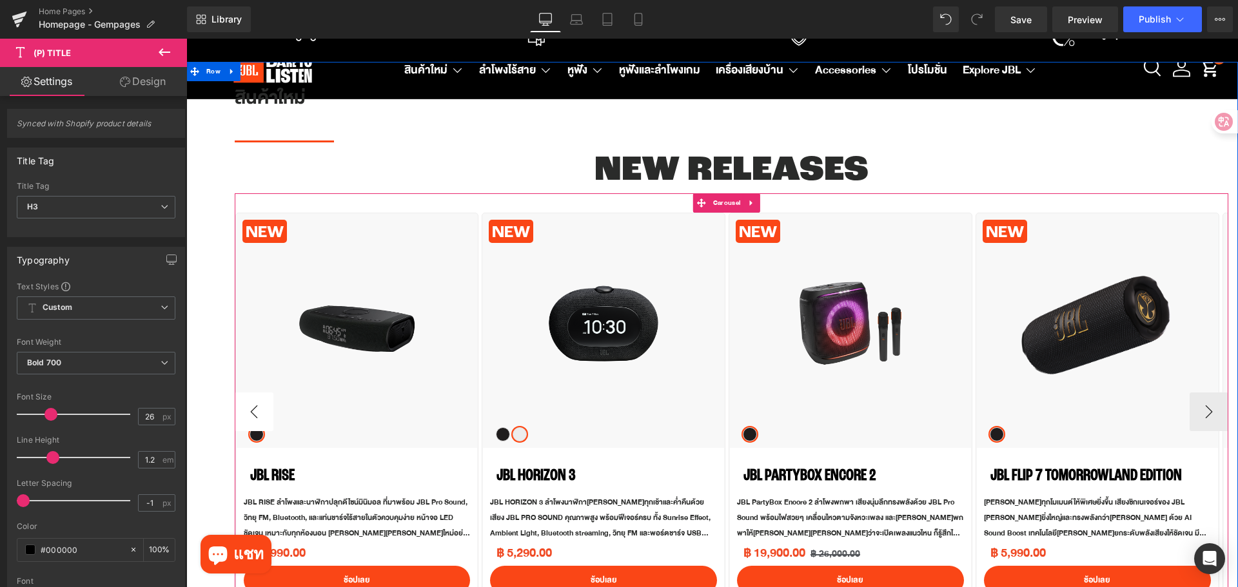
click at [254, 416] on button "‹" at bounding box center [254, 412] width 39 height 39
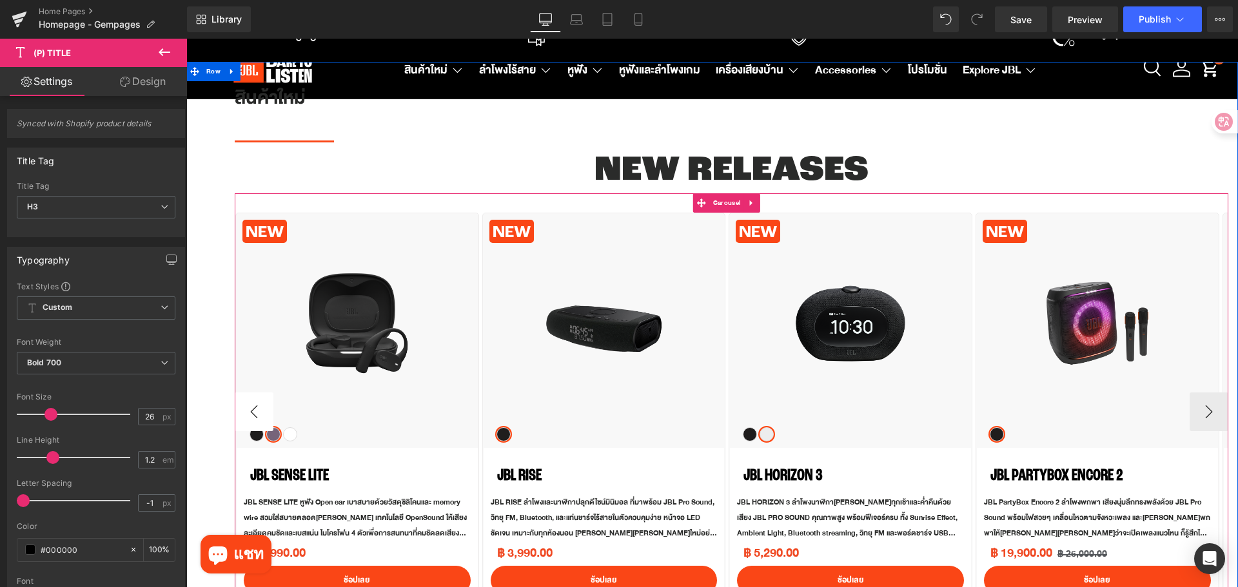
click at [254, 416] on button "‹" at bounding box center [254, 412] width 39 height 39
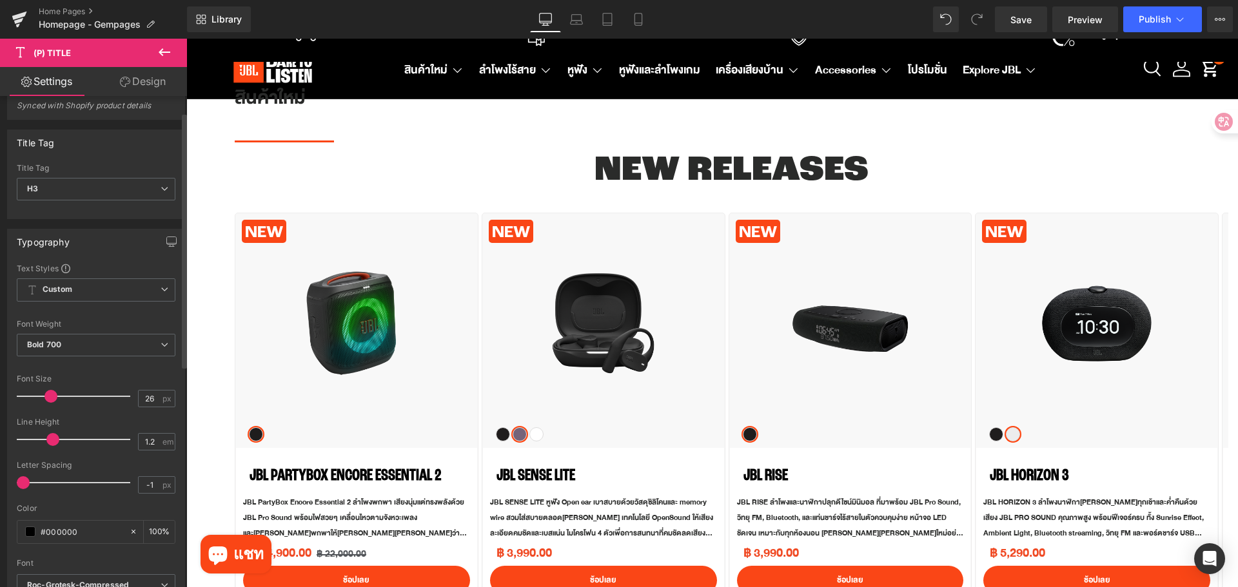
scroll to position [0, 0]
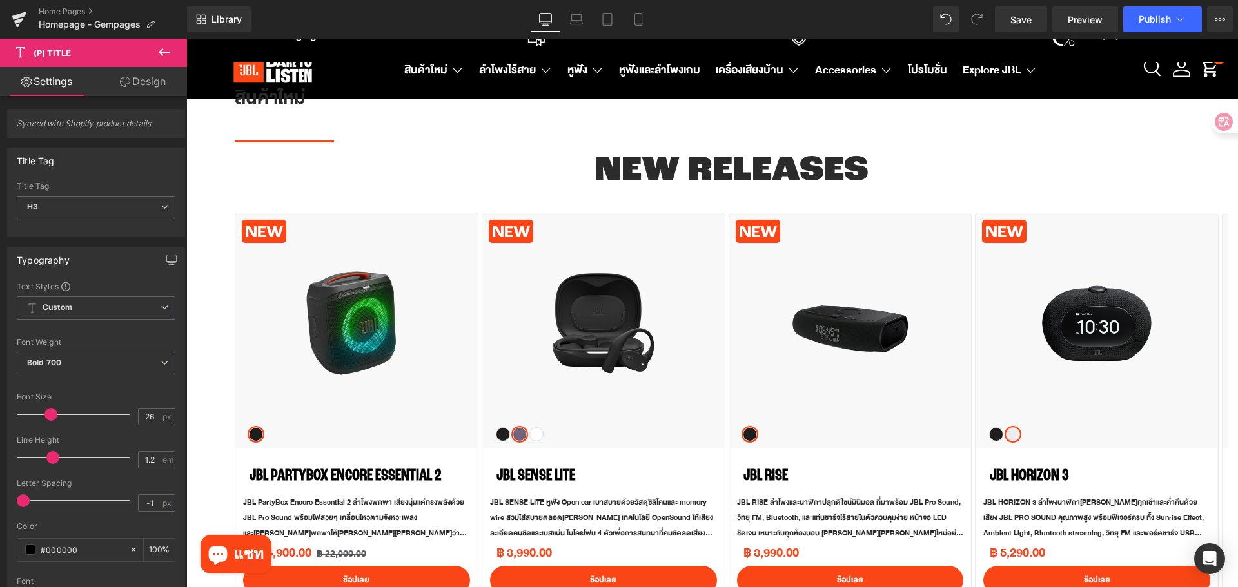
click at [170, 50] on icon at bounding box center [164, 51] width 15 height 15
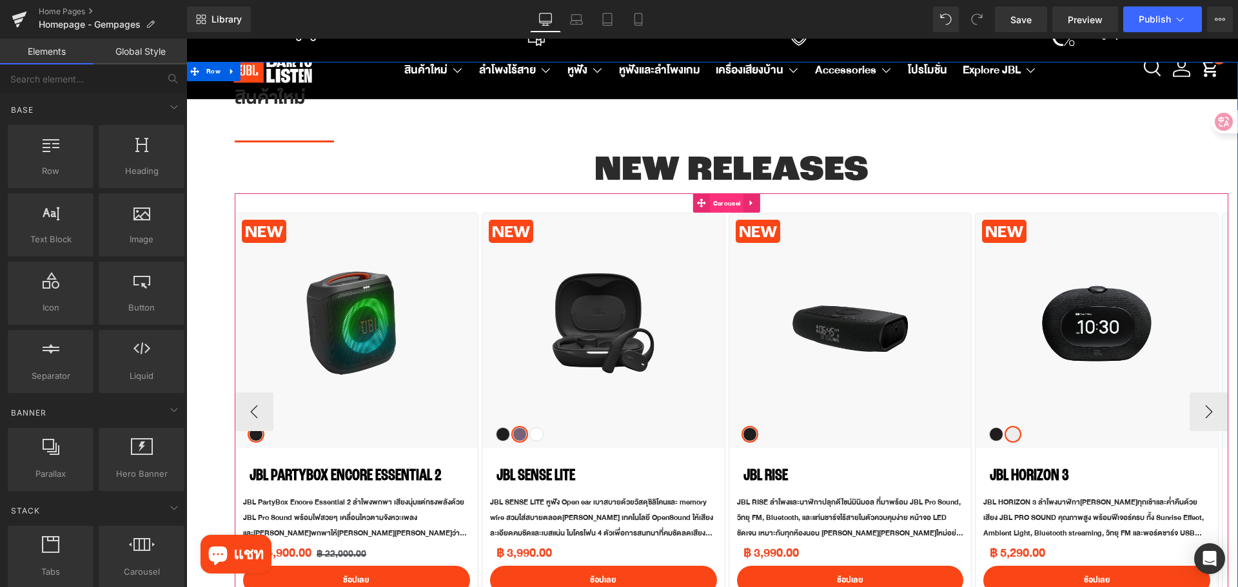
click at [725, 199] on span "Carousel" at bounding box center [727, 203] width 34 height 19
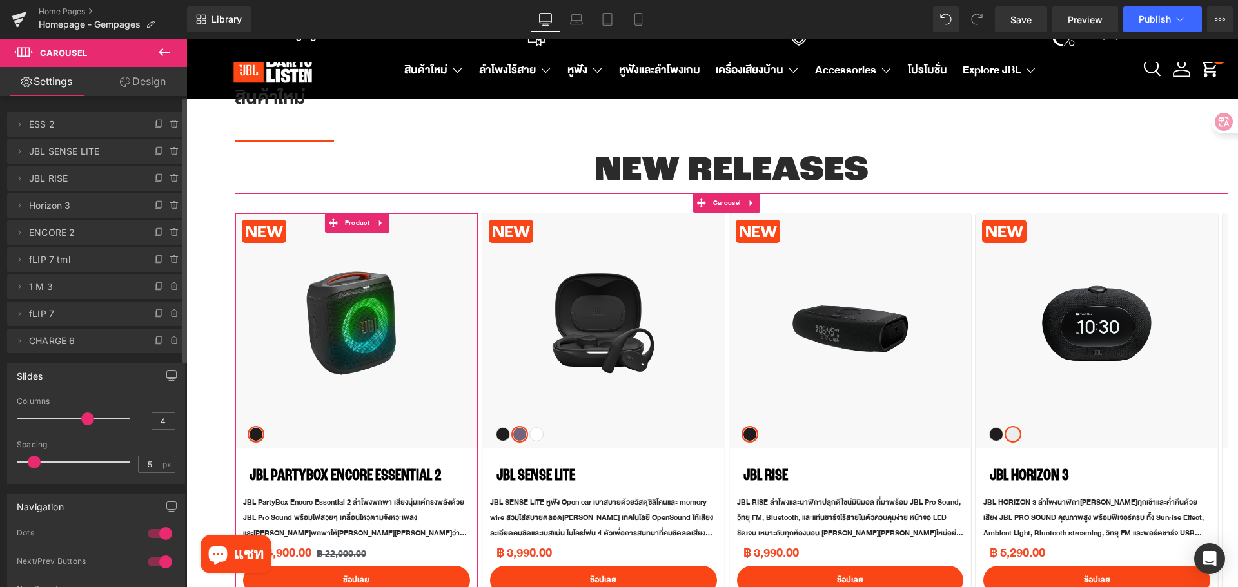
drag, startPoint x: 12, startPoint y: 260, endPoint x: 17, endPoint y: 135, distance: 125.2
click at [17, 110] on ul "Delete Cancel ESS 2 ESS 2 Name ESS 2 Delete Cancel JBL SENSE LITE JBL SENSE LIT…" at bounding box center [96, 110] width 178 height 0
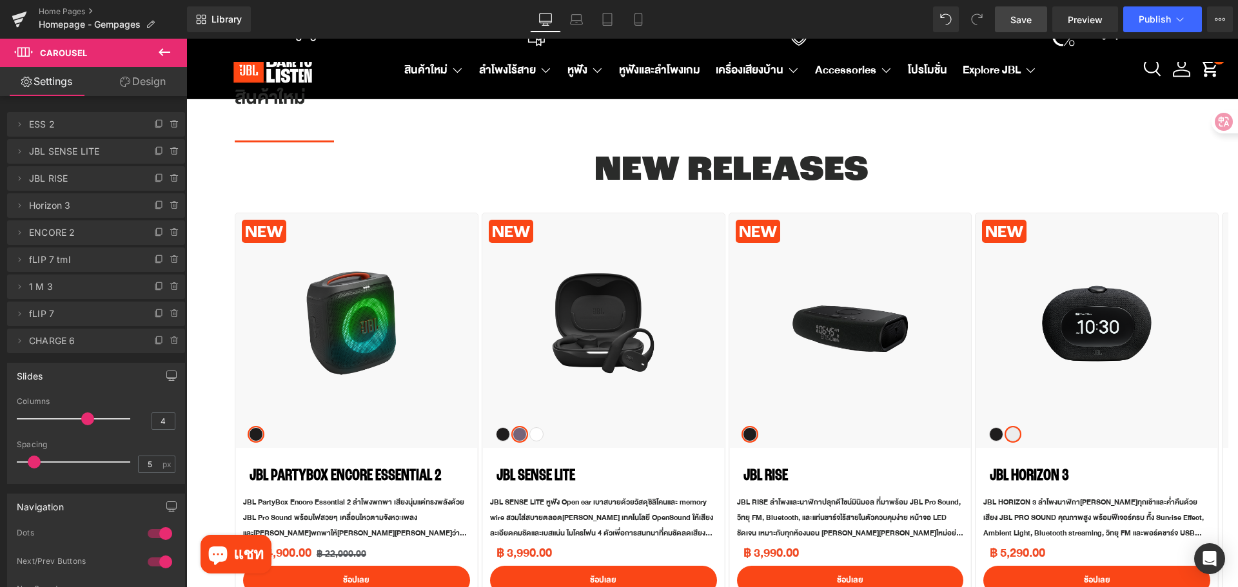
click at [1032, 26] on link "Save" at bounding box center [1021, 19] width 52 height 26
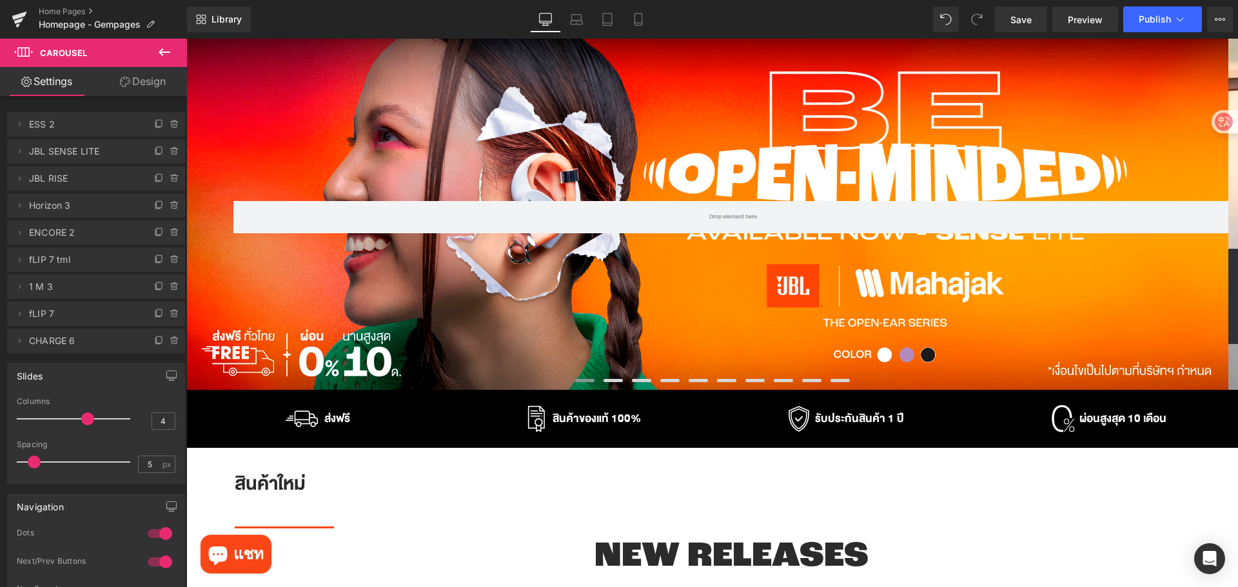
scroll to position [64, 0]
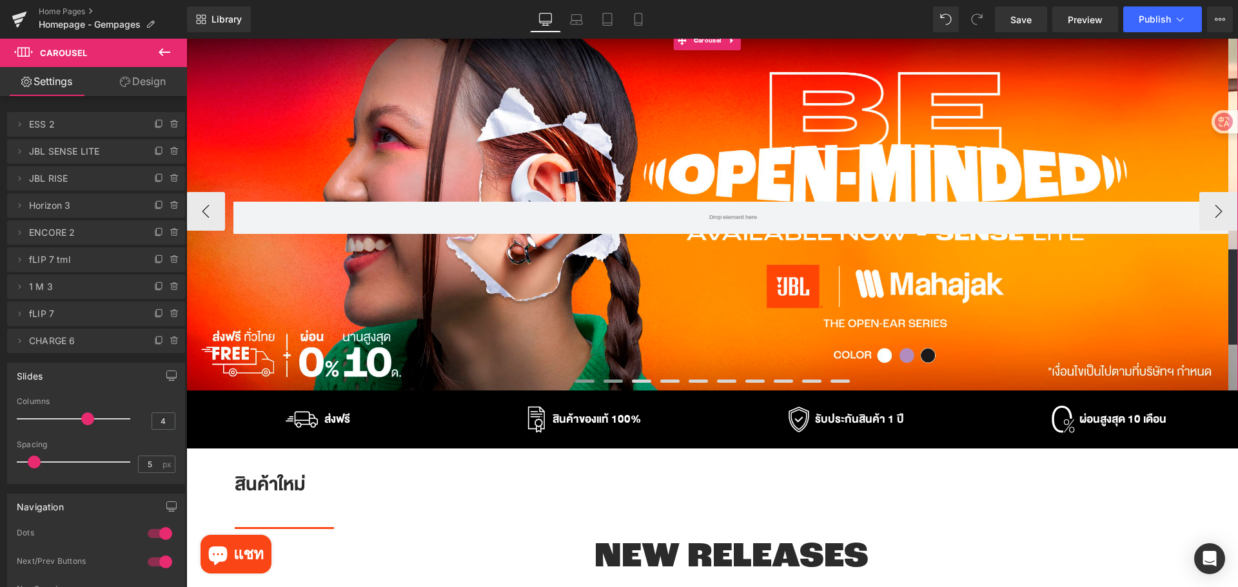
click at [604, 381] on span at bounding box center [612, 381] width 19 height 3
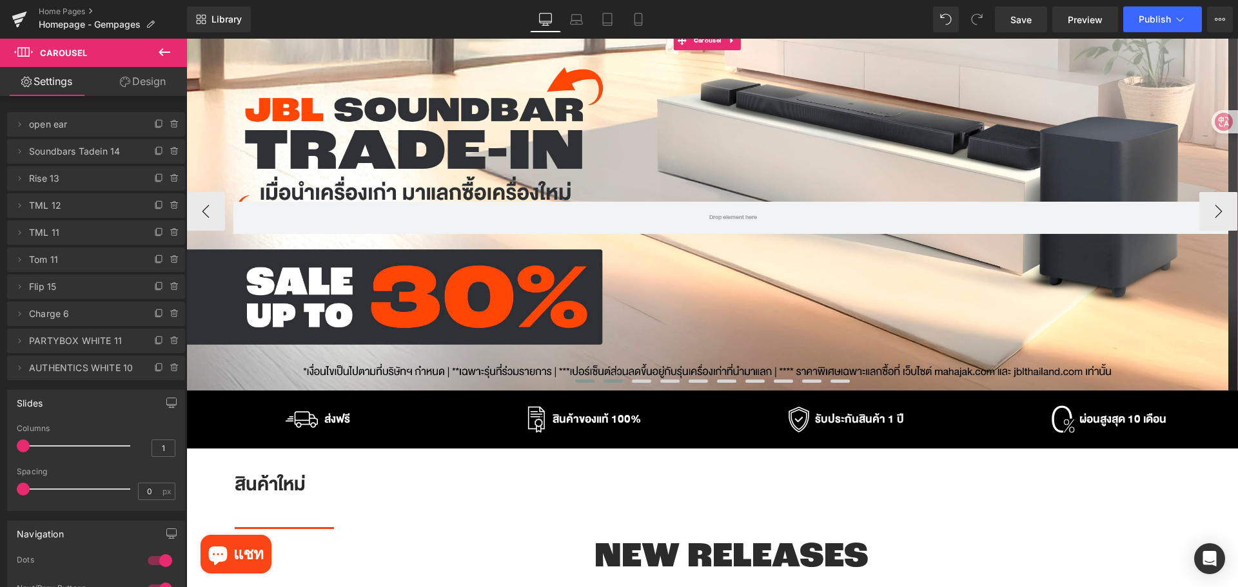
click at [579, 380] on span at bounding box center [584, 381] width 19 height 3
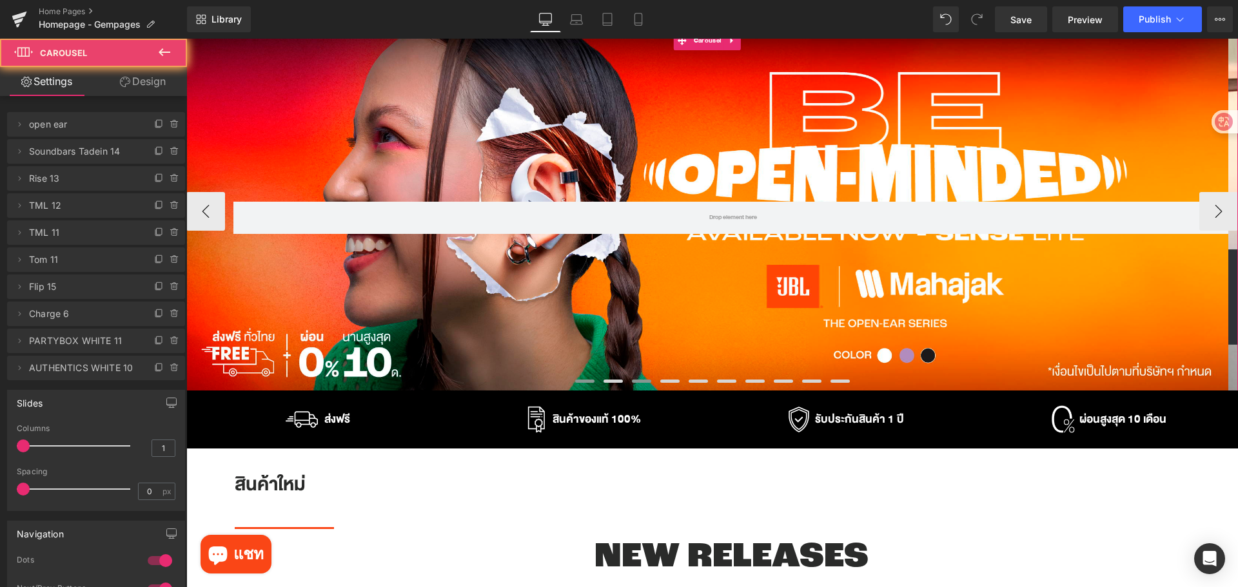
click at [649, 380] on button at bounding box center [641, 382] width 28 height 10
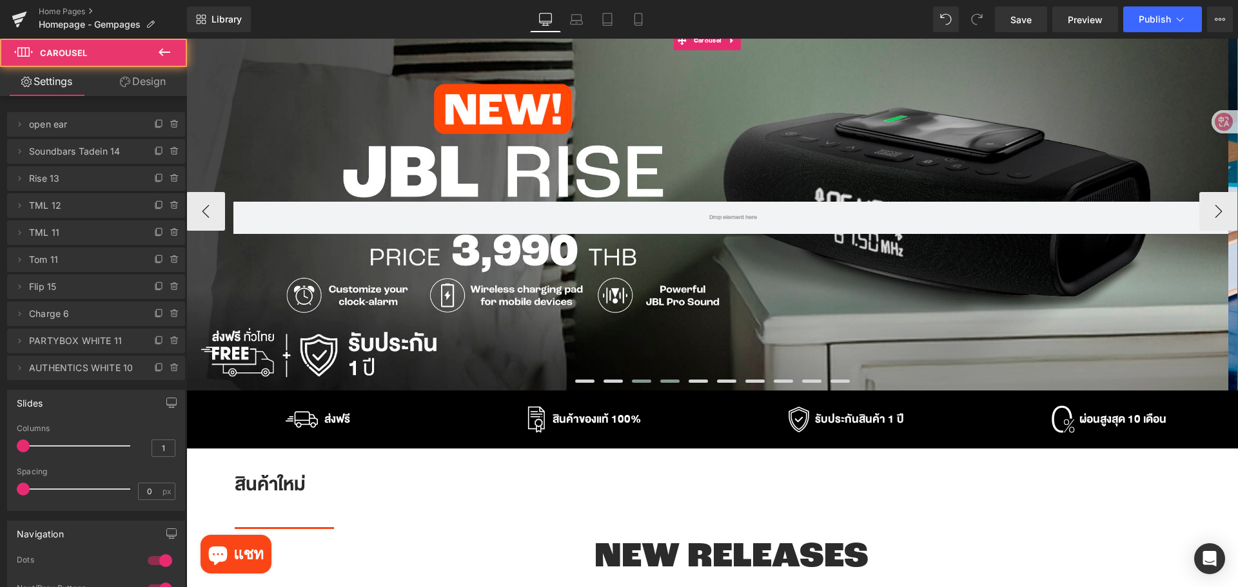
click at [660, 380] on span at bounding box center [669, 381] width 19 height 3
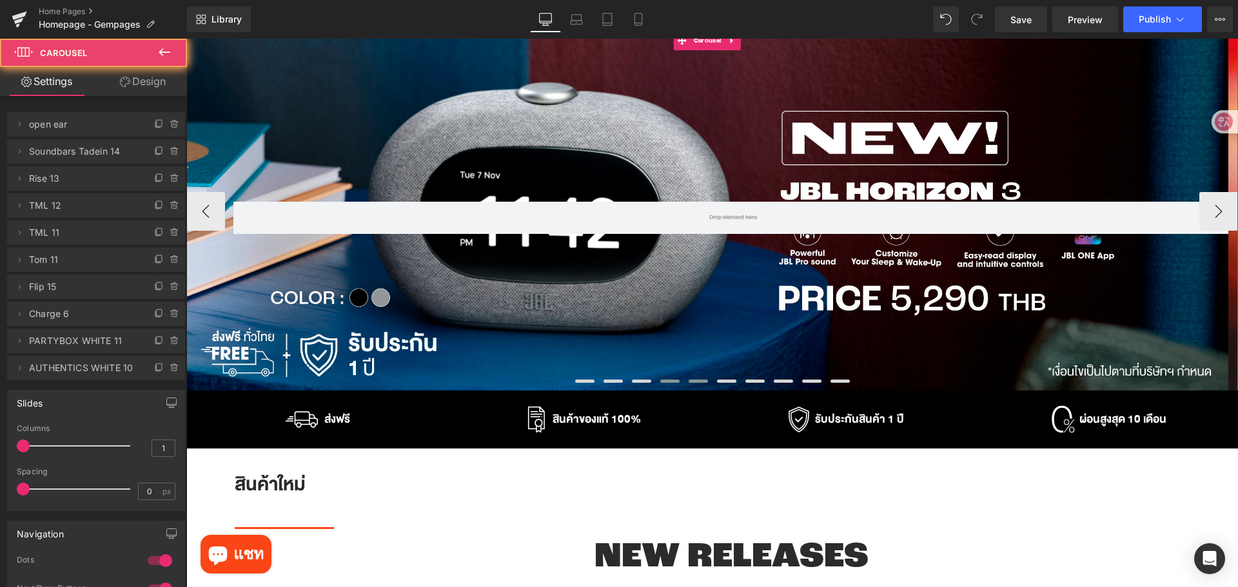
click at [695, 384] on button at bounding box center [698, 382] width 28 height 10
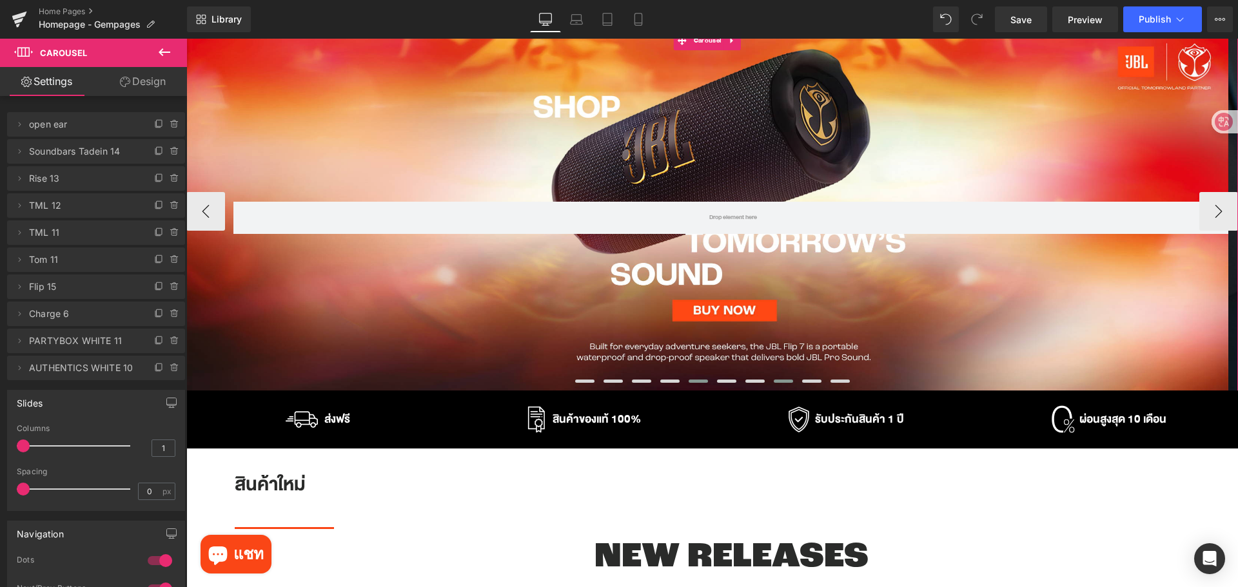
click at [788, 383] on button at bounding box center [783, 382] width 28 height 10
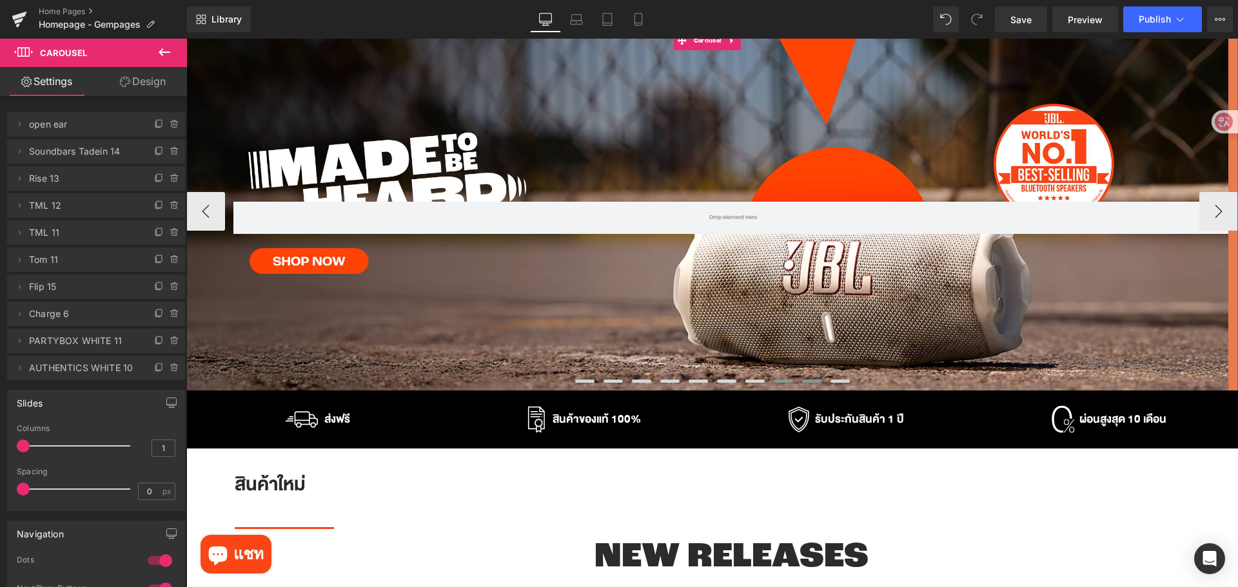
click at [804, 382] on span at bounding box center [811, 381] width 19 height 3
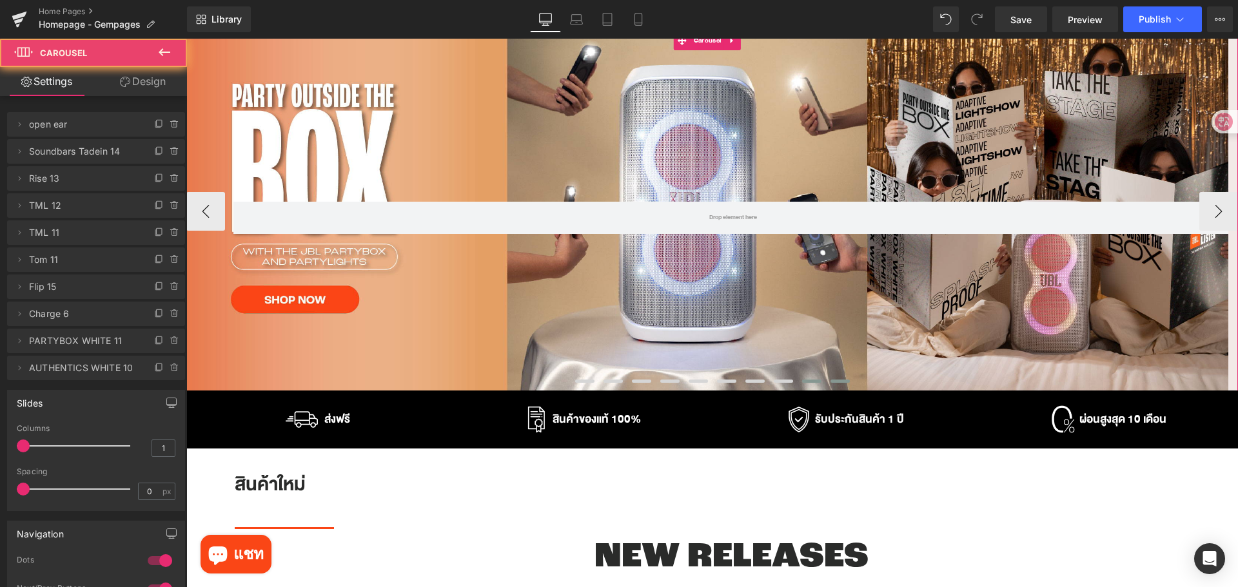
click at [832, 380] on span at bounding box center [839, 381] width 19 height 3
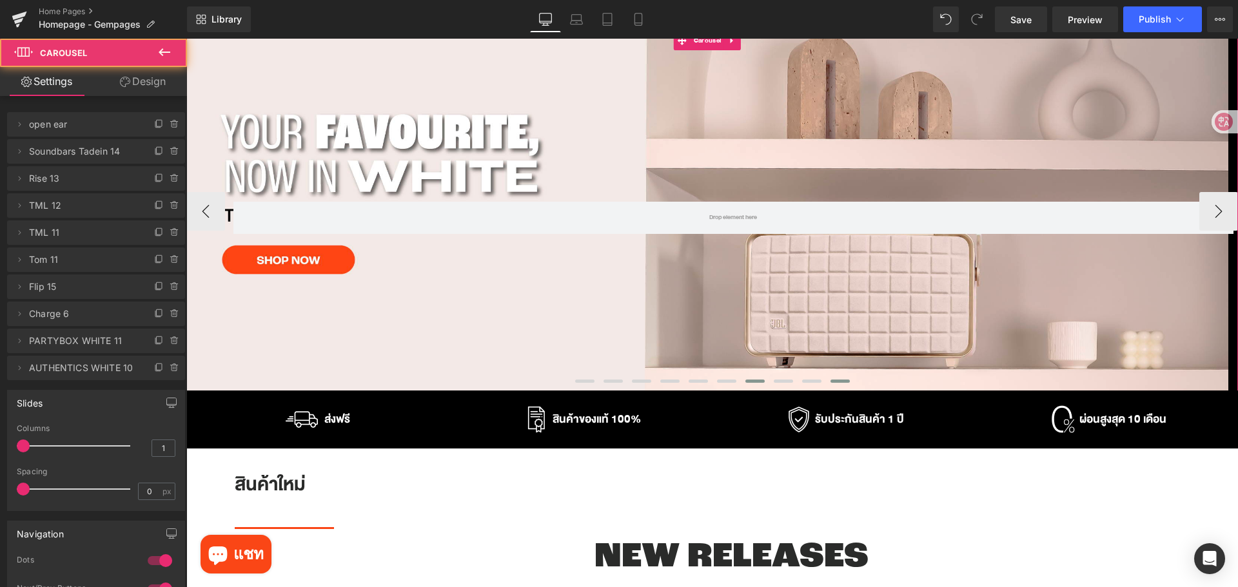
click at [751, 381] on span at bounding box center [754, 381] width 19 height 3
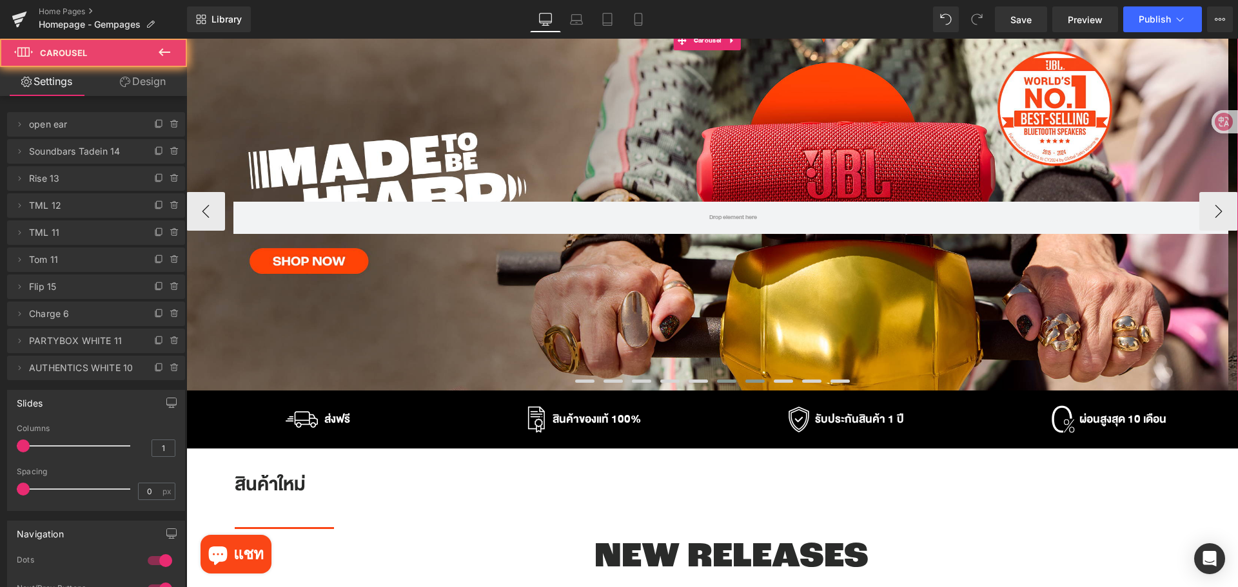
click at [718, 380] on span at bounding box center [726, 381] width 19 height 3
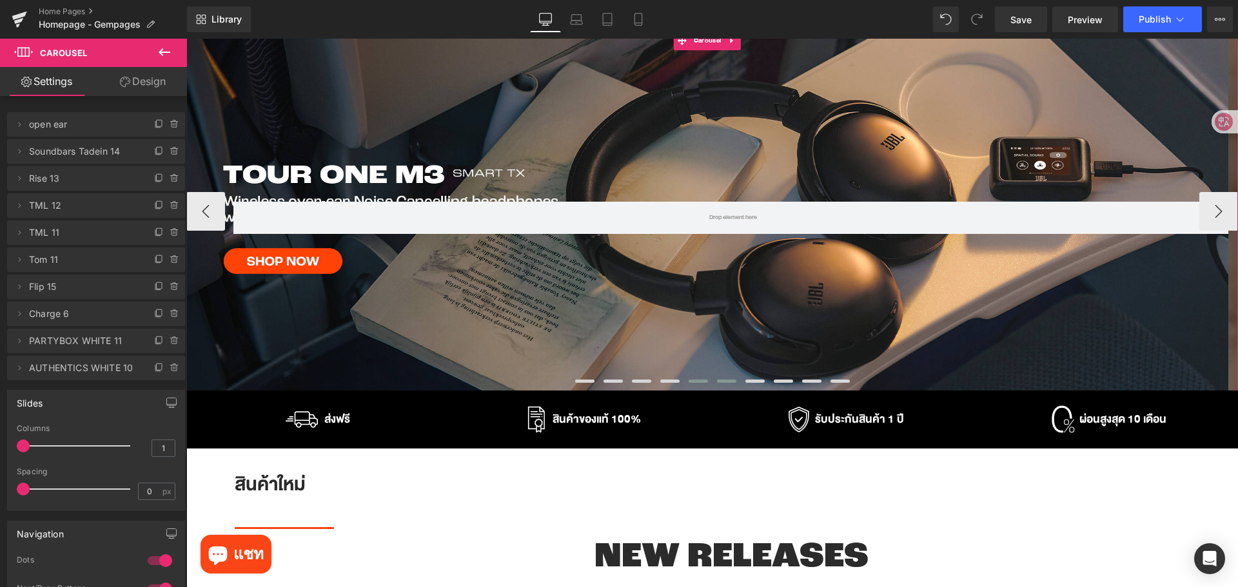
click at [699, 381] on span at bounding box center [698, 381] width 19 height 3
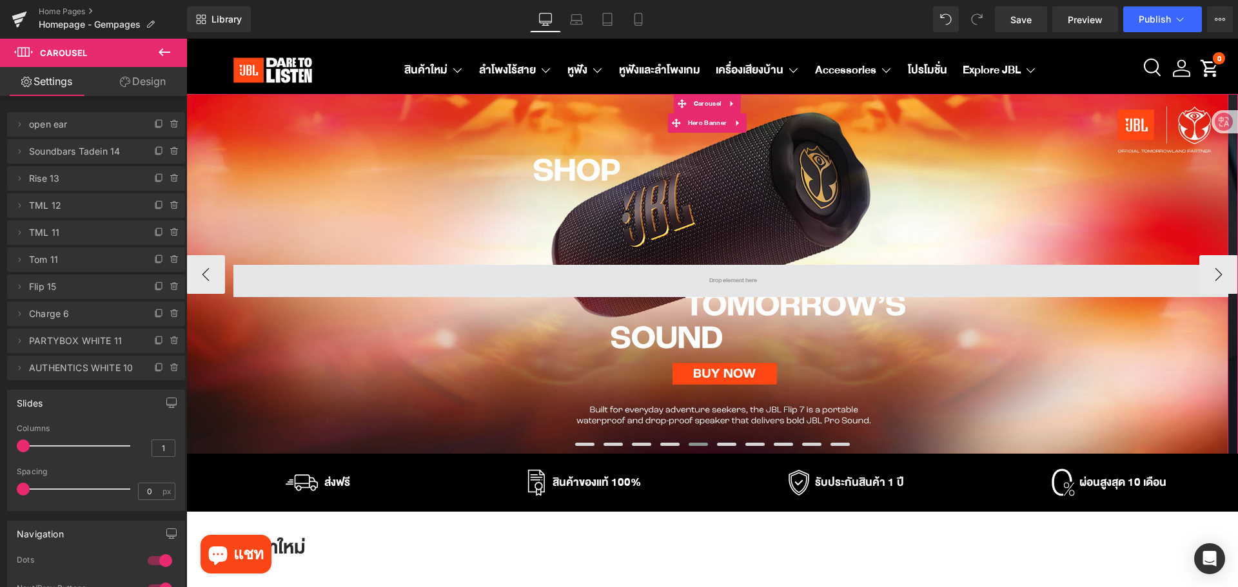
scroll to position [0, 0]
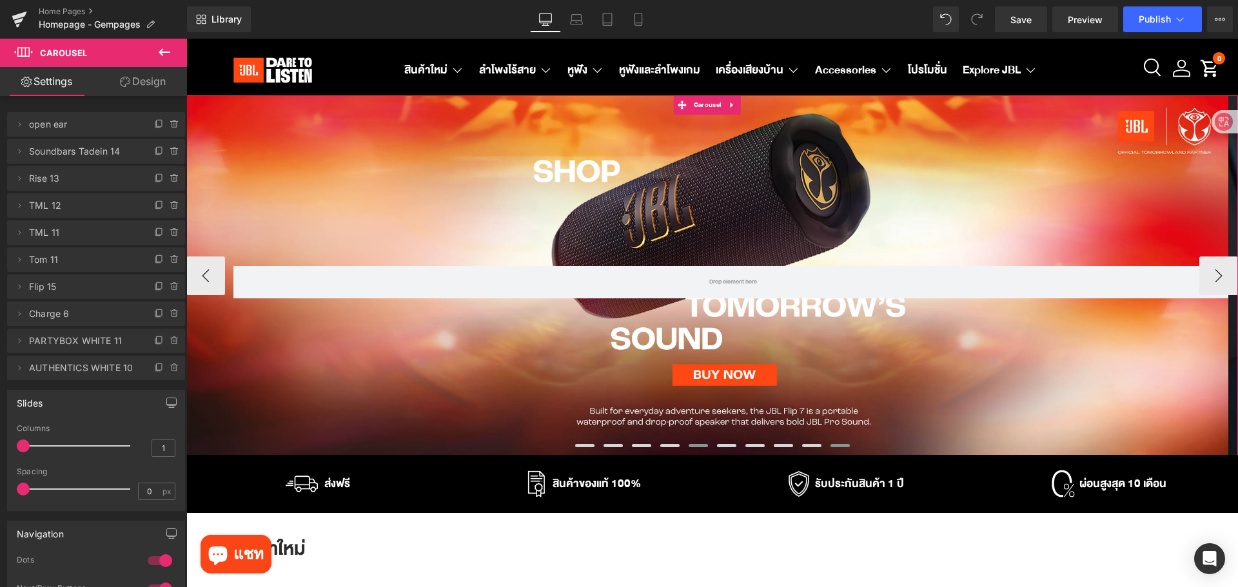
click at [830, 450] on button at bounding box center [840, 446] width 28 height 10
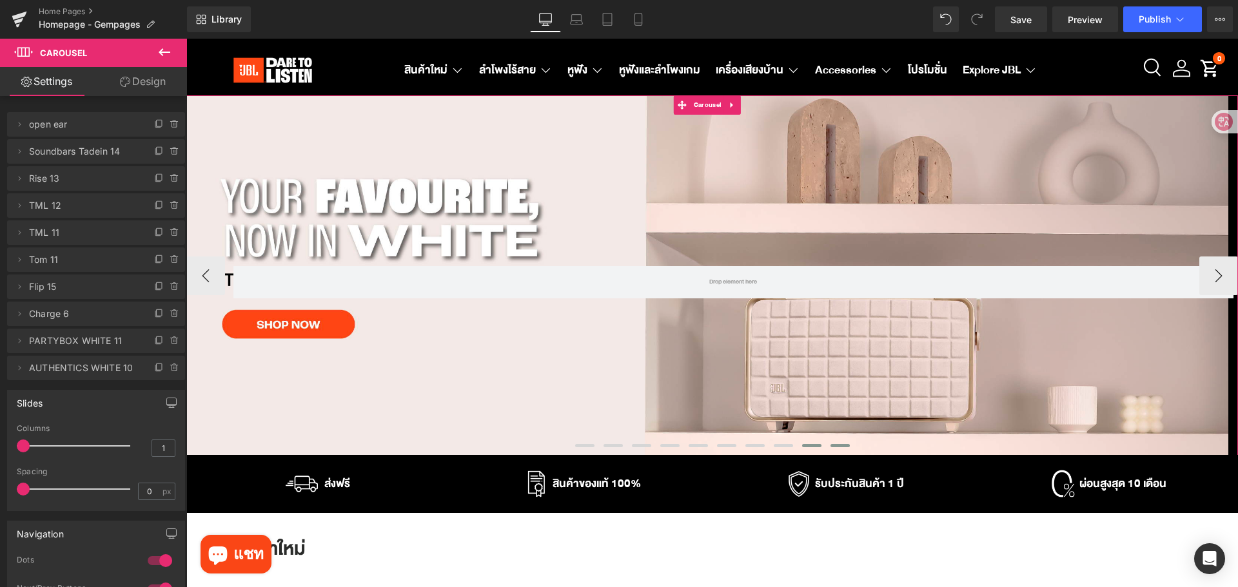
click at [813, 447] on span at bounding box center [811, 445] width 19 height 3
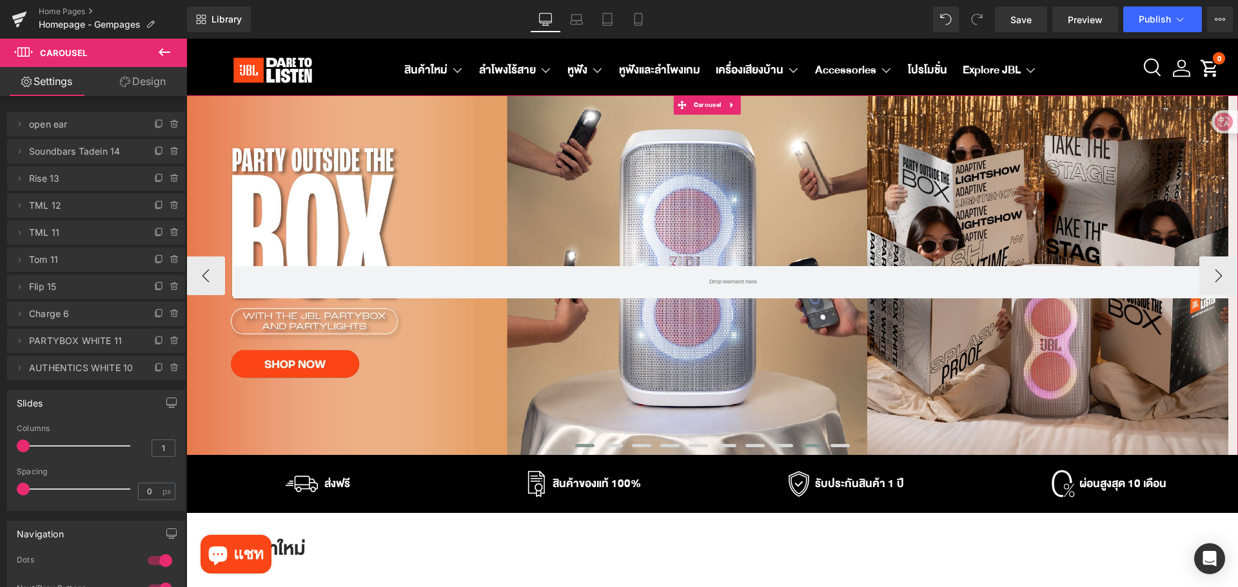
click at [575, 445] on span at bounding box center [584, 445] width 19 height 3
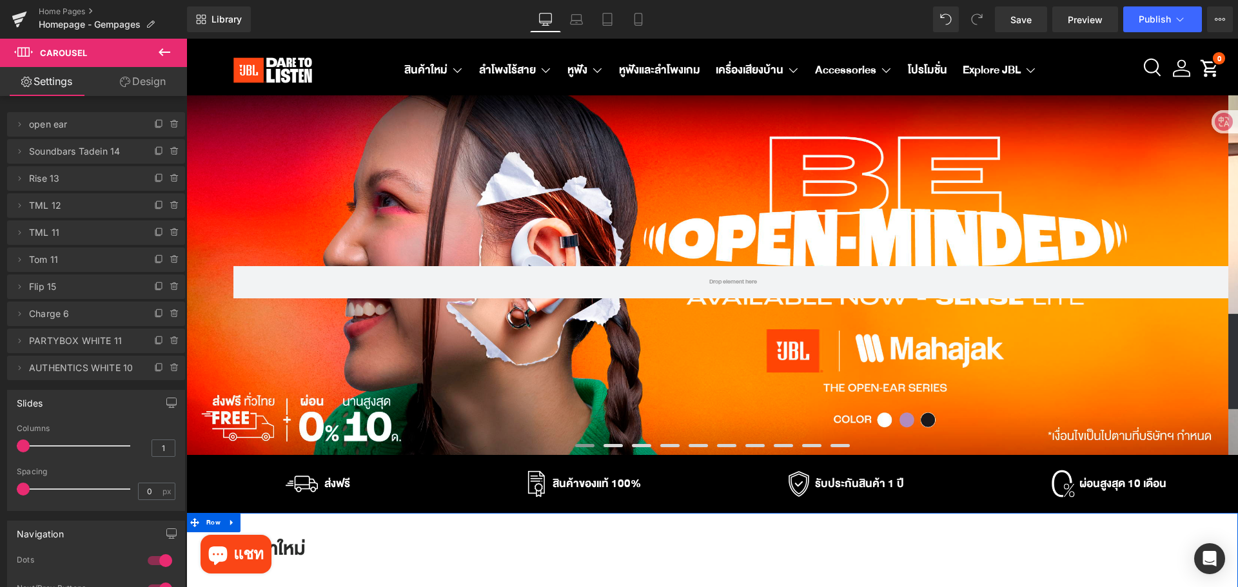
click at [844, 559] on h3 "สินค้าใหม่" at bounding box center [731, 550] width 993 height 34
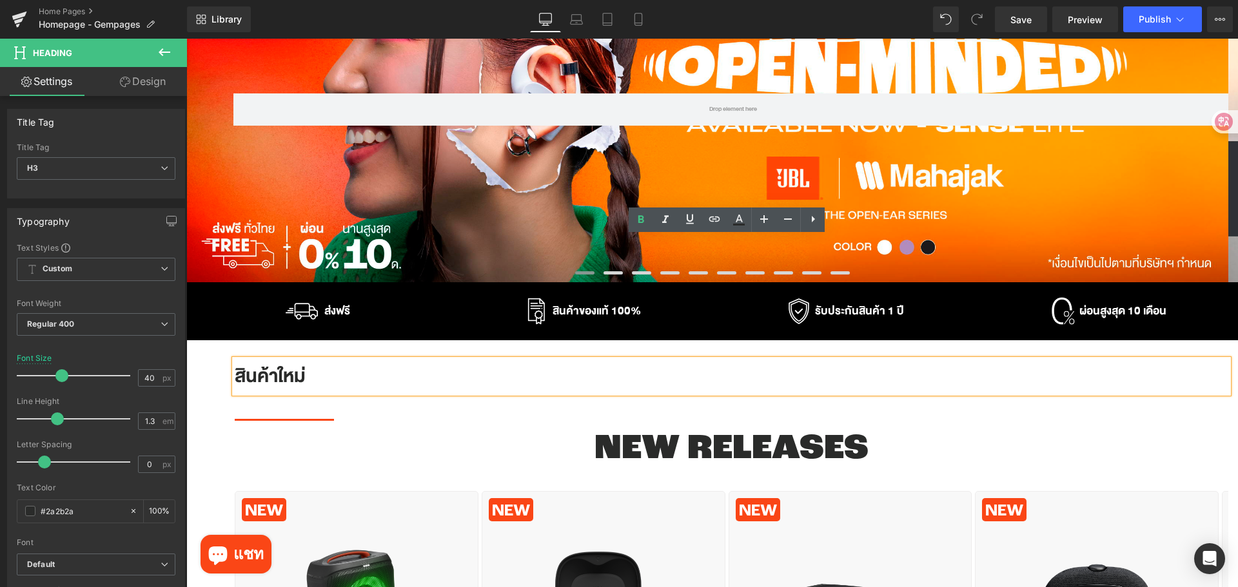
scroll to position [322, 0]
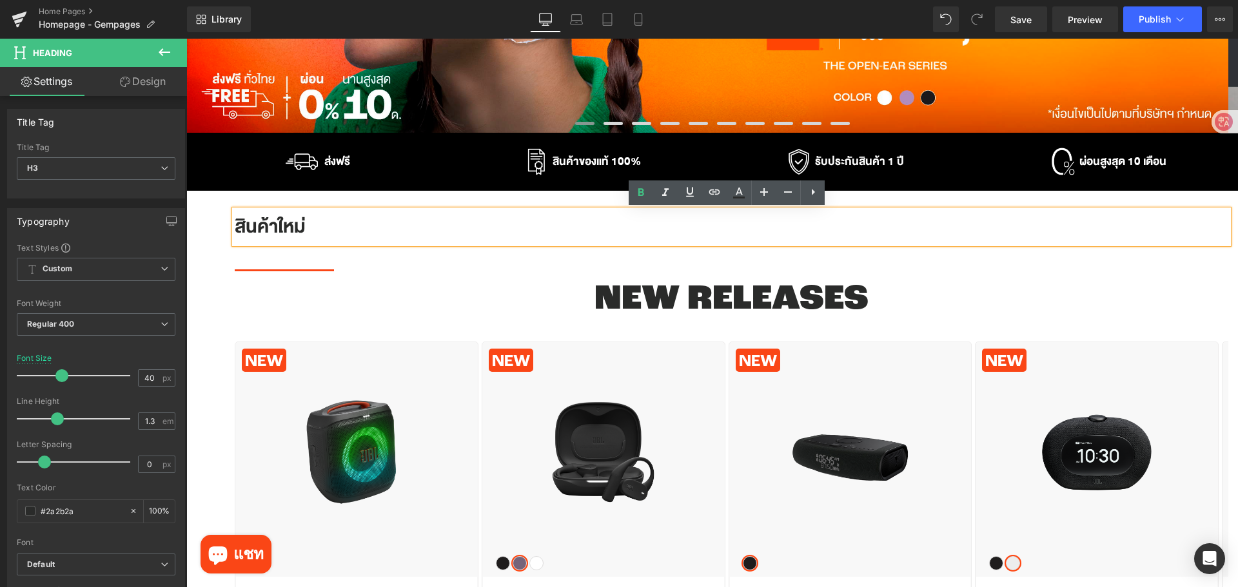
click at [213, 254] on div "สินค้าใหม่ Heading Separator NEW RELEASES Heading NEW Text Block Row Sale Off B…" at bounding box center [712, 469] width 1052 height 556
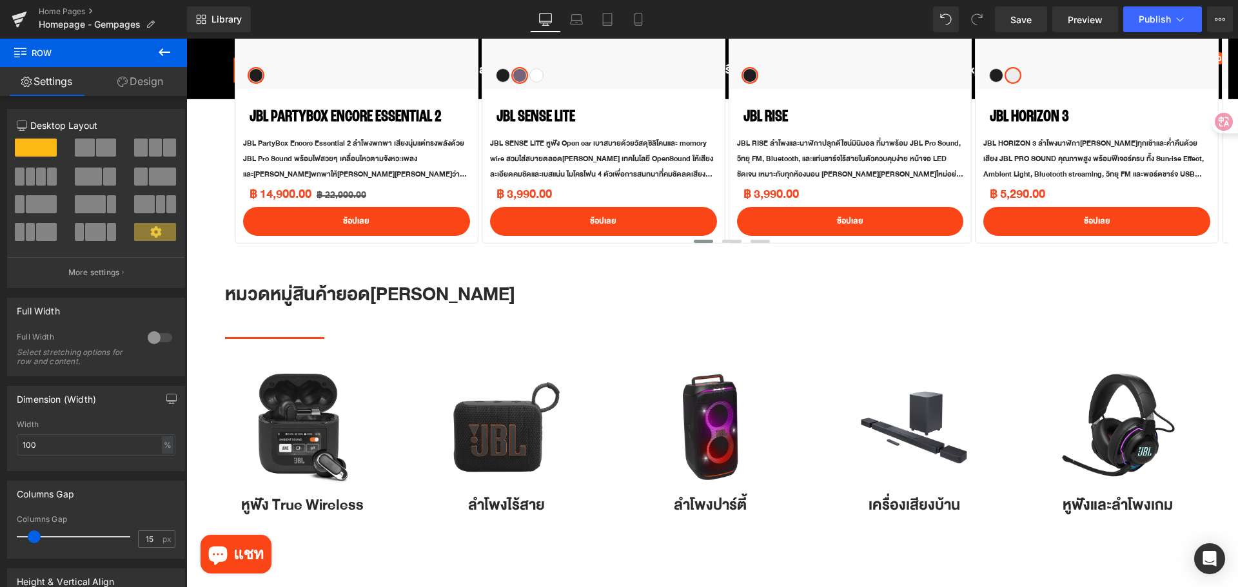
scroll to position [516, 0]
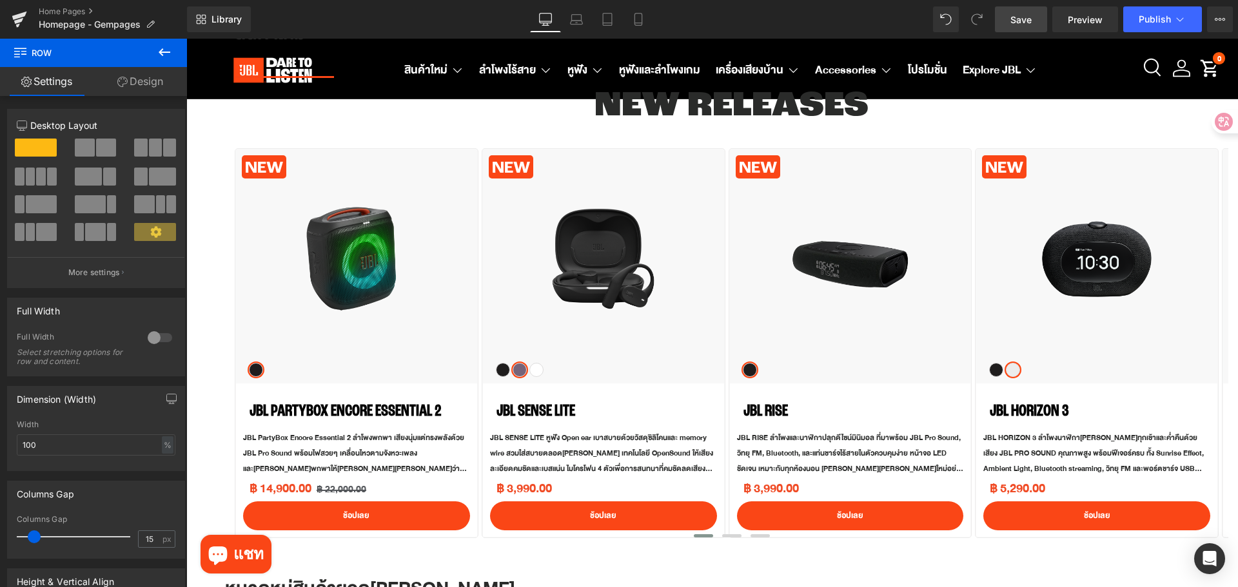
drag, startPoint x: 1019, startPoint y: 23, endPoint x: 694, endPoint y: 331, distance: 447.8
click at [1019, 23] on span "Save" at bounding box center [1020, 20] width 21 height 14
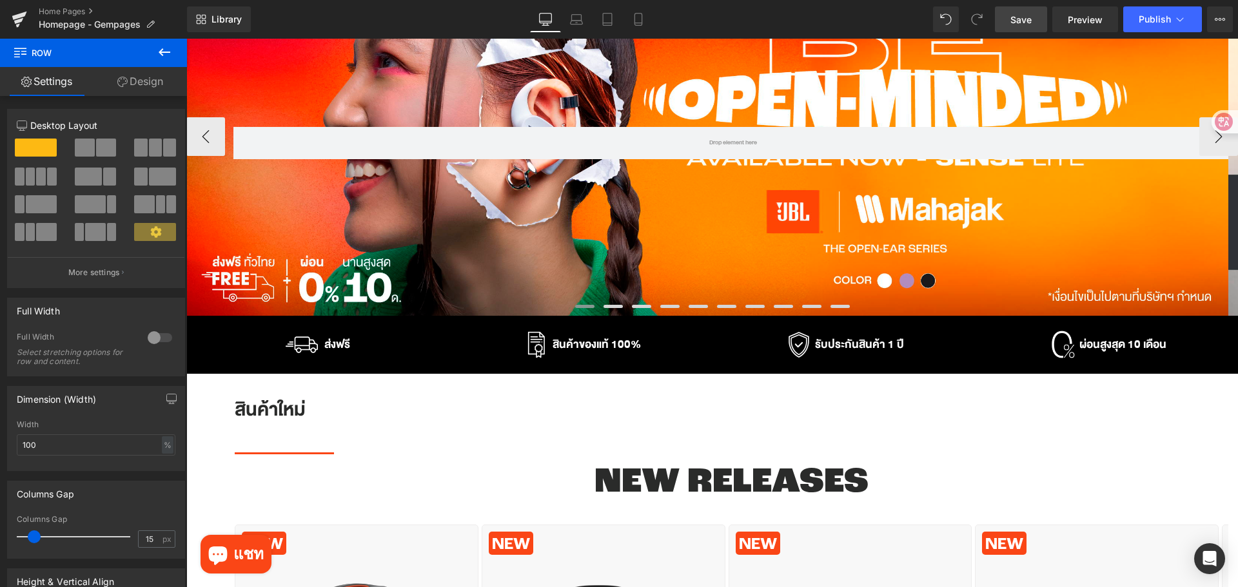
scroll to position [0, 0]
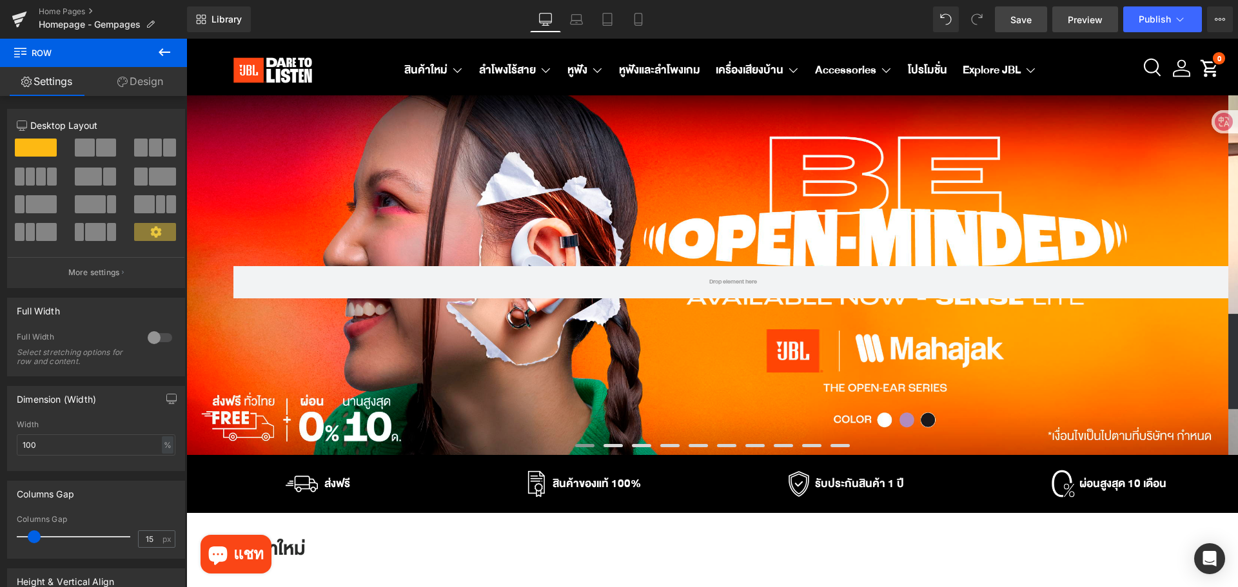
click at [1075, 18] on span "Preview" at bounding box center [1085, 20] width 35 height 14
